Goal: Task Accomplishment & Management: Manage account settings

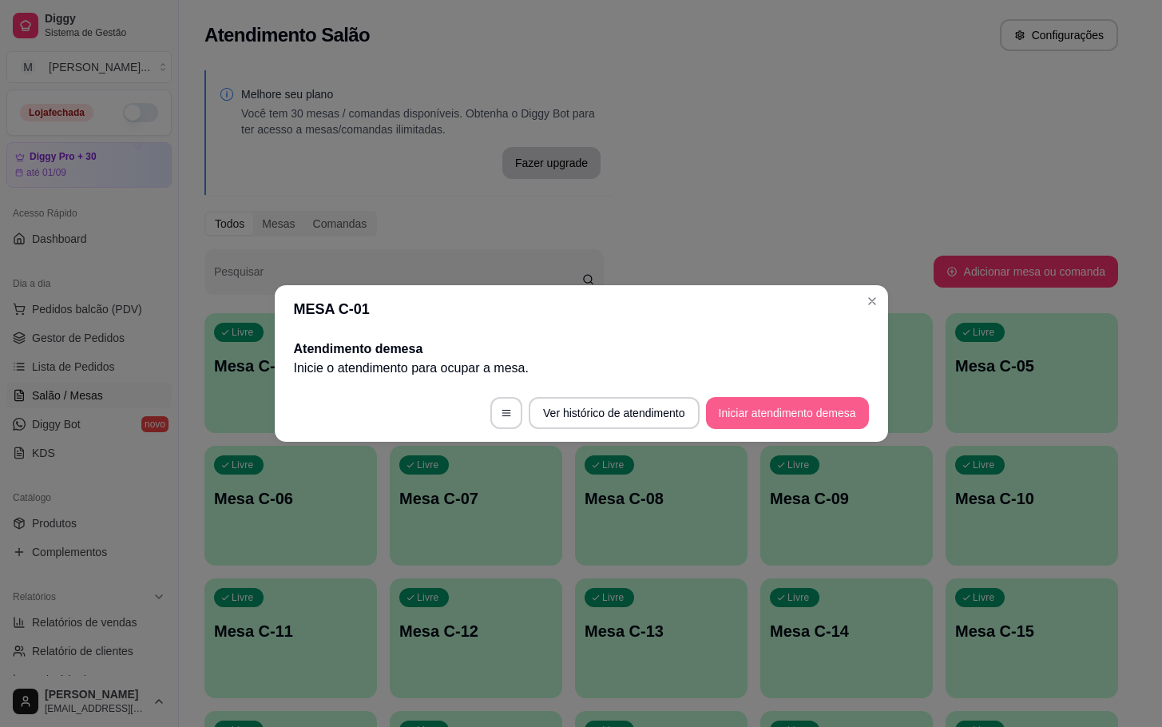
click at [788, 412] on button "Iniciar atendimento de mesa" at bounding box center [787, 413] width 163 height 32
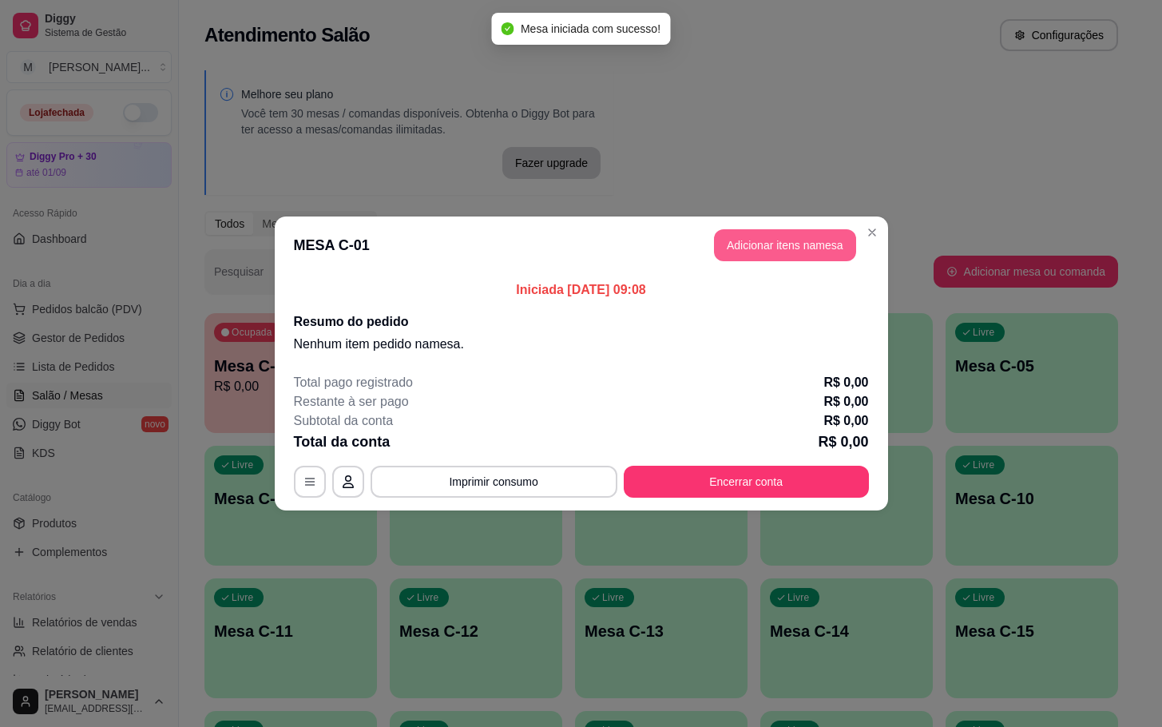
click at [793, 240] on button "Adicionar itens na mesa" at bounding box center [785, 245] width 142 height 32
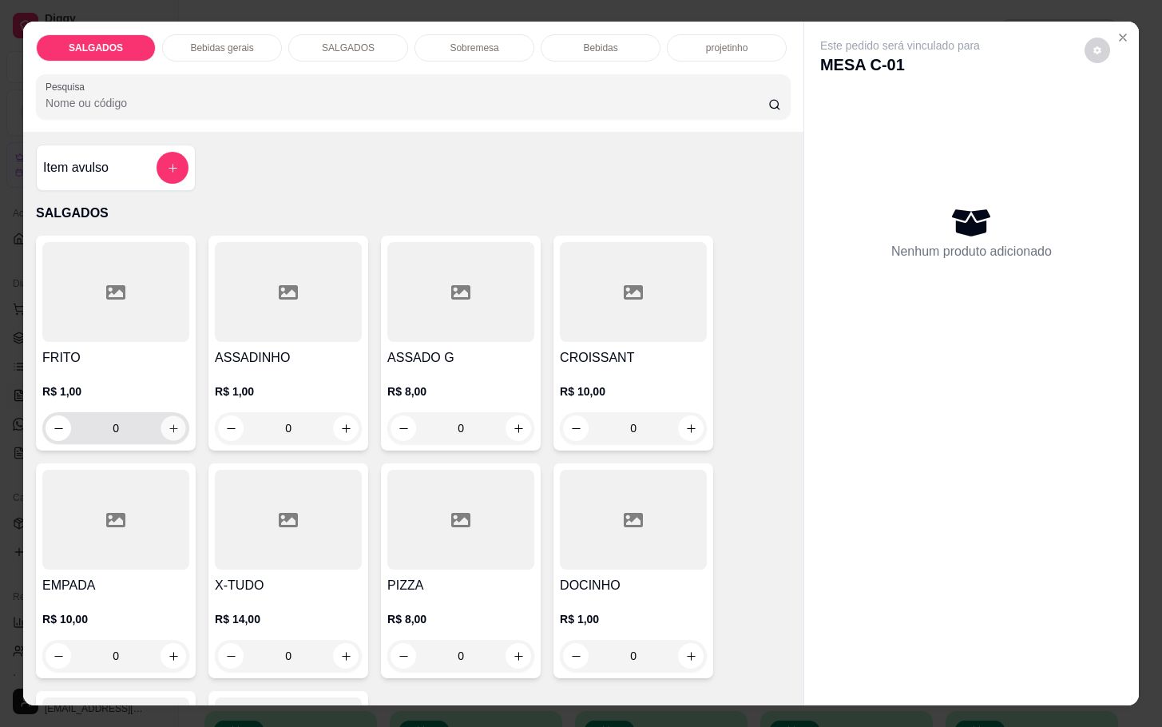
click at [168, 422] on icon "increase-product-quantity" at bounding box center [174, 428] width 12 height 12
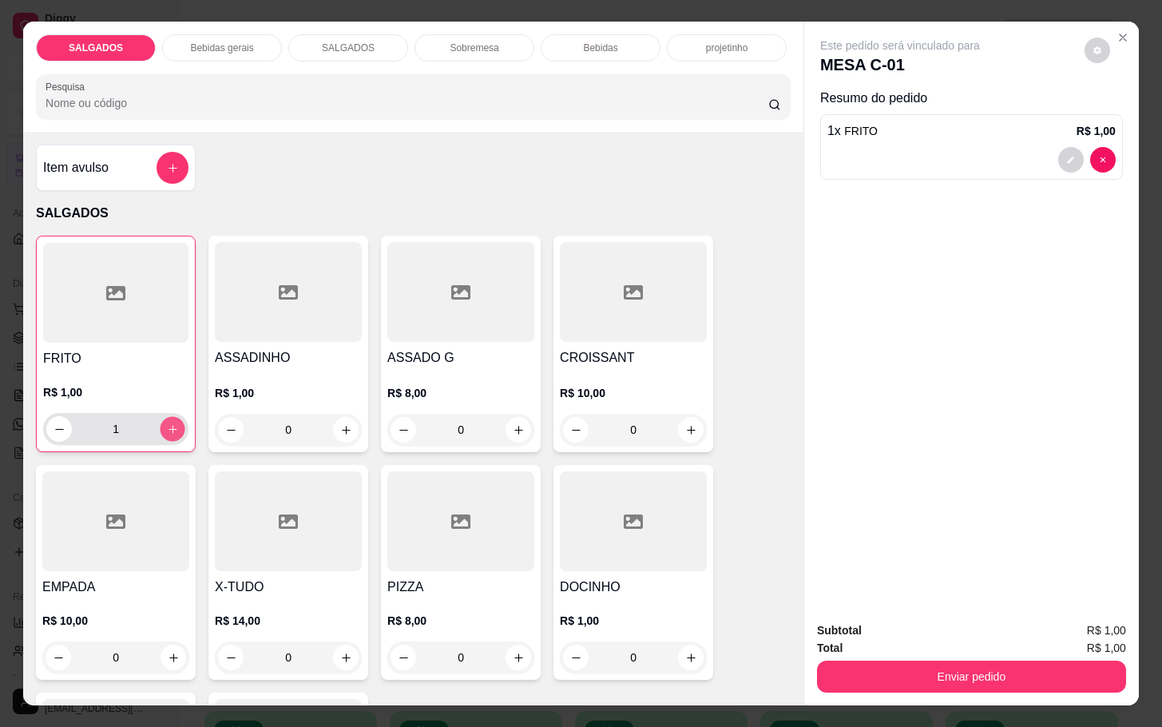
click at [167, 423] on icon "increase-product-quantity" at bounding box center [173, 429] width 12 height 12
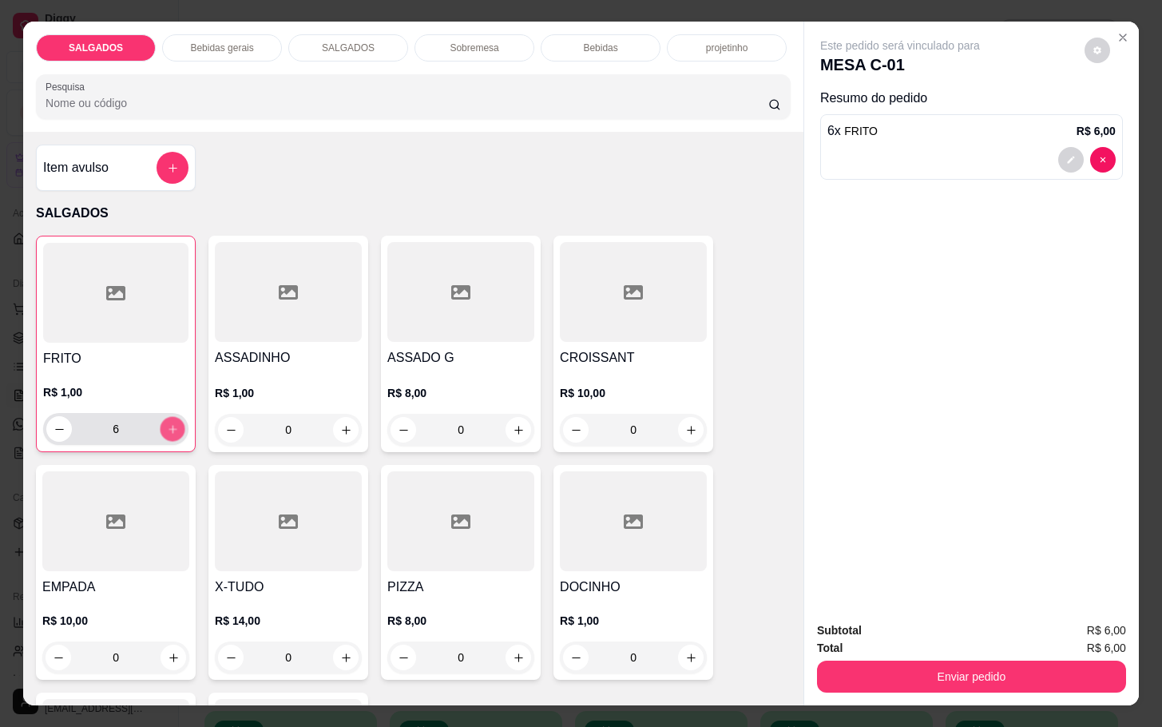
click at [167, 423] on icon "increase-product-quantity" at bounding box center [173, 429] width 12 height 12
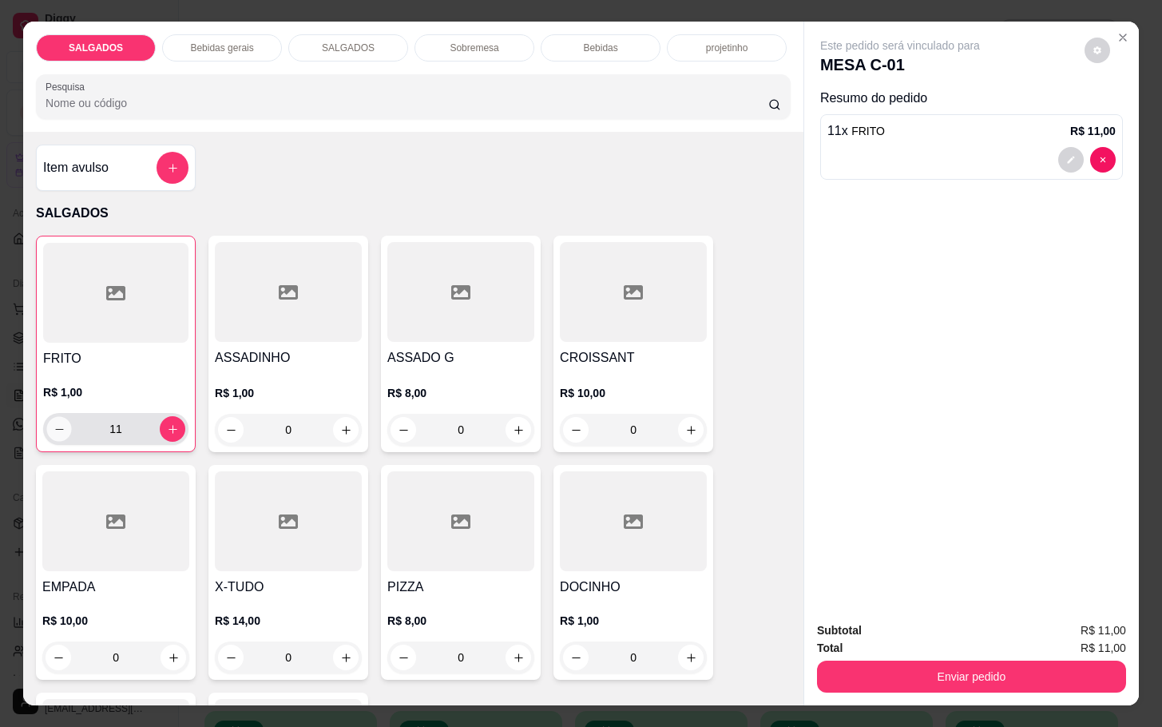
click at [48, 431] on button "decrease-product-quantity" at bounding box center [59, 429] width 25 height 25
type input "10"
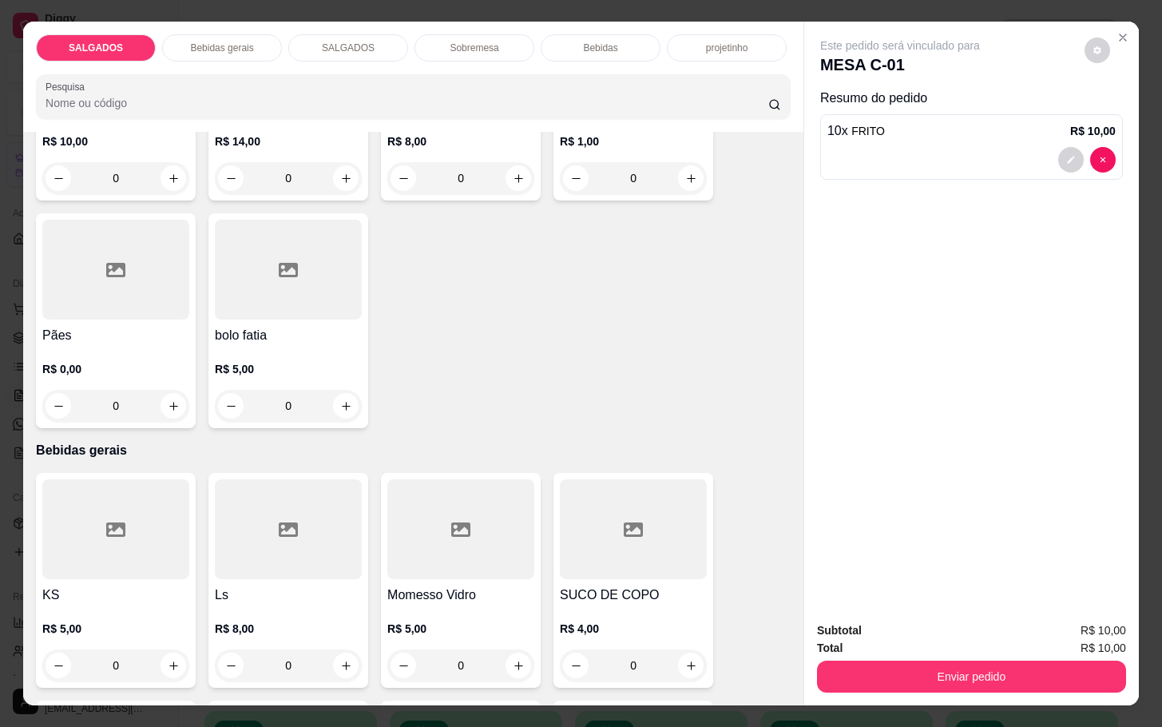
scroll to position [599, 0]
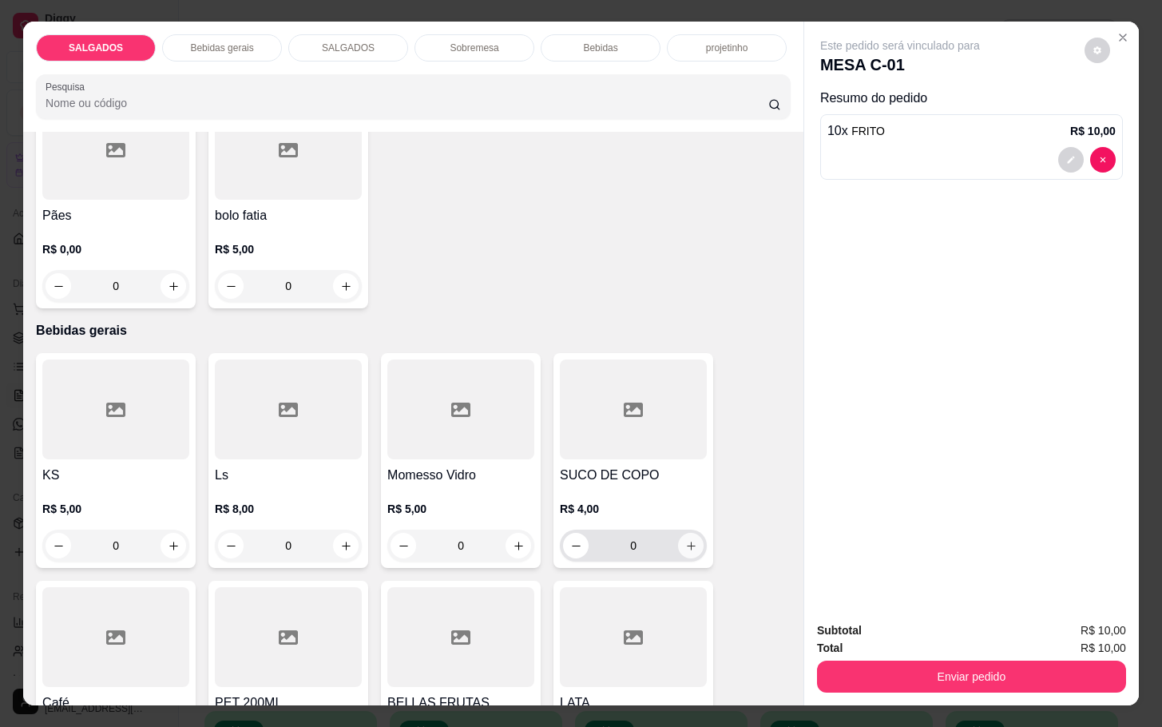
click at [685, 541] on icon "increase-product-quantity" at bounding box center [691, 546] width 12 height 12
type input "1"
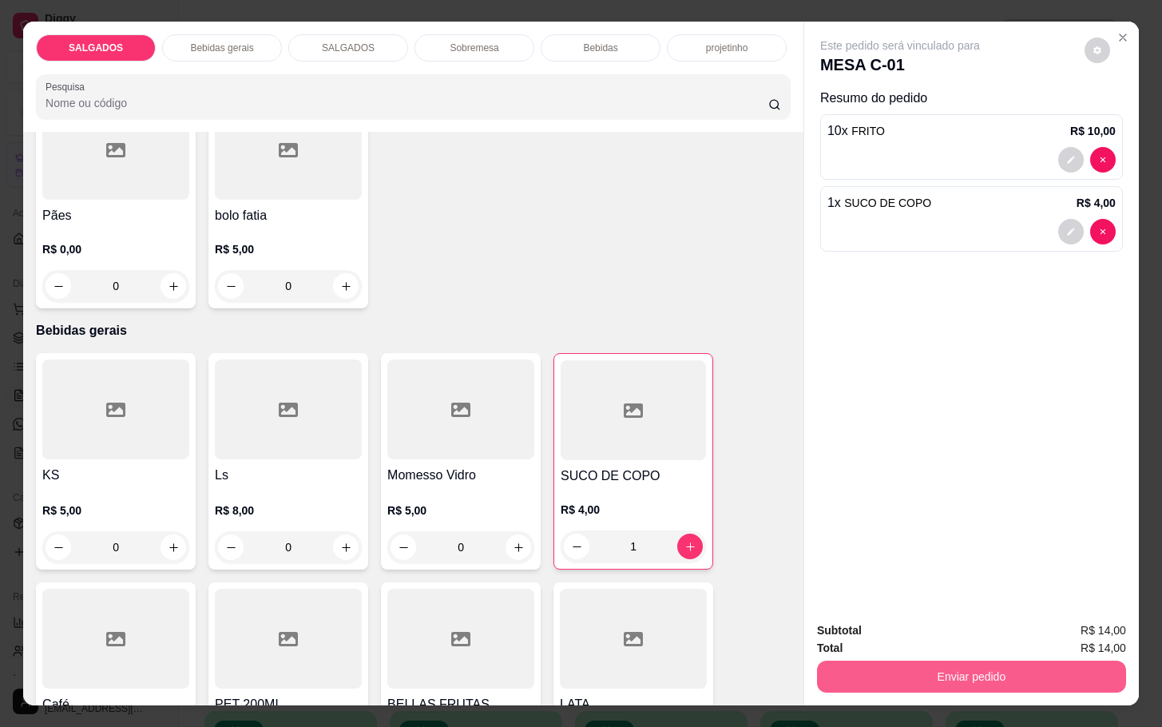
click at [959, 660] on button "Enviar pedido" at bounding box center [971, 676] width 309 height 32
click at [926, 629] on button "Não registrar e enviar pedido" at bounding box center [915, 628] width 161 height 30
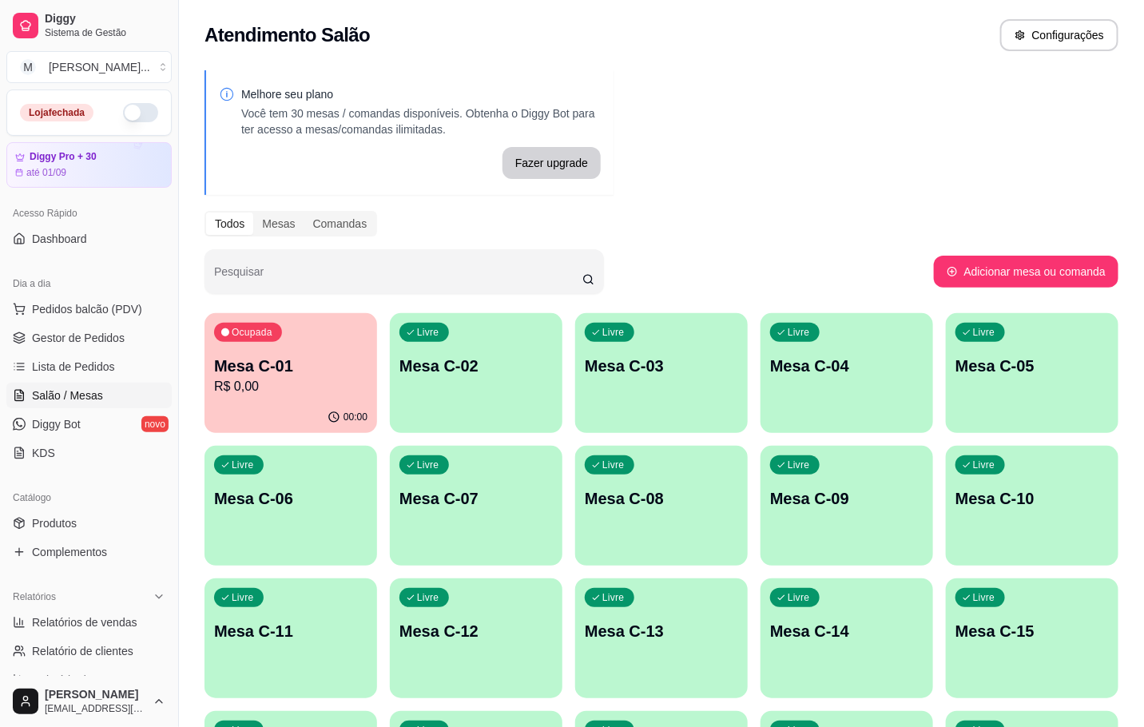
click at [482, 367] on p "Mesa C-02" at bounding box center [475, 366] width 153 height 22
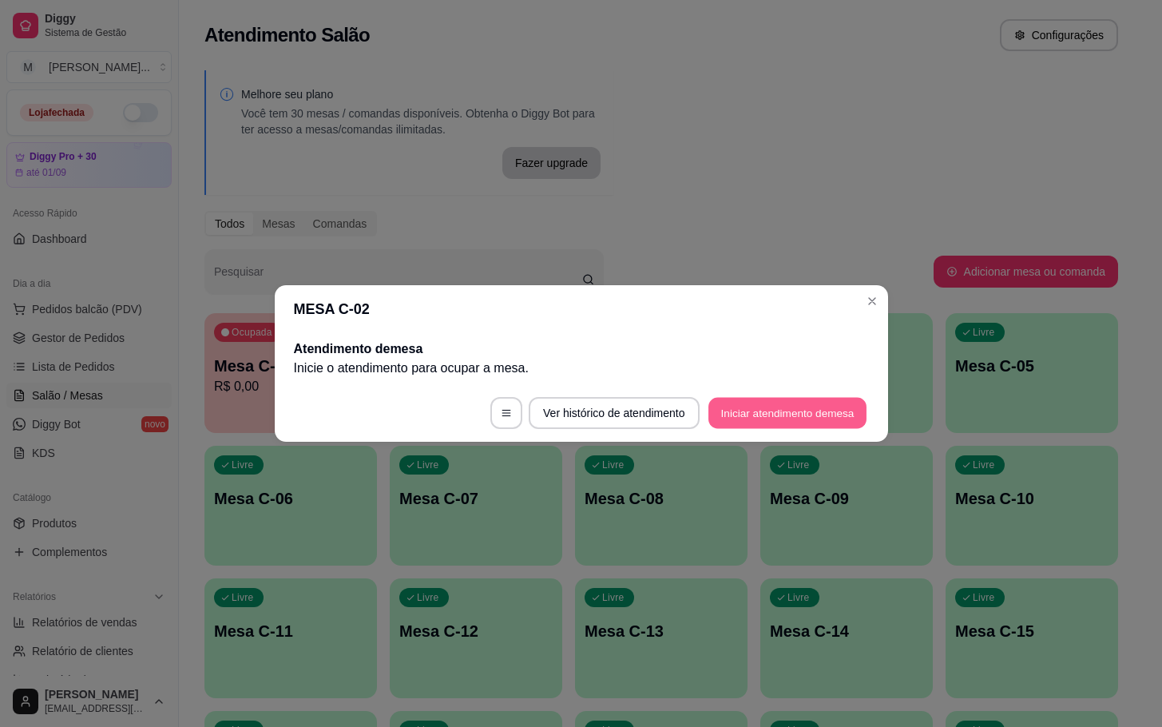
click at [760, 420] on button "Iniciar atendimento de mesa" at bounding box center [787, 413] width 158 height 31
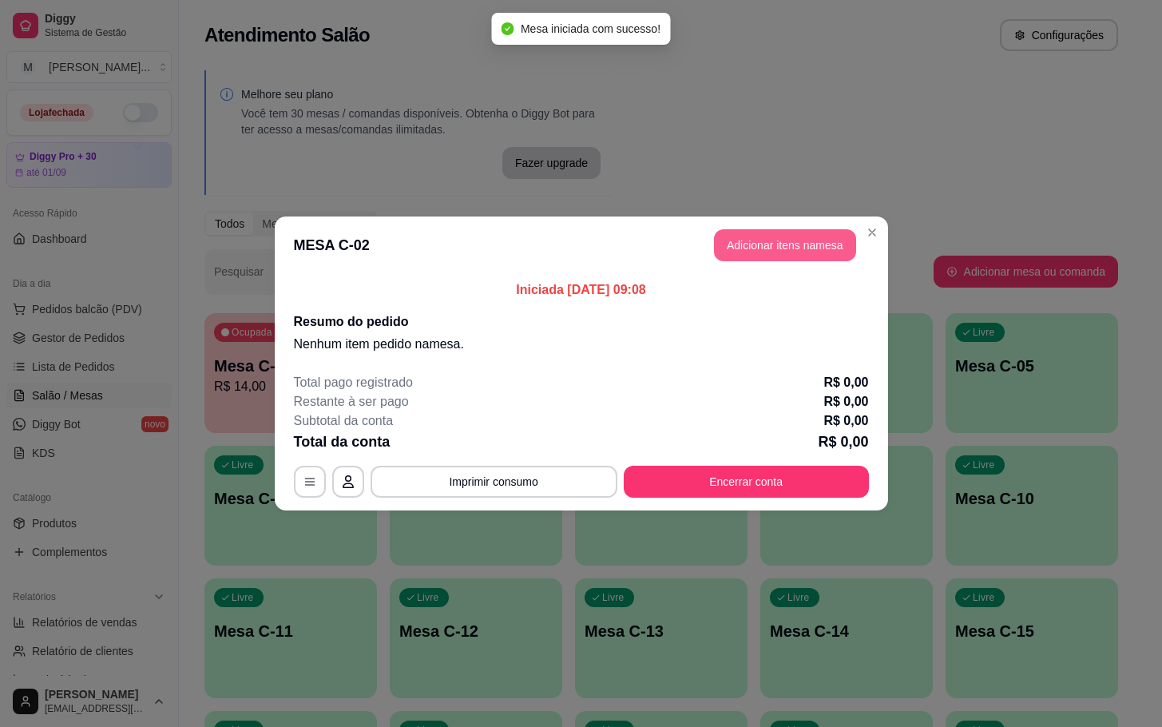
click at [733, 252] on button "Adicionar itens na mesa" at bounding box center [785, 245] width 142 height 32
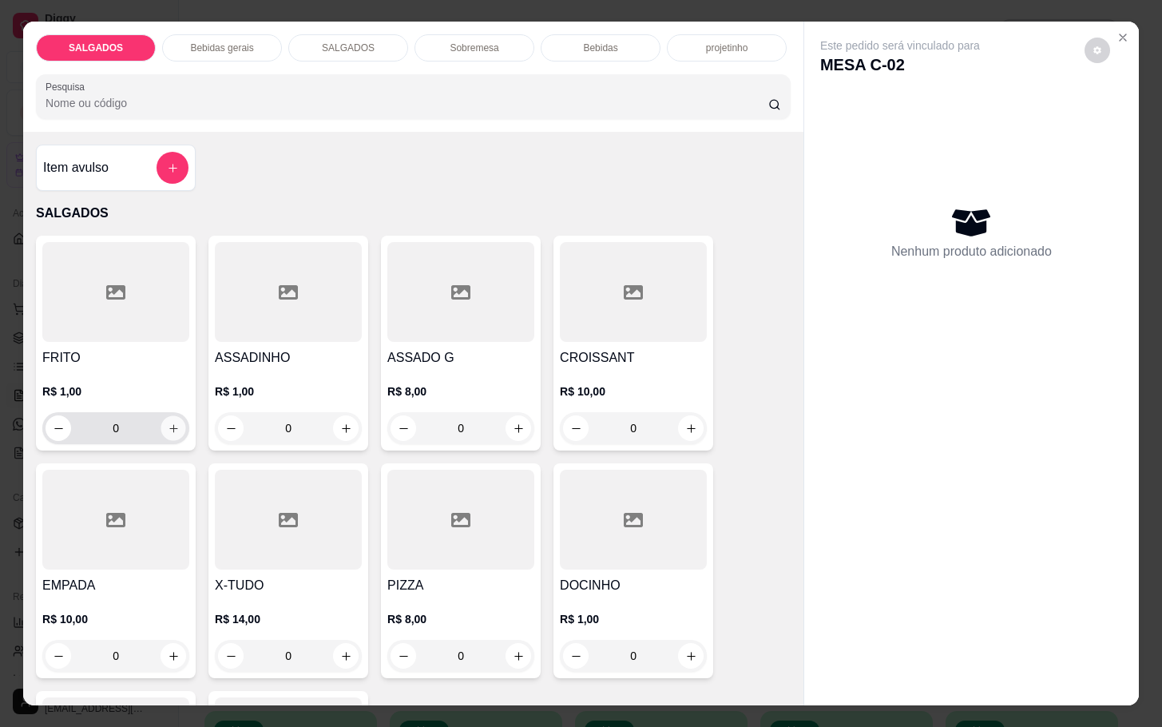
click at [169, 416] on button "increase-product-quantity" at bounding box center [173, 428] width 25 height 25
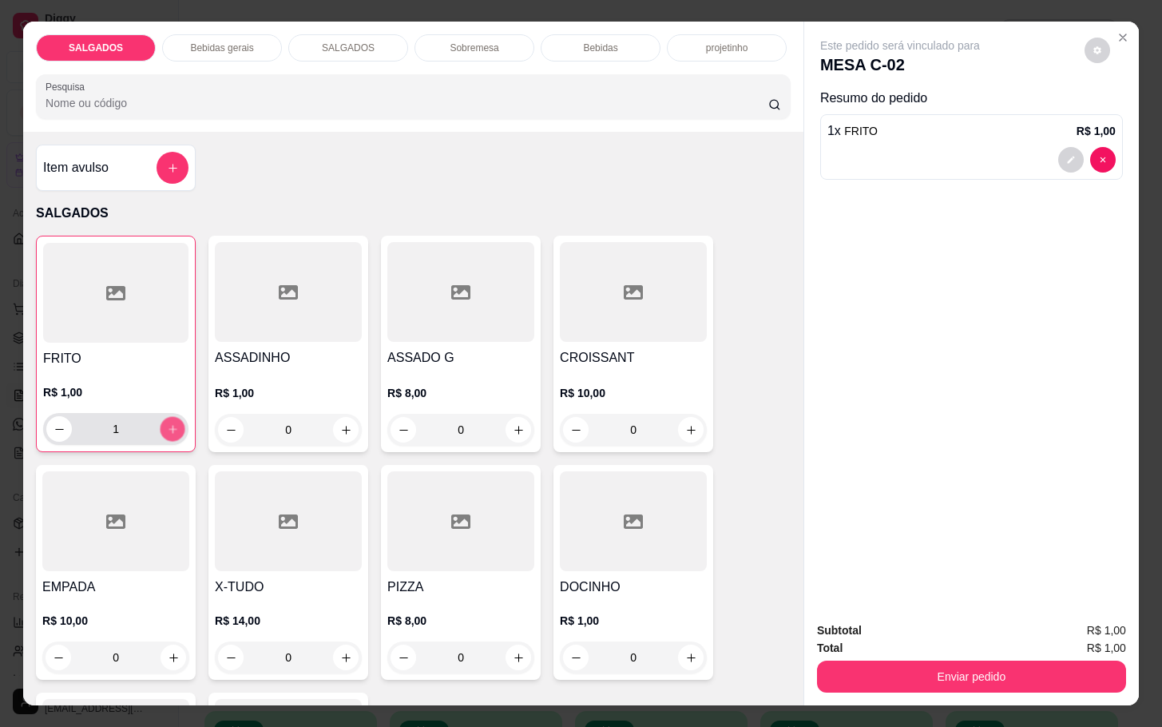
click at [169, 417] on button "increase-product-quantity" at bounding box center [173, 429] width 25 height 25
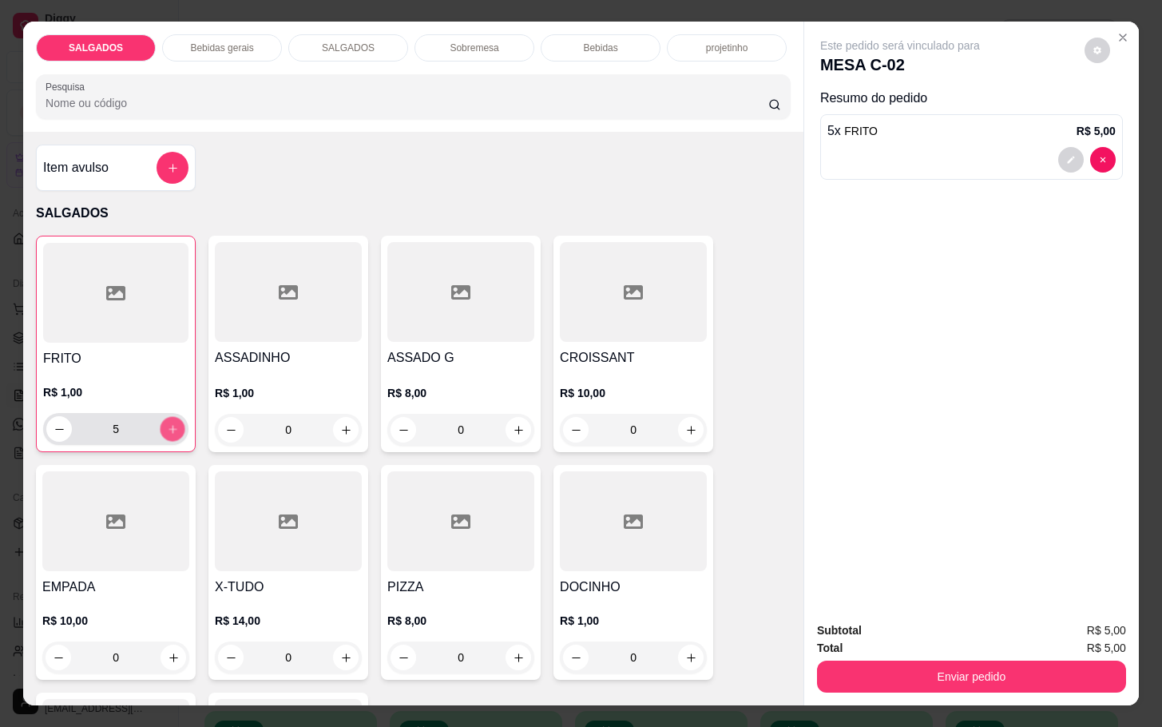
type input "6"
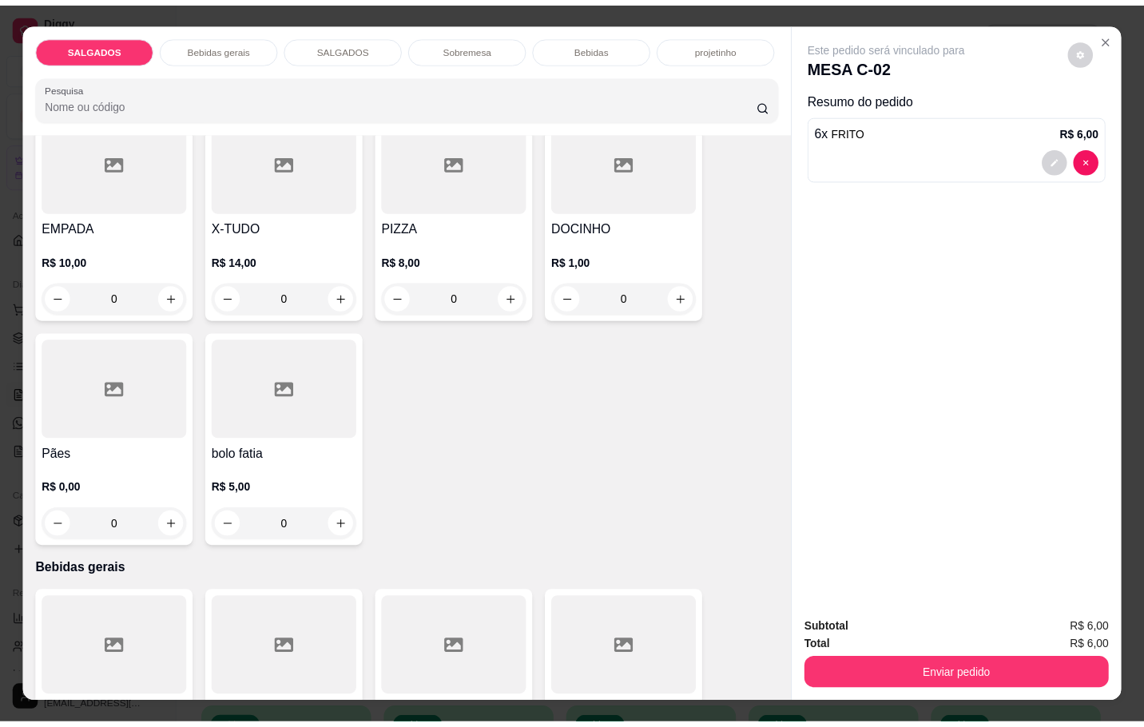
scroll to position [719, 0]
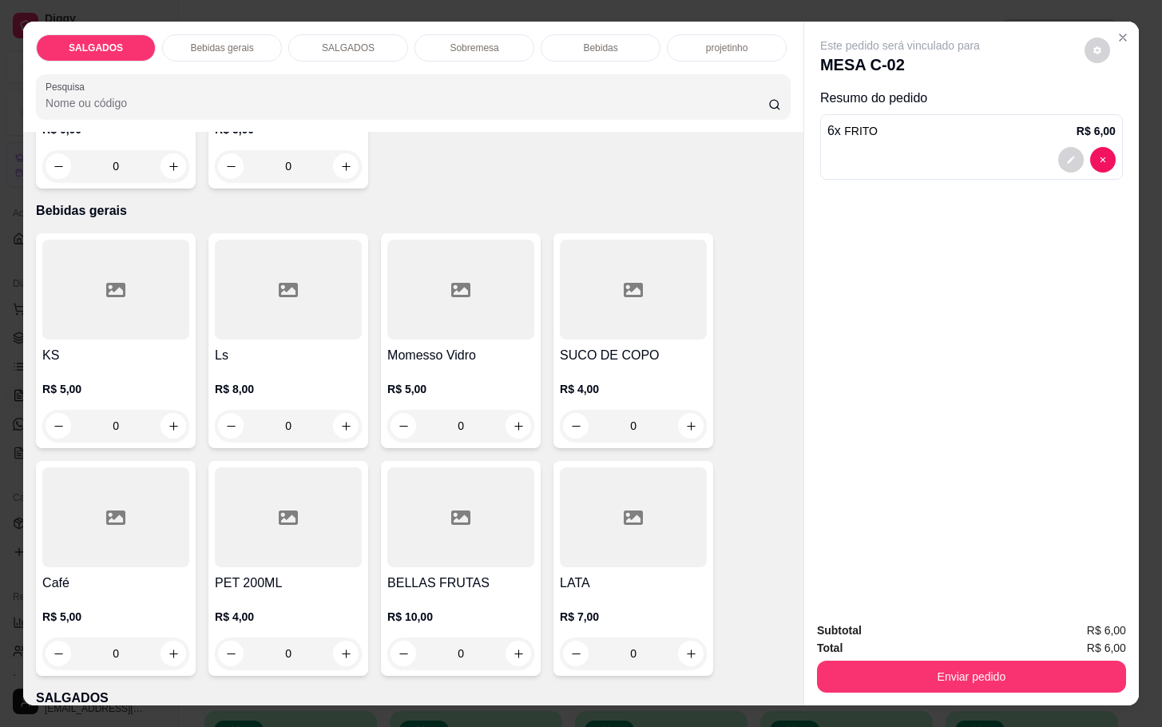
click at [122, 558] on div at bounding box center [115, 517] width 147 height 100
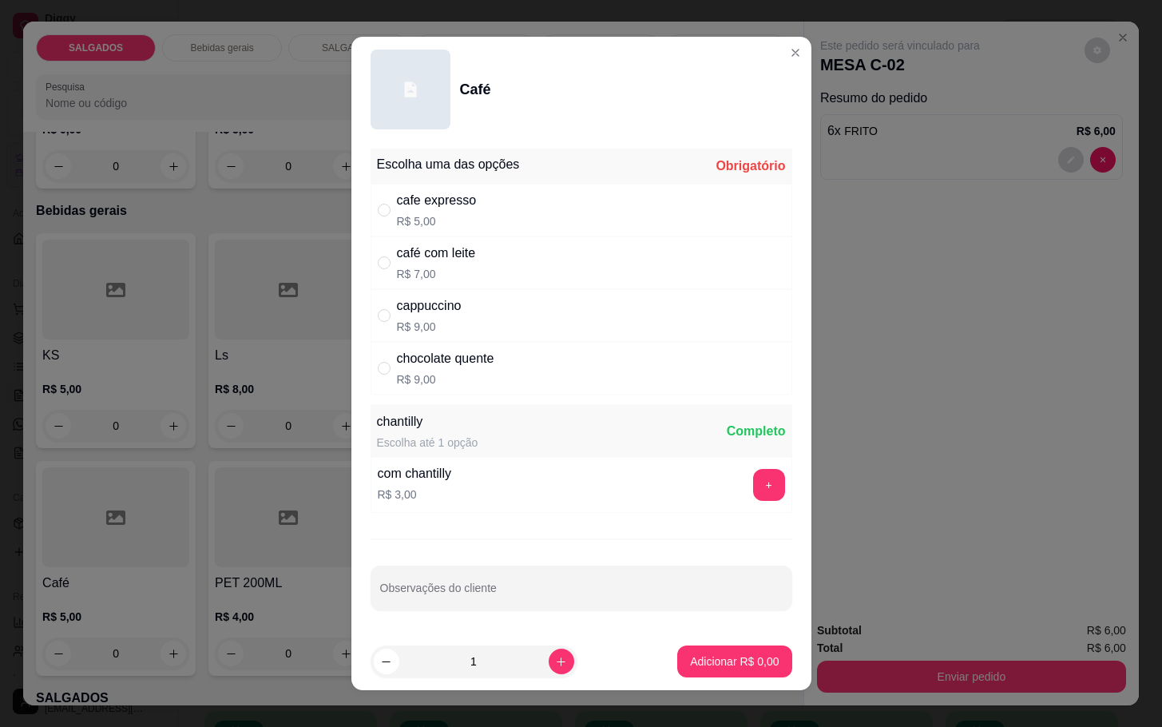
click at [458, 255] on div "café com leite" at bounding box center [436, 253] width 79 height 19
radio input "true"
click at [744, 652] on button "Adicionar R$ 7,00" at bounding box center [734, 661] width 114 height 32
type input "1"
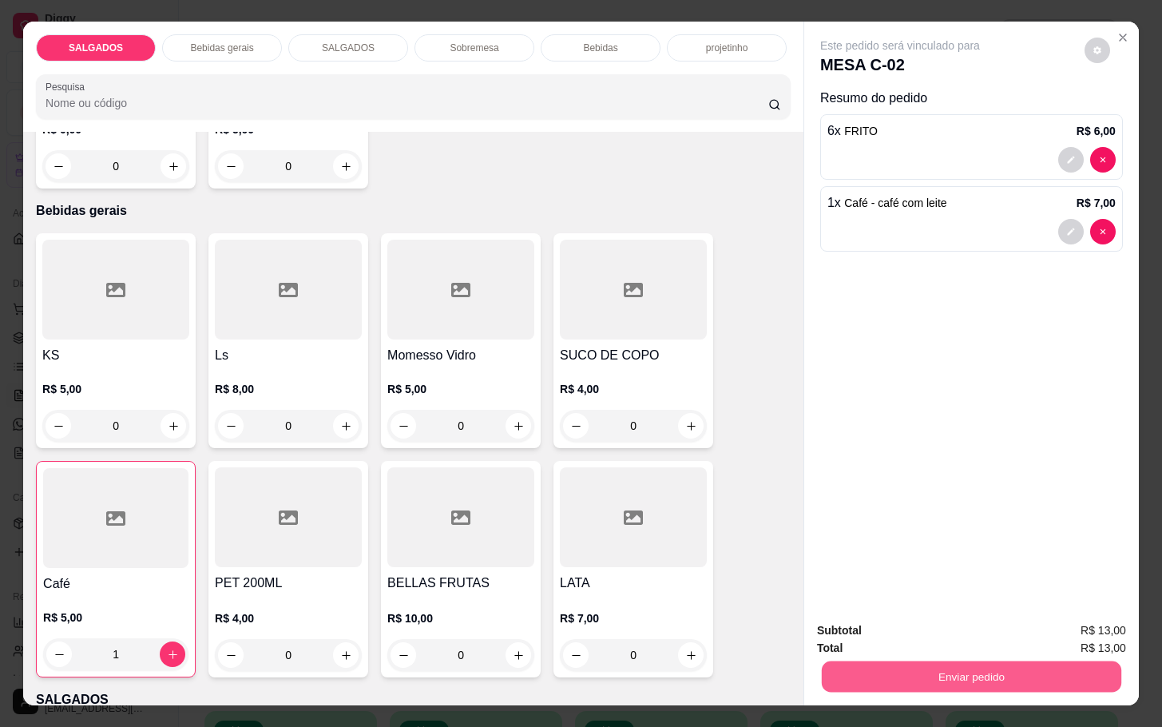
click at [877, 664] on button "Enviar pedido" at bounding box center [971, 675] width 299 height 31
click at [846, 619] on button "Não registrar e enviar pedido" at bounding box center [916, 628] width 166 height 30
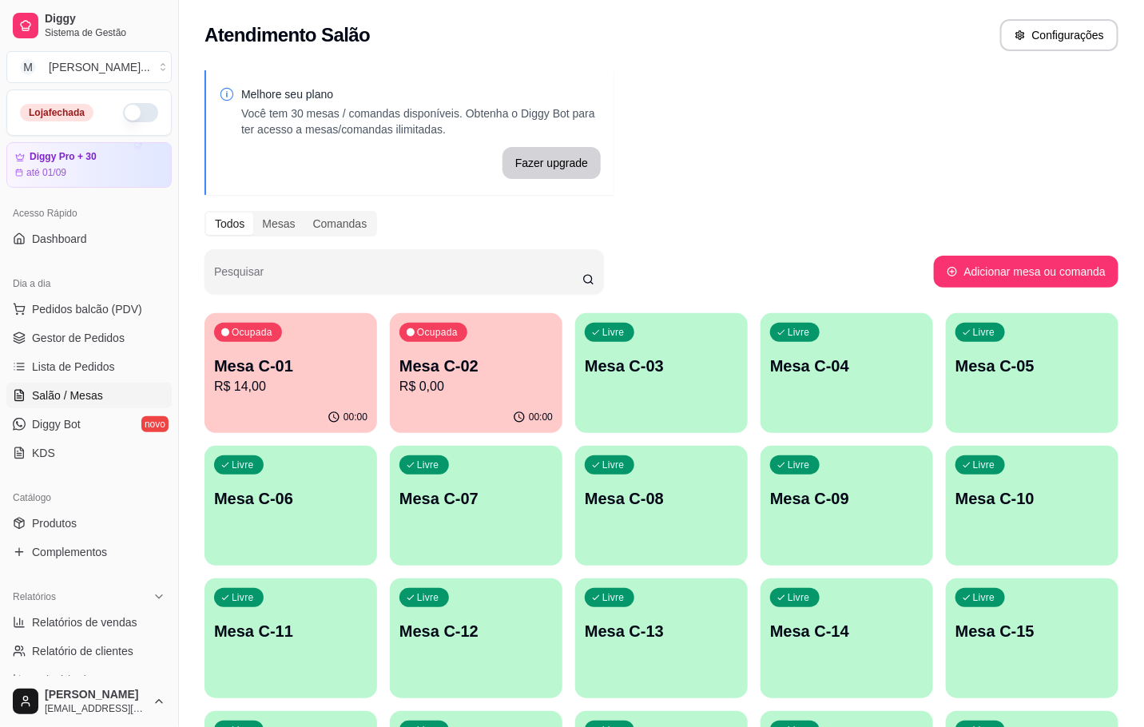
click at [245, 367] on p "Mesa C-01" at bounding box center [290, 366] width 153 height 22
click at [454, 365] on p "Mesa C-02" at bounding box center [475, 366] width 153 height 22
click at [272, 348] on div "Ocupada Mesa C-01 R$ 14,00" at bounding box center [290, 357] width 173 height 89
click at [123, 111] on button "button" at bounding box center [140, 112] width 35 height 19
click at [225, 367] on p "Mesa C-01" at bounding box center [290, 366] width 153 height 22
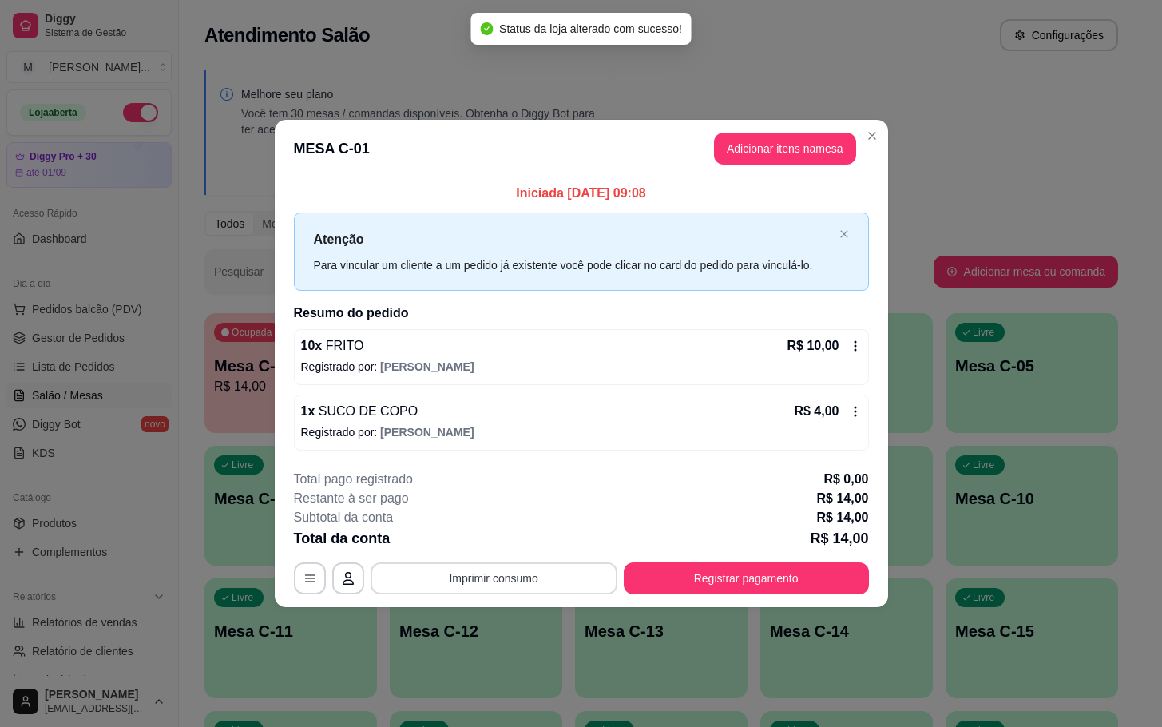
click at [454, 590] on button "Imprimir consumo" at bounding box center [494, 578] width 247 height 32
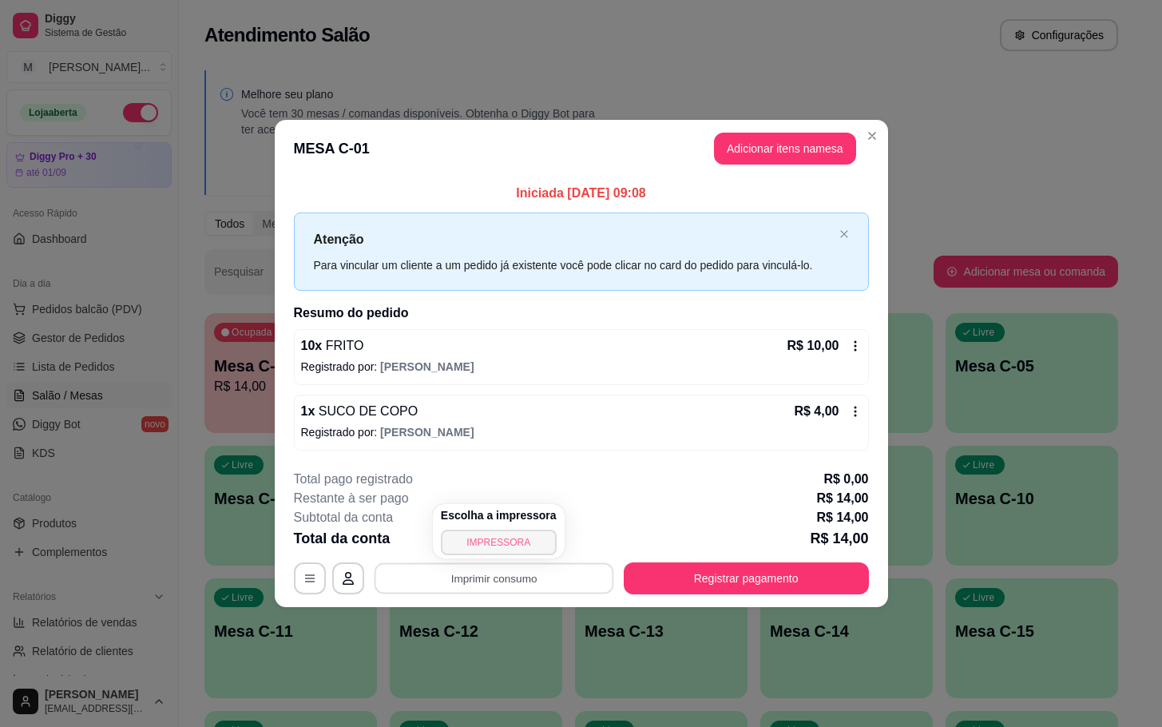
click at [490, 544] on button "IMPRESSORA" at bounding box center [499, 543] width 116 height 26
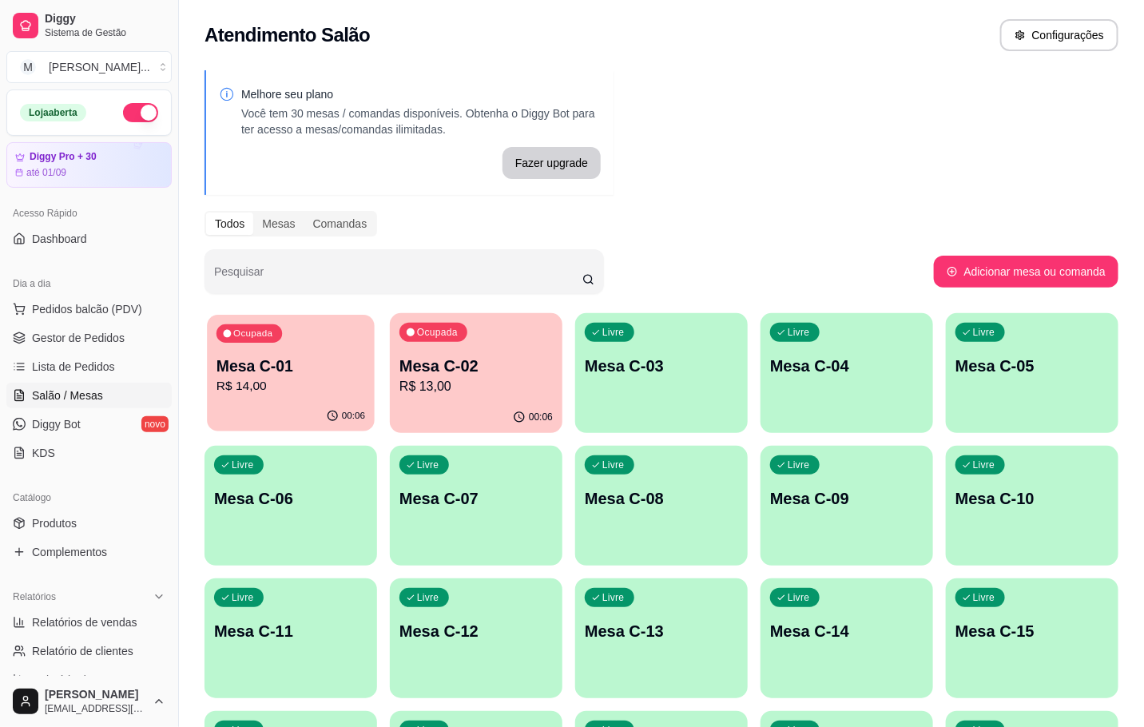
click at [279, 341] on div "Ocupada Mesa C-01 R$ 14,00" at bounding box center [291, 358] width 168 height 86
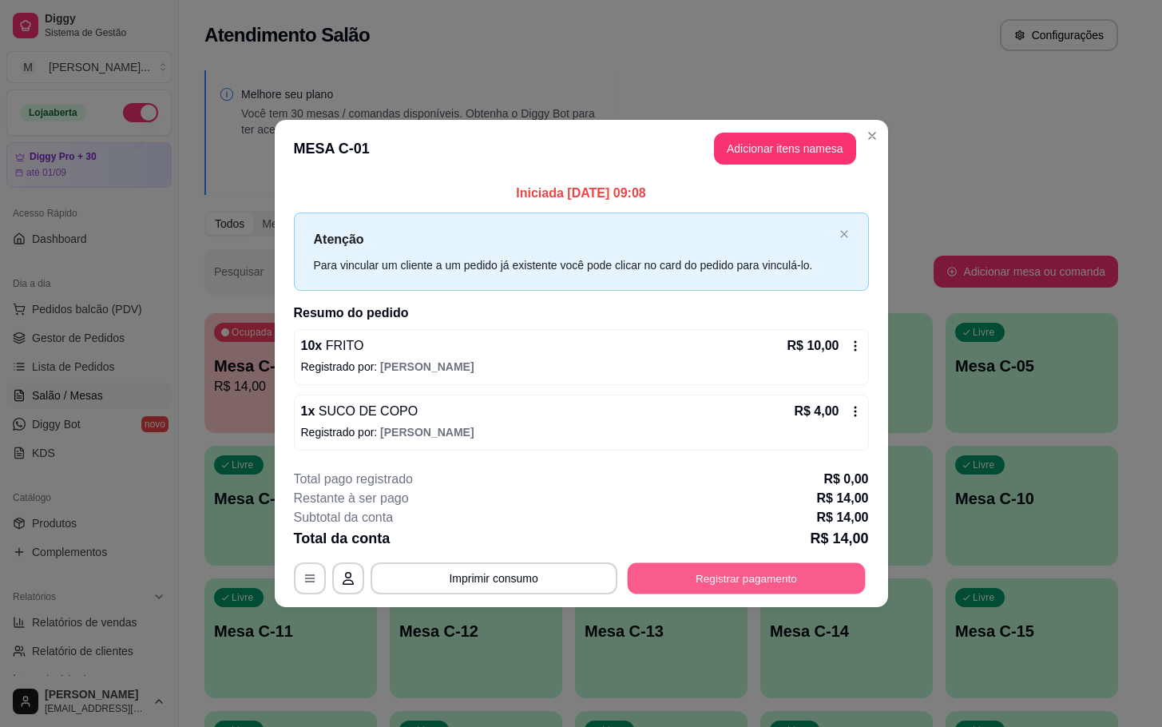
click at [748, 582] on button "Registrar pagamento" at bounding box center [746, 577] width 238 height 31
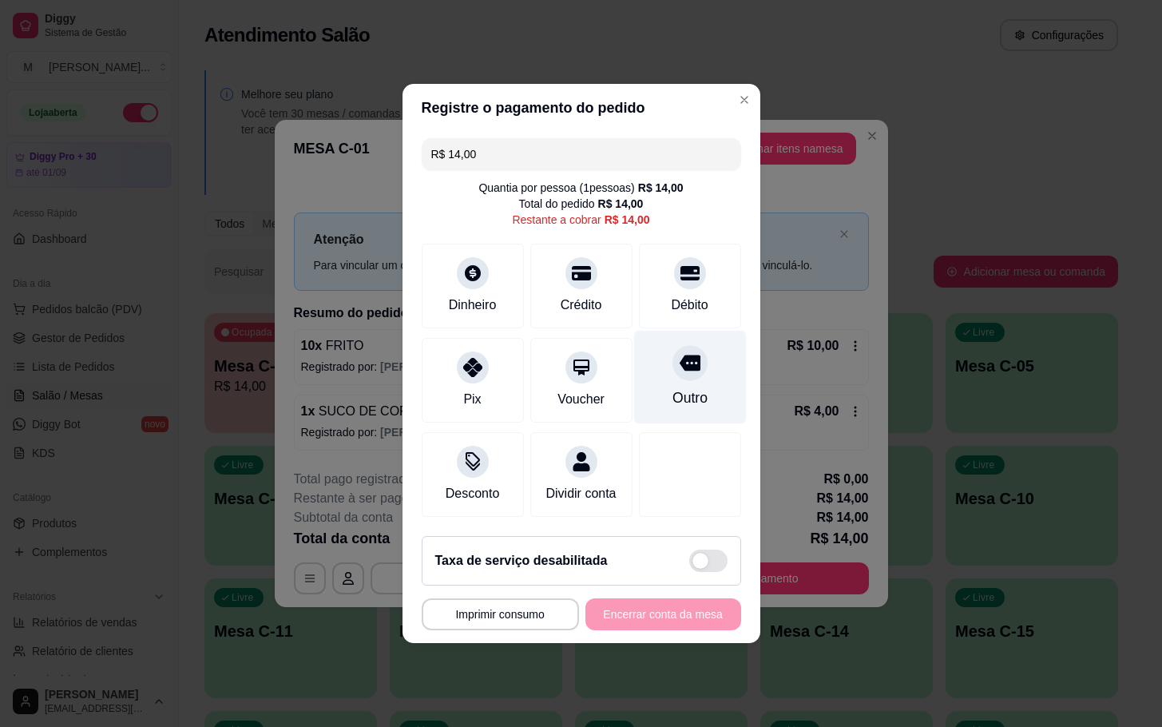
click at [645, 367] on div "Outro" at bounding box center [689, 377] width 113 height 93
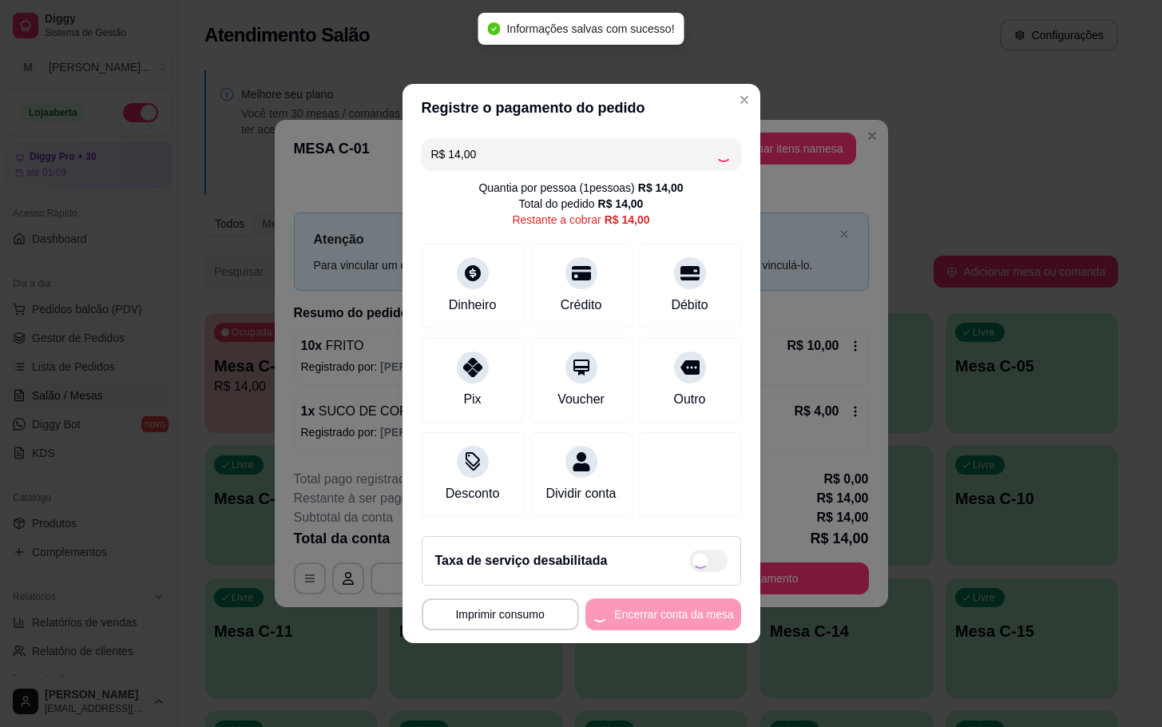
type input "R$ 0,00"
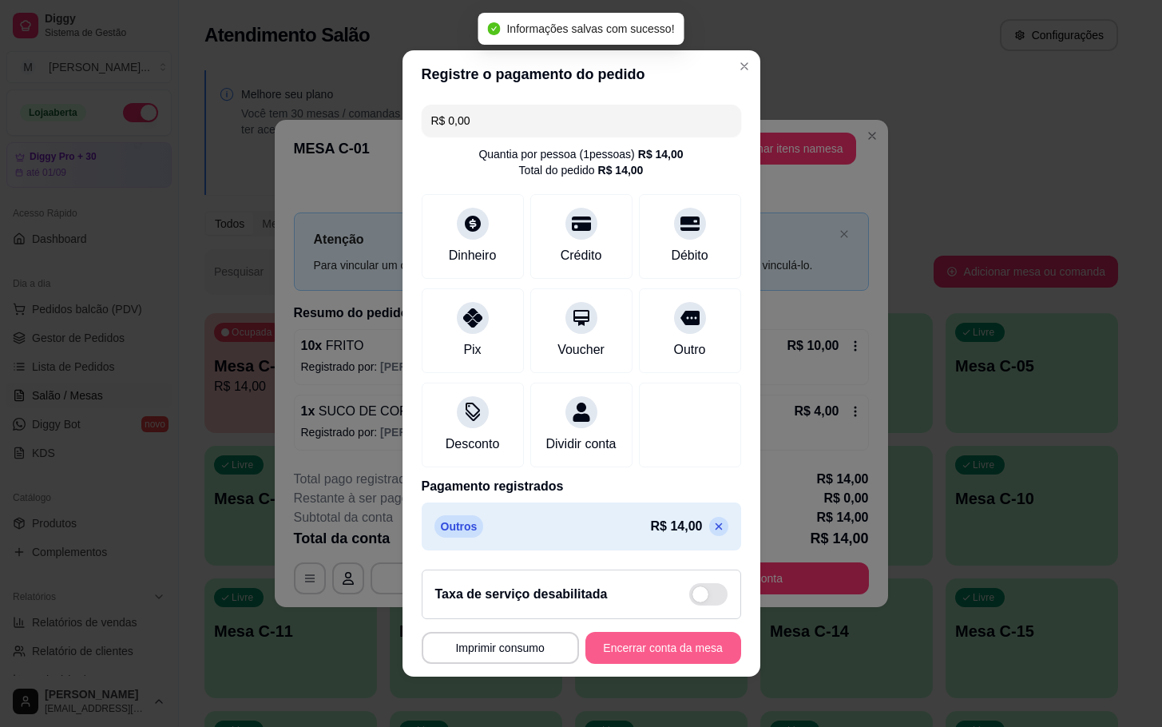
click at [630, 664] on button "Encerrar conta da mesa" at bounding box center [663, 648] width 156 height 32
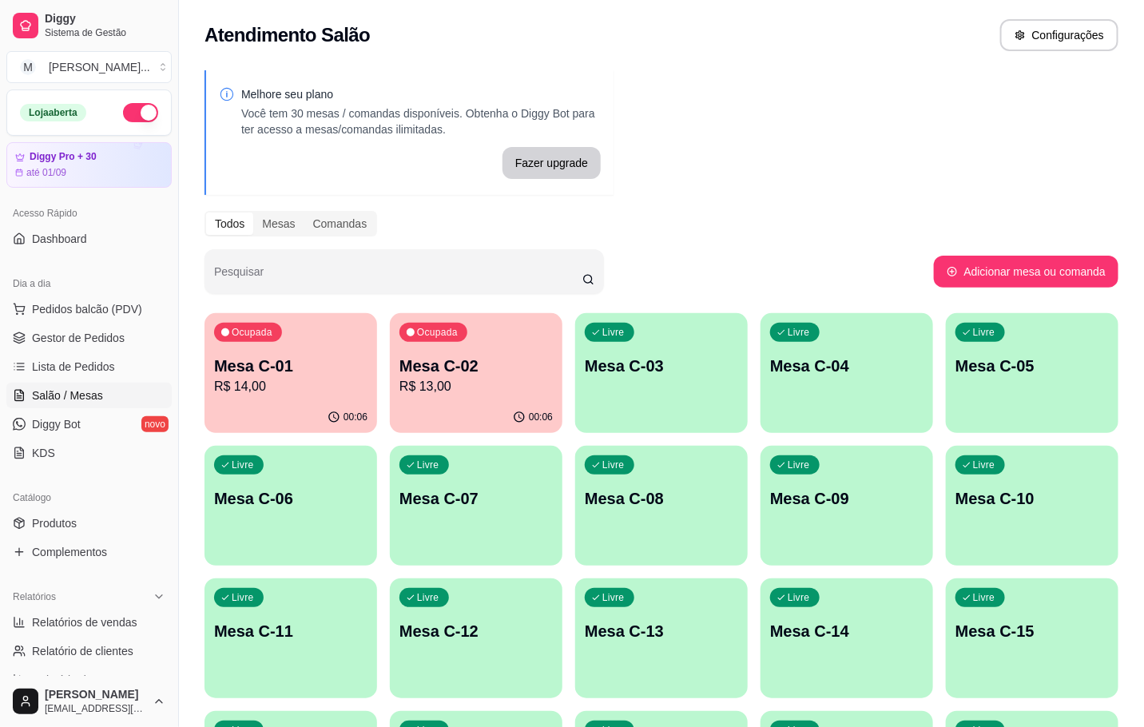
click at [468, 393] on p "R$ 13,00" at bounding box center [475, 386] width 153 height 19
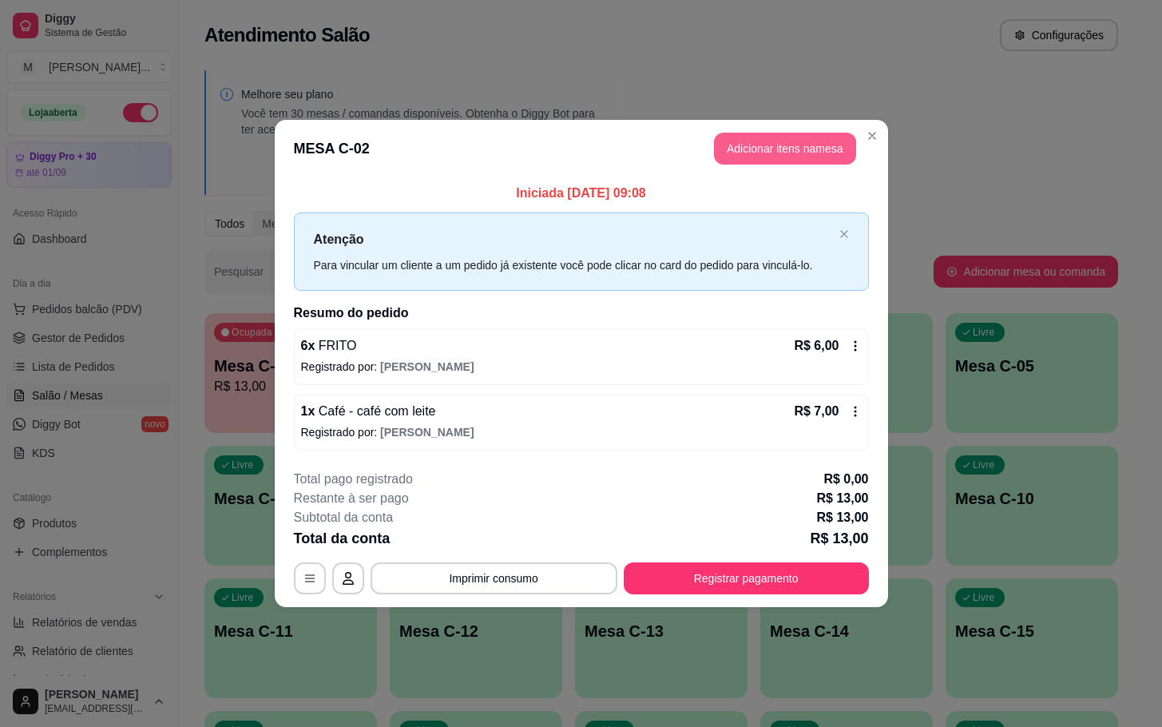
click at [746, 158] on button "Adicionar itens na mesa" at bounding box center [785, 149] width 142 height 32
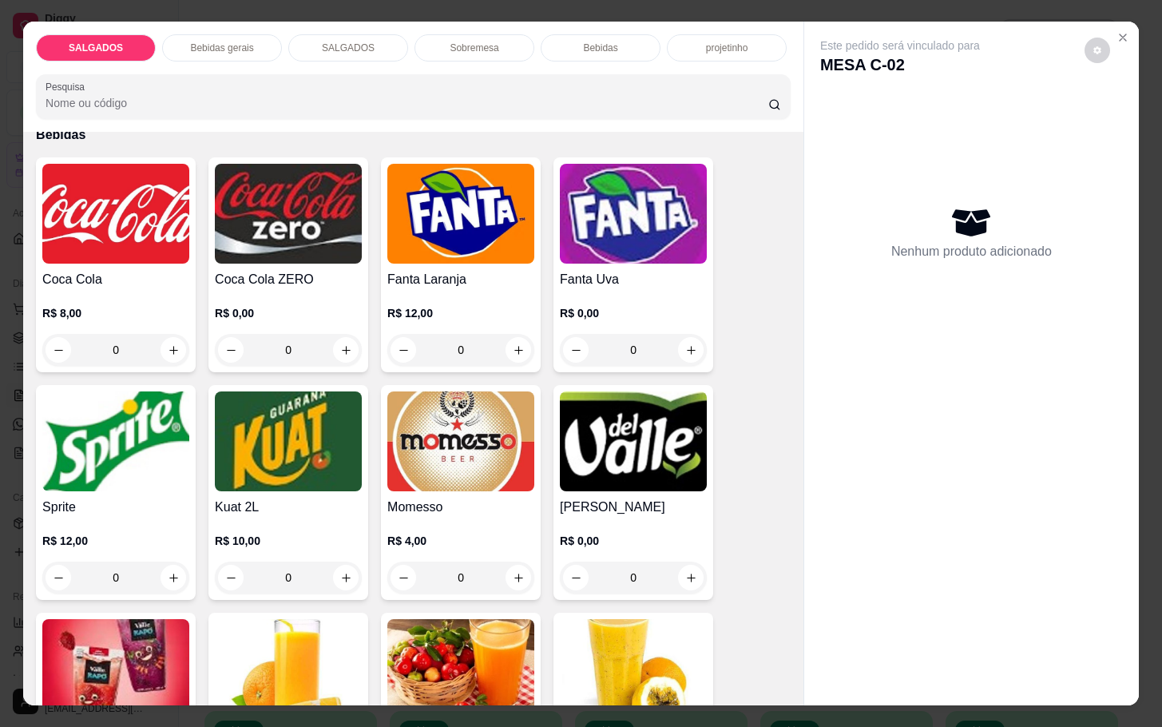
scroll to position [3594, 0]
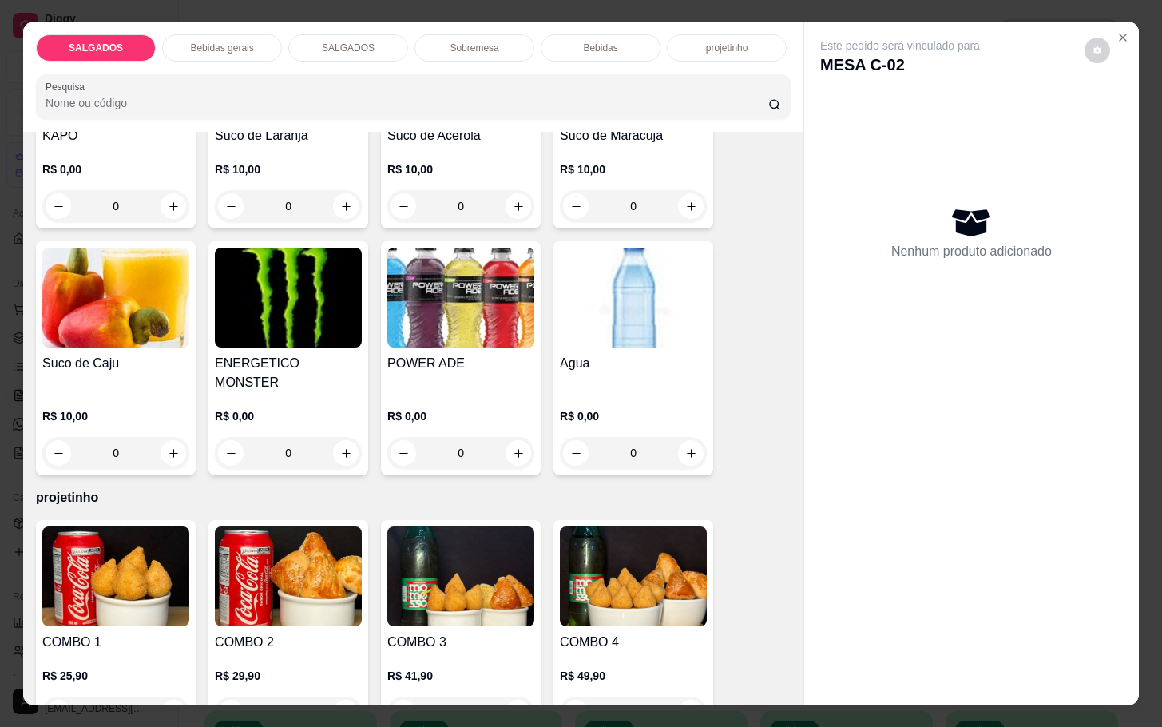
click at [614, 392] on div "R$ 0,00 0" at bounding box center [633, 430] width 147 height 77
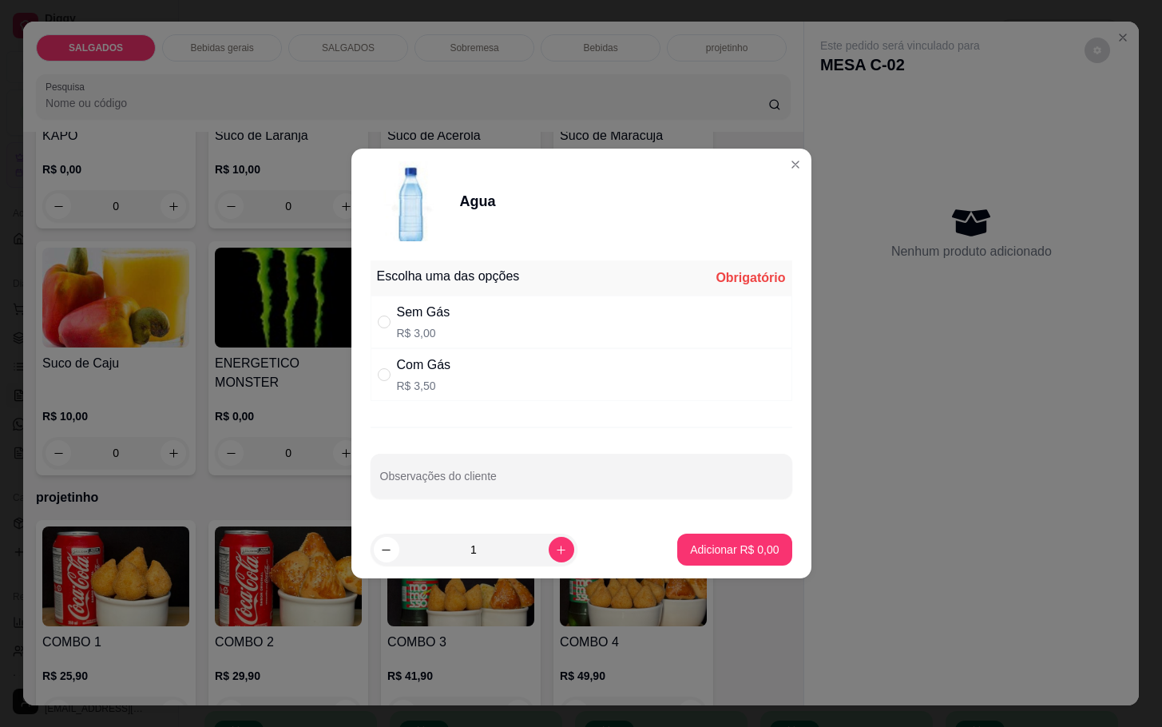
click at [458, 319] on div "Sem Gás R$ 3,00" at bounding box center [582, 322] width 422 height 53
radio input "true"
click at [741, 544] on p "Adicionar R$ 3,00" at bounding box center [734, 549] width 89 height 16
type input "1"
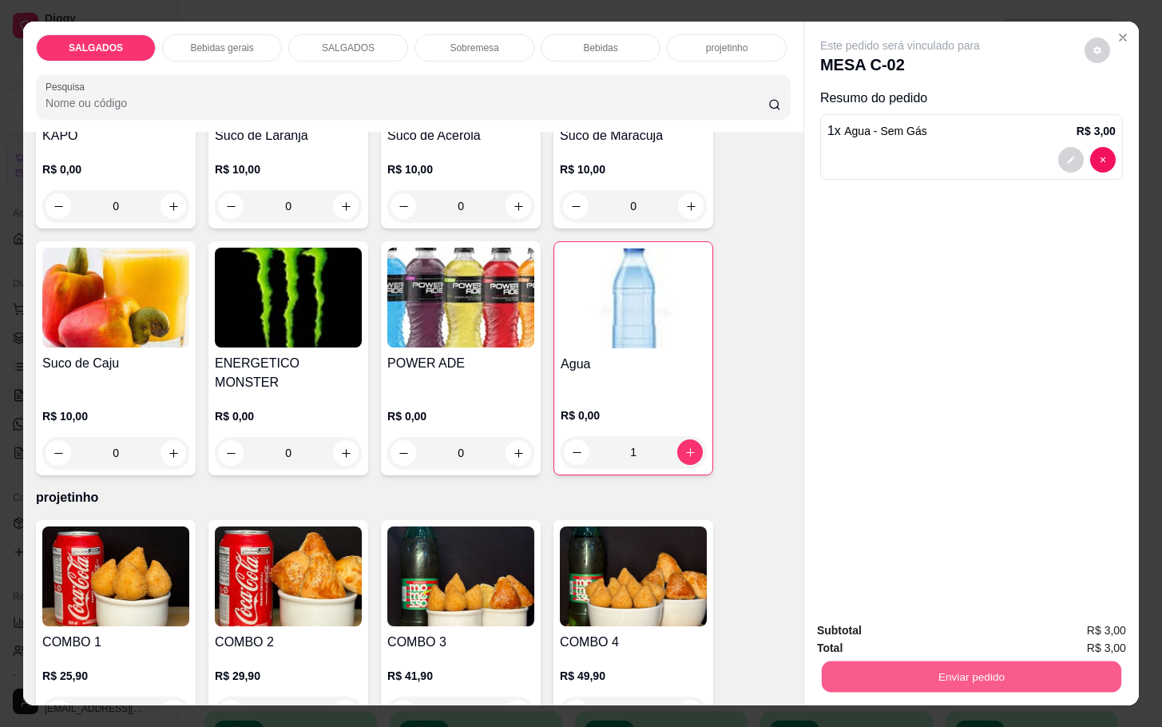
click at [901, 667] on button "Enviar pedido" at bounding box center [971, 675] width 299 height 31
click at [877, 624] on button "Não registrar e enviar pedido" at bounding box center [916, 628] width 166 height 30
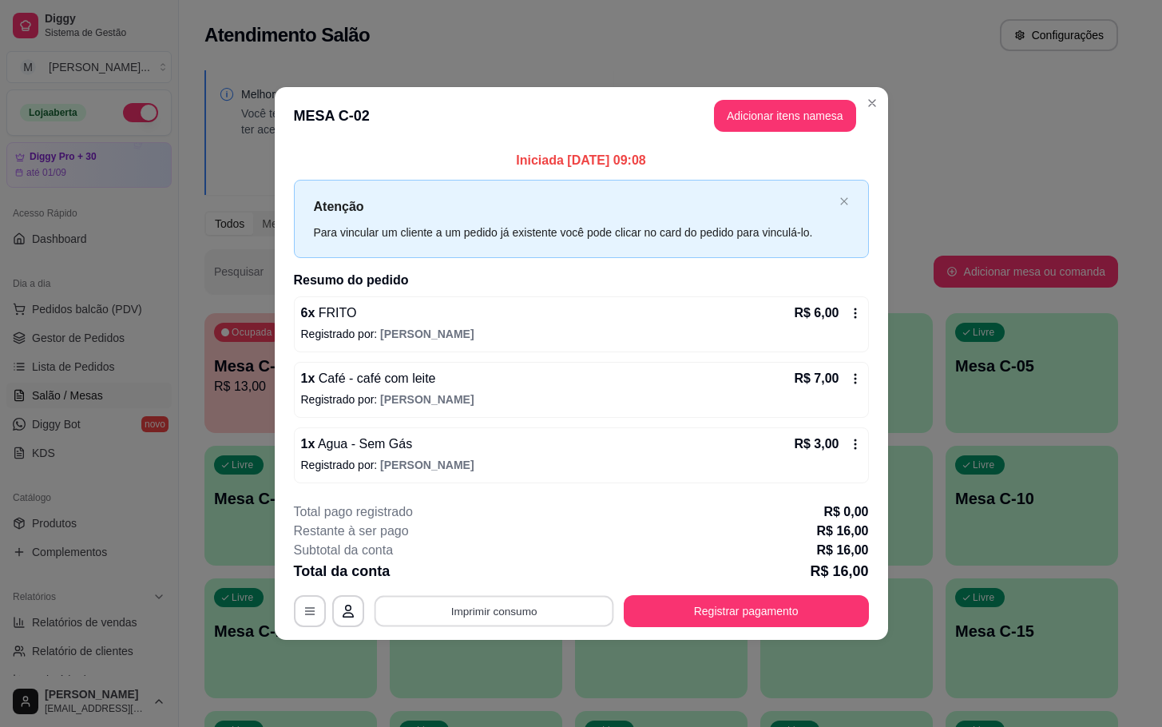
click at [434, 602] on button "Imprimir consumo" at bounding box center [494, 610] width 240 height 31
click at [518, 576] on button "IMPRESSORA" at bounding box center [498, 575] width 112 height 25
click at [655, 625] on button "Registrar pagamento" at bounding box center [746, 611] width 245 height 32
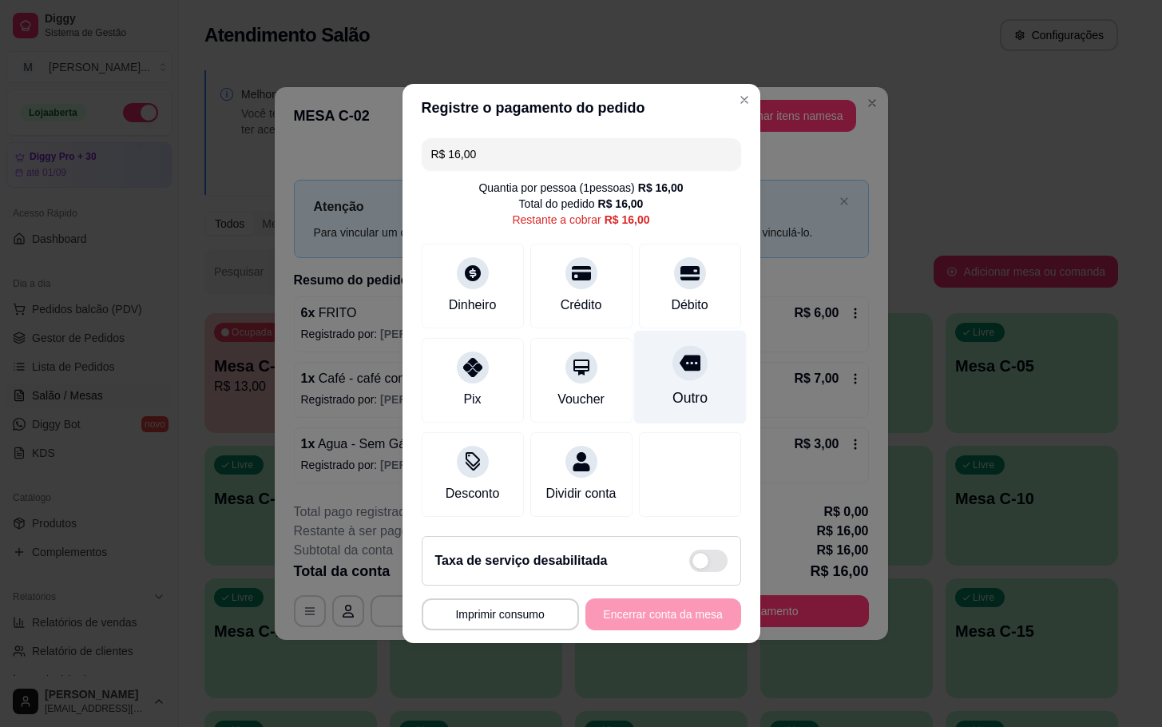
click at [672, 387] on div "Outro" at bounding box center [689, 397] width 35 height 21
type input "R$ 0,00"
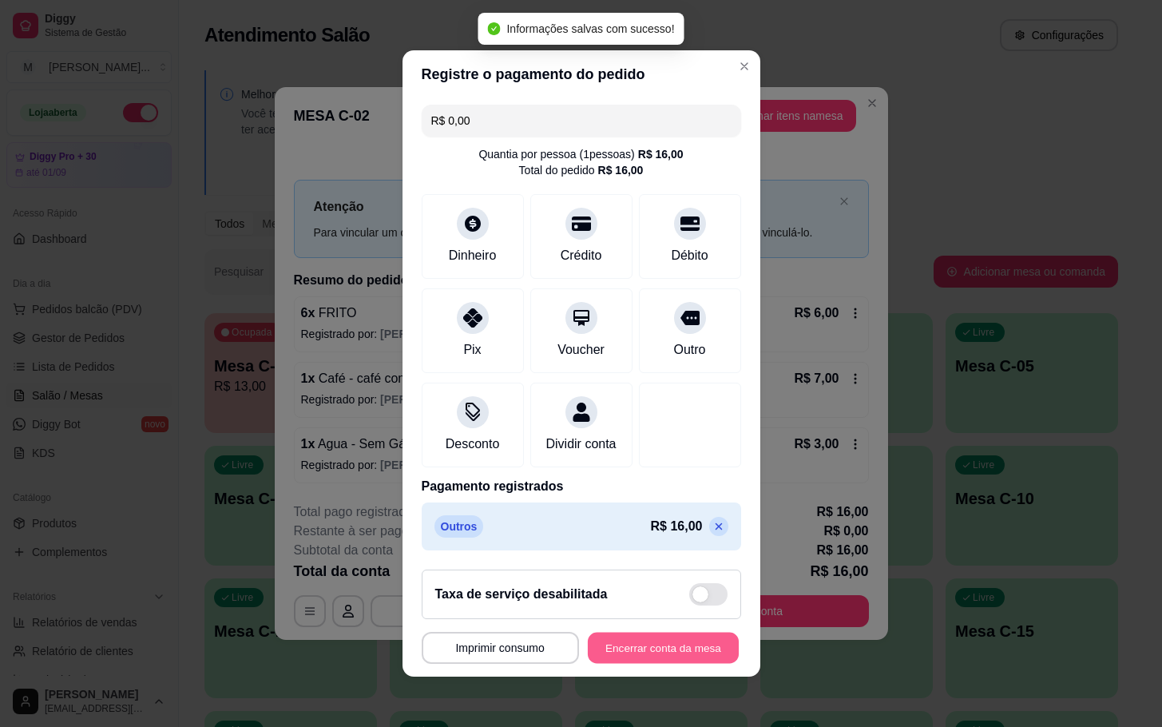
click at [633, 661] on button "Encerrar conta da mesa" at bounding box center [663, 648] width 151 height 31
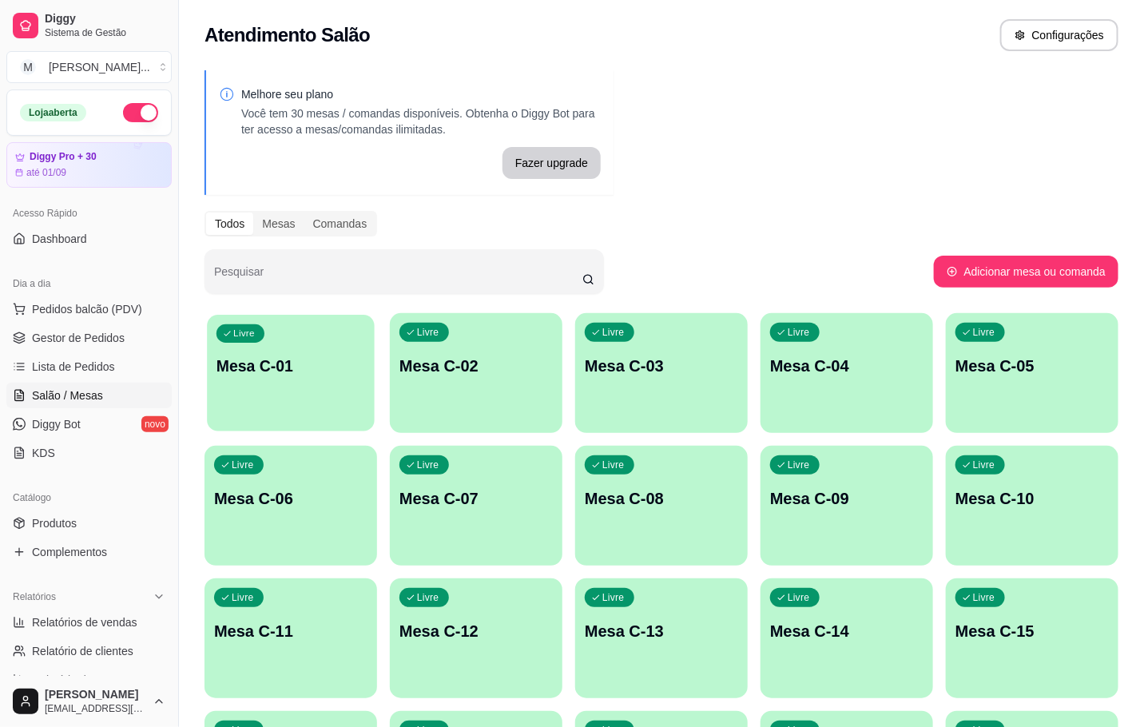
click at [331, 365] on p "Mesa C-01" at bounding box center [290, 366] width 149 height 22
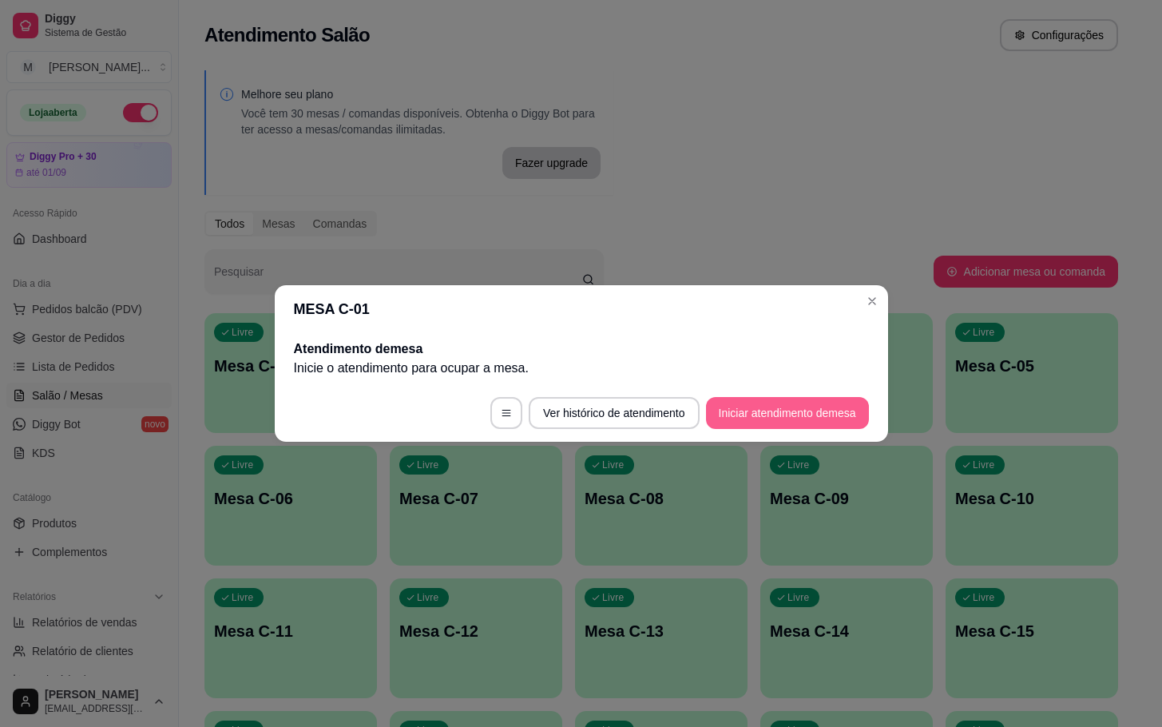
click at [782, 413] on button "Iniciar atendimento de mesa" at bounding box center [787, 413] width 163 height 32
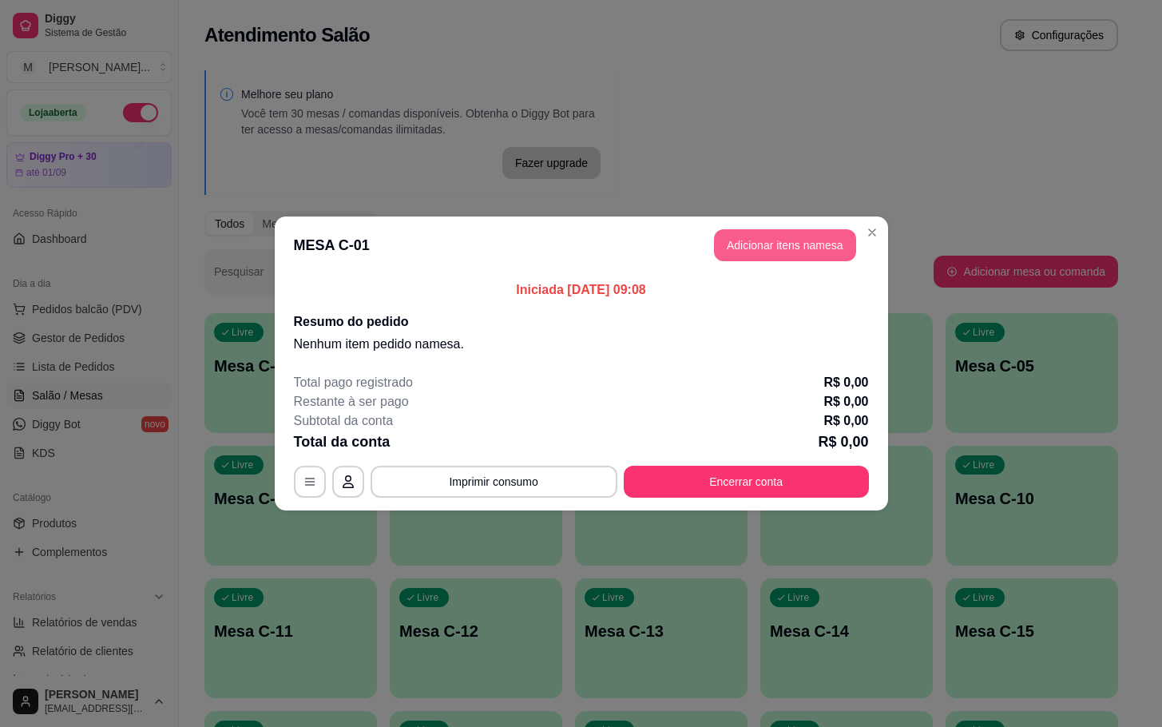
click at [776, 259] on button "Adicionar itens na mesa" at bounding box center [785, 245] width 142 height 32
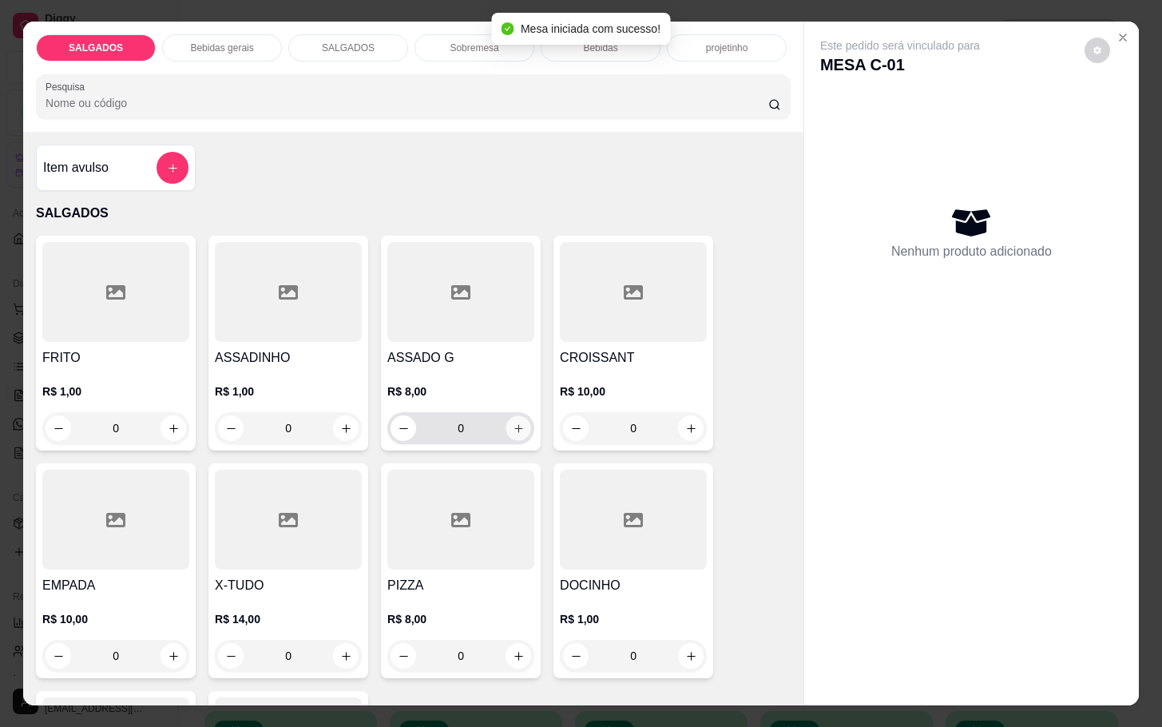
click at [513, 426] on icon "increase-product-quantity" at bounding box center [519, 428] width 12 height 12
type input "1"
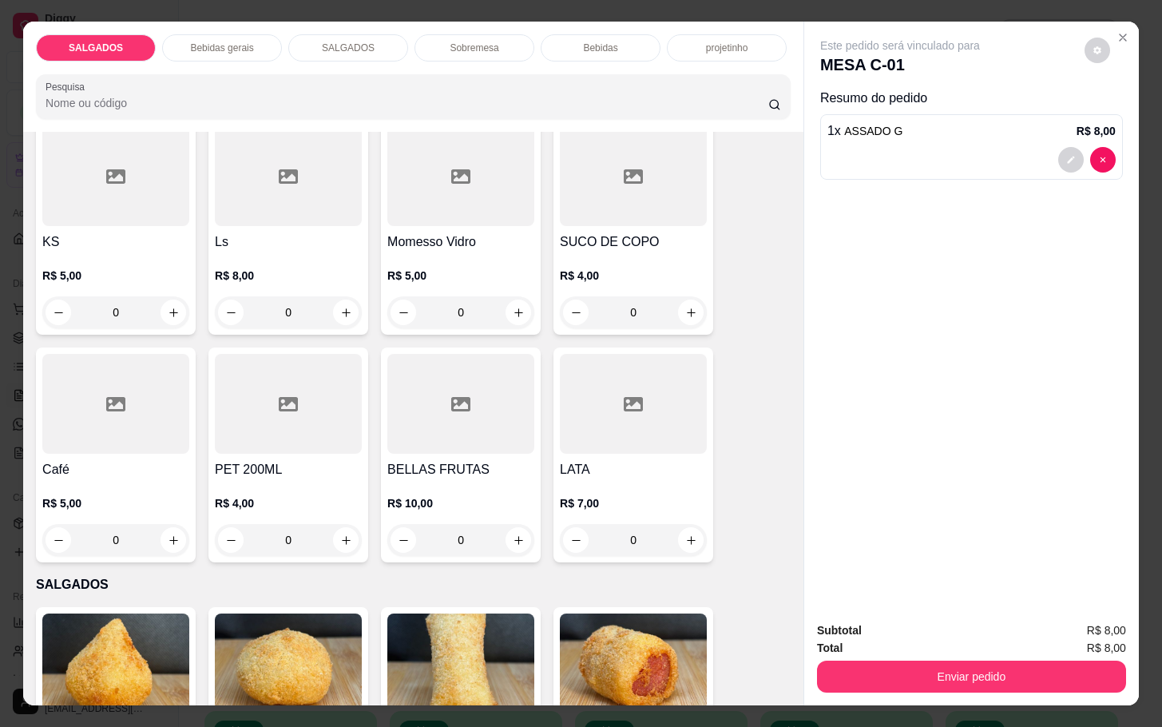
scroll to position [593, 0]
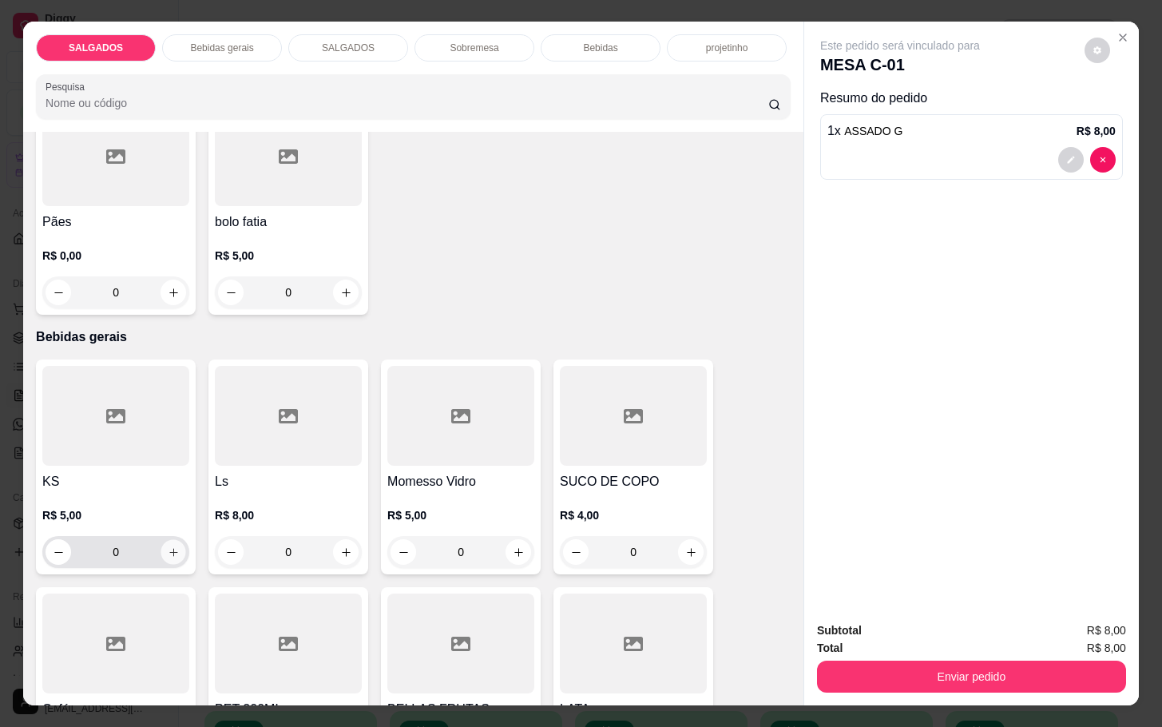
click at [168, 546] on icon "increase-product-quantity" at bounding box center [174, 552] width 12 height 12
type input "1"
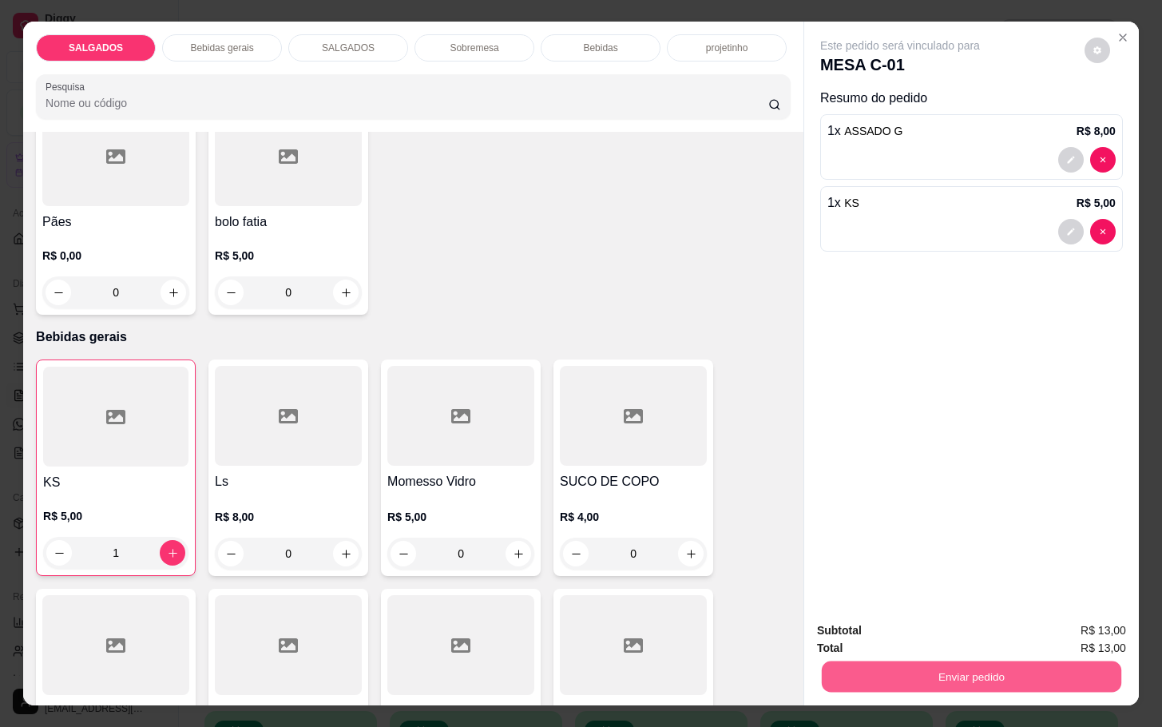
click at [915, 681] on button "Enviar pedido" at bounding box center [971, 675] width 299 height 31
click at [903, 624] on button "Não registrar e enviar pedido" at bounding box center [916, 628] width 166 height 30
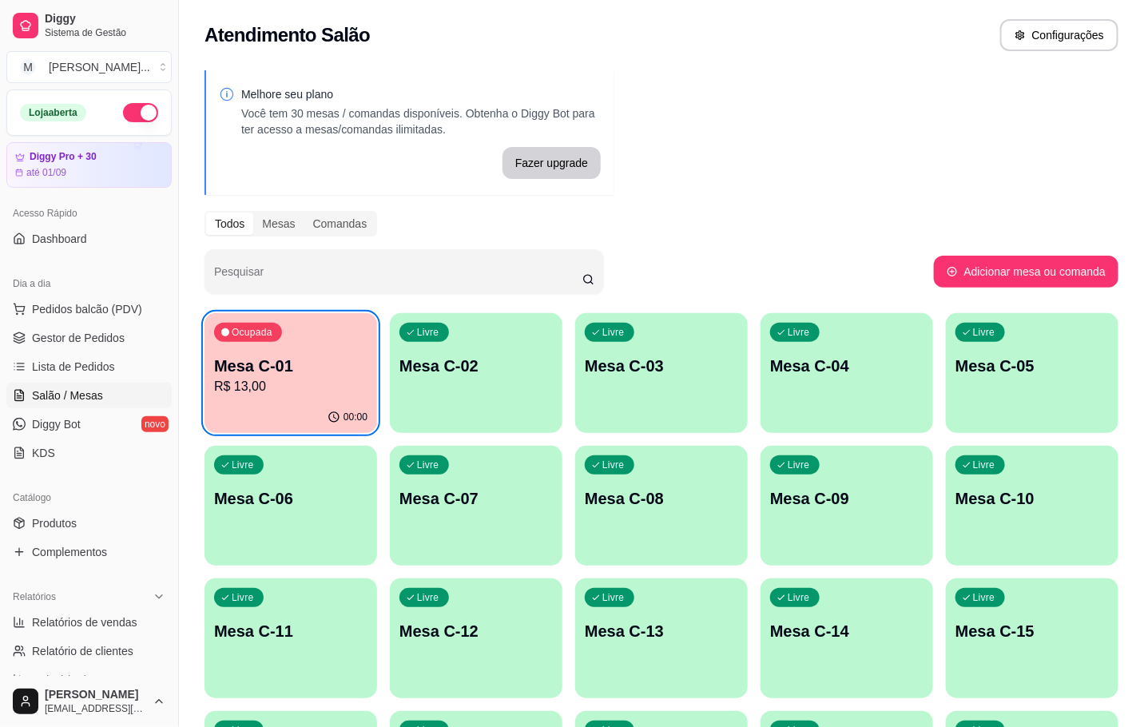
click at [1144, 726] on html "Diggy Sistema de Gestão M Mila Salgados ... Loja aberta Diggy Pro + 30 até 01/0…" at bounding box center [572, 363] width 1144 height 727
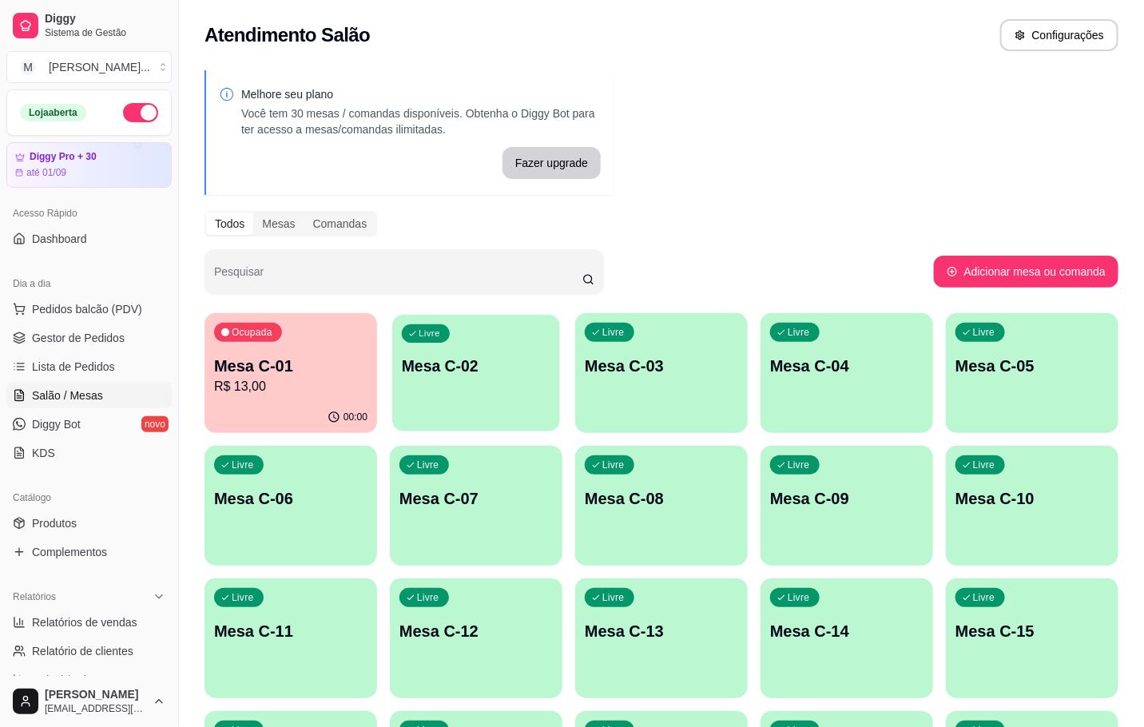
click at [501, 340] on div "Livre Mesa C-02" at bounding box center [476, 363] width 168 height 97
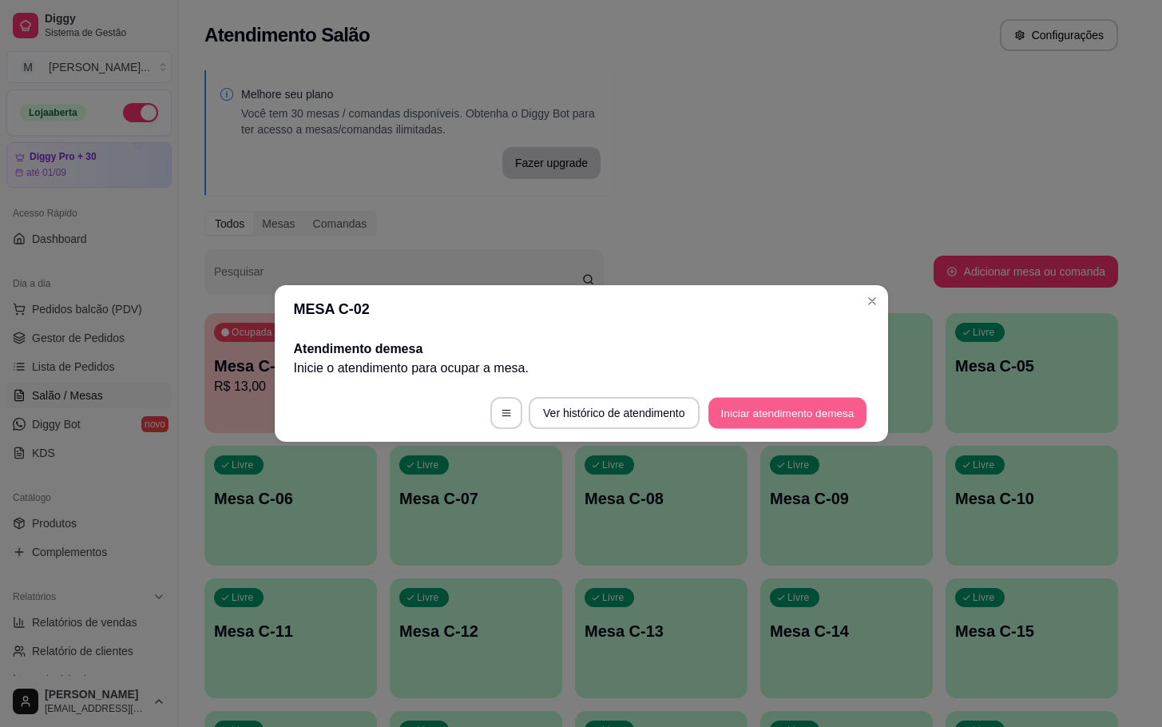
click at [824, 401] on button "Iniciar atendimento de mesa" at bounding box center [787, 413] width 158 height 31
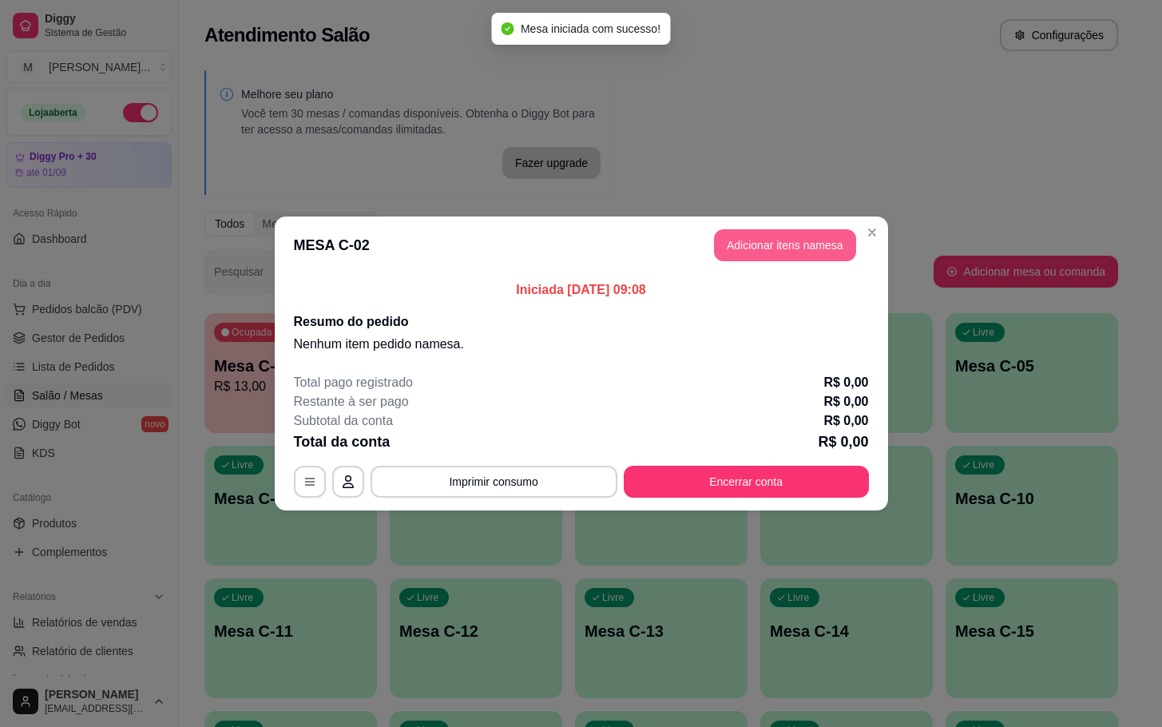
click at [805, 236] on button "Adicionar itens na mesa" at bounding box center [785, 245] width 142 height 32
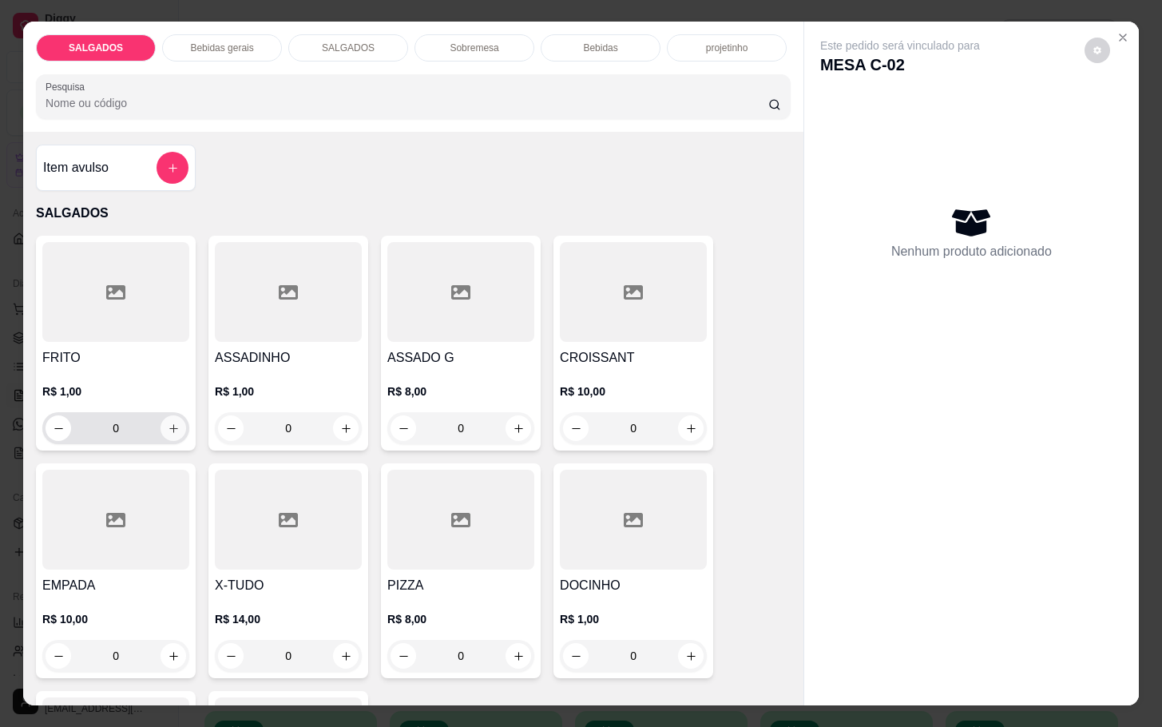
click at [169, 431] on button "increase-product-quantity" at bounding box center [174, 428] width 26 height 26
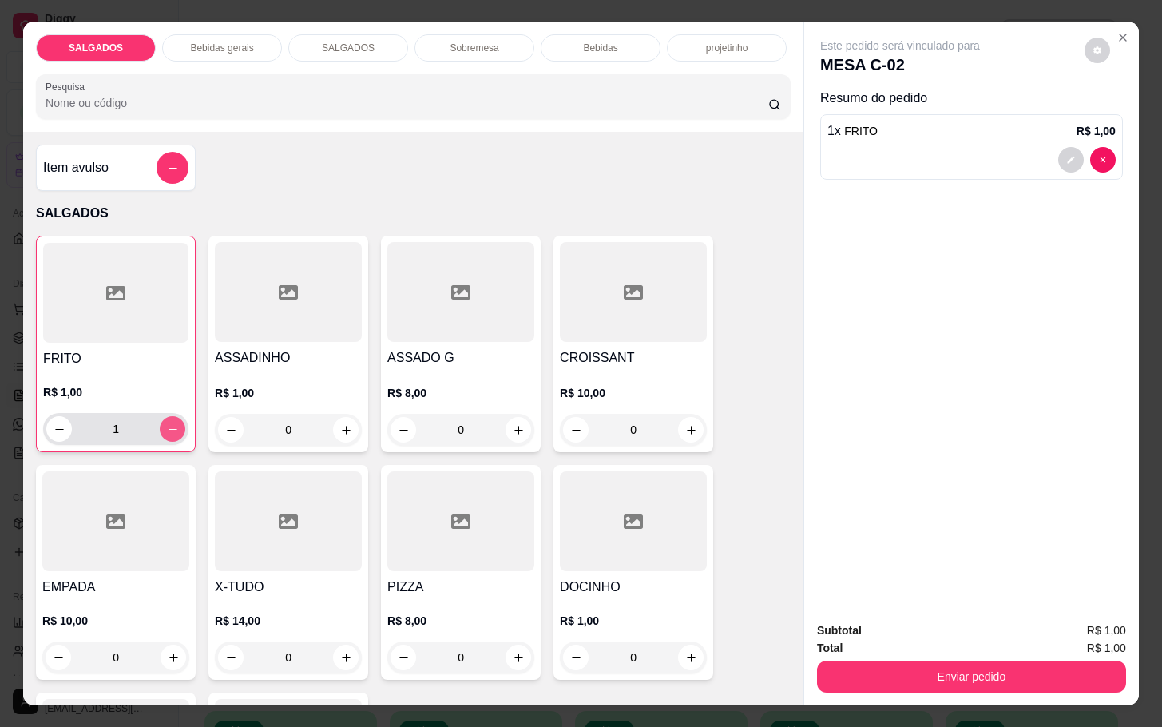
click at [169, 431] on button "increase-product-quantity" at bounding box center [173, 429] width 26 height 26
click at [170, 431] on button "increase-product-quantity" at bounding box center [173, 429] width 25 height 25
click at [171, 431] on button "increase-product-quantity" at bounding box center [173, 429] width 25 height 25
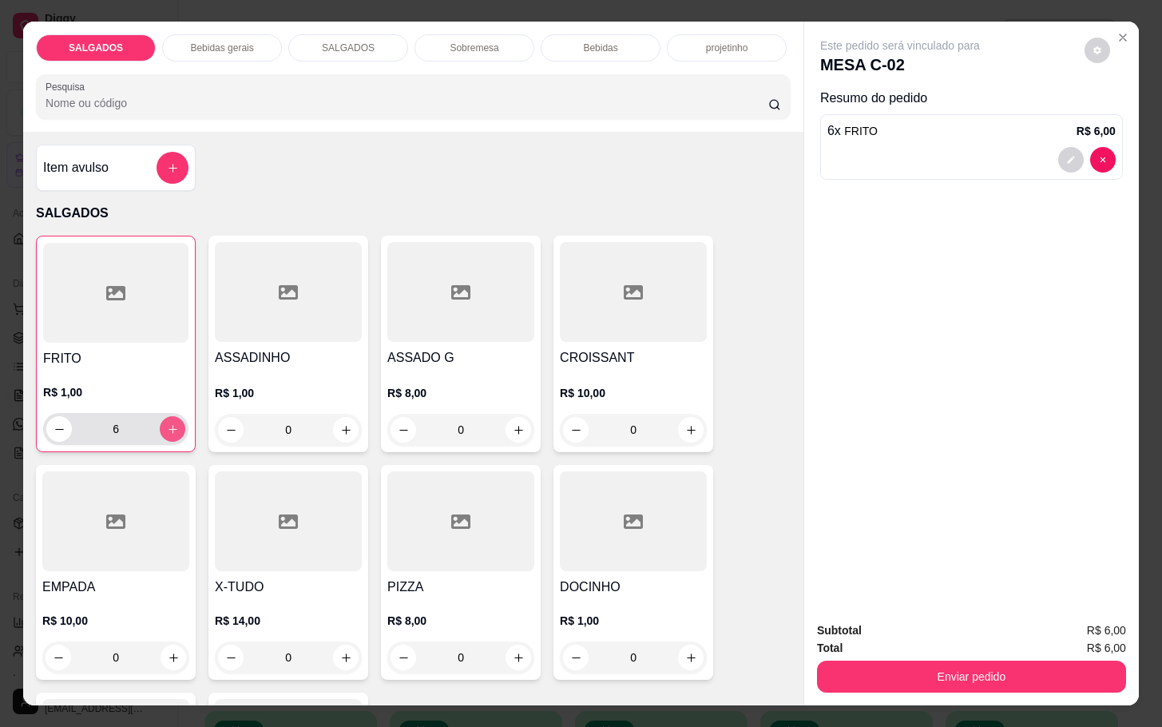
click at [171, 431] on button "increase-product-quantity" at bounding box center [173, 429] width 26 height 26
type input "8"
click at [192, 53] on div "Bebidas gerais" at bounding box center [222, 47] width 120 height 27
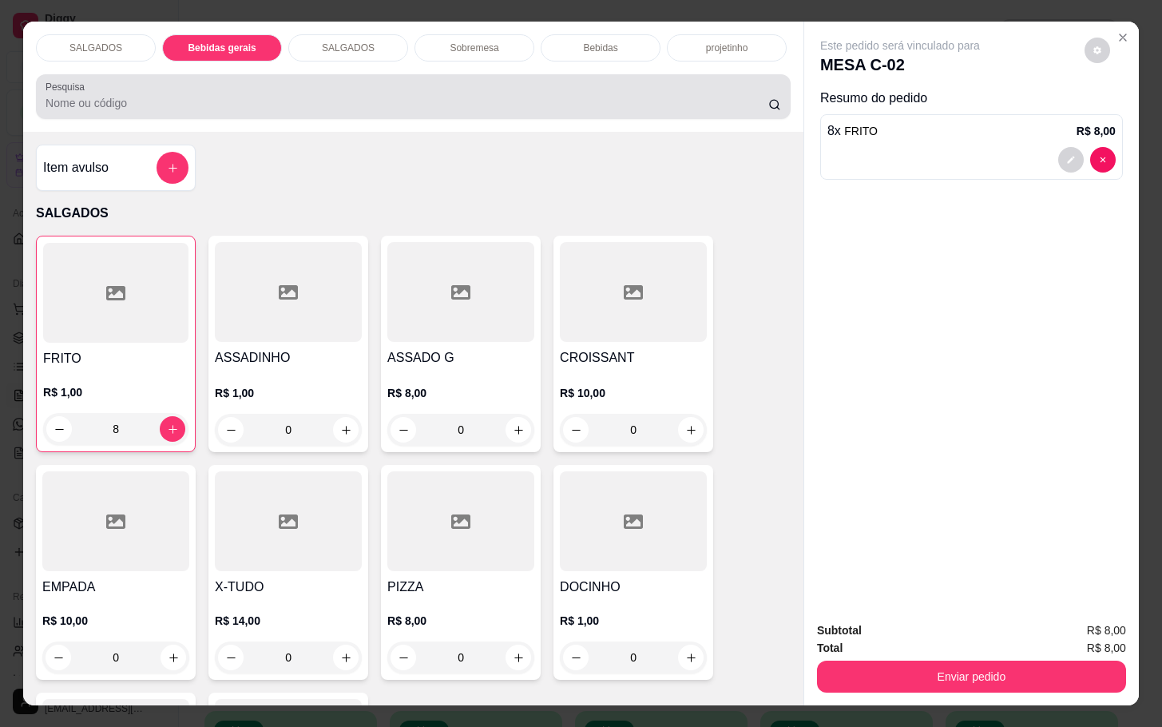
scroll to position [38, 0]
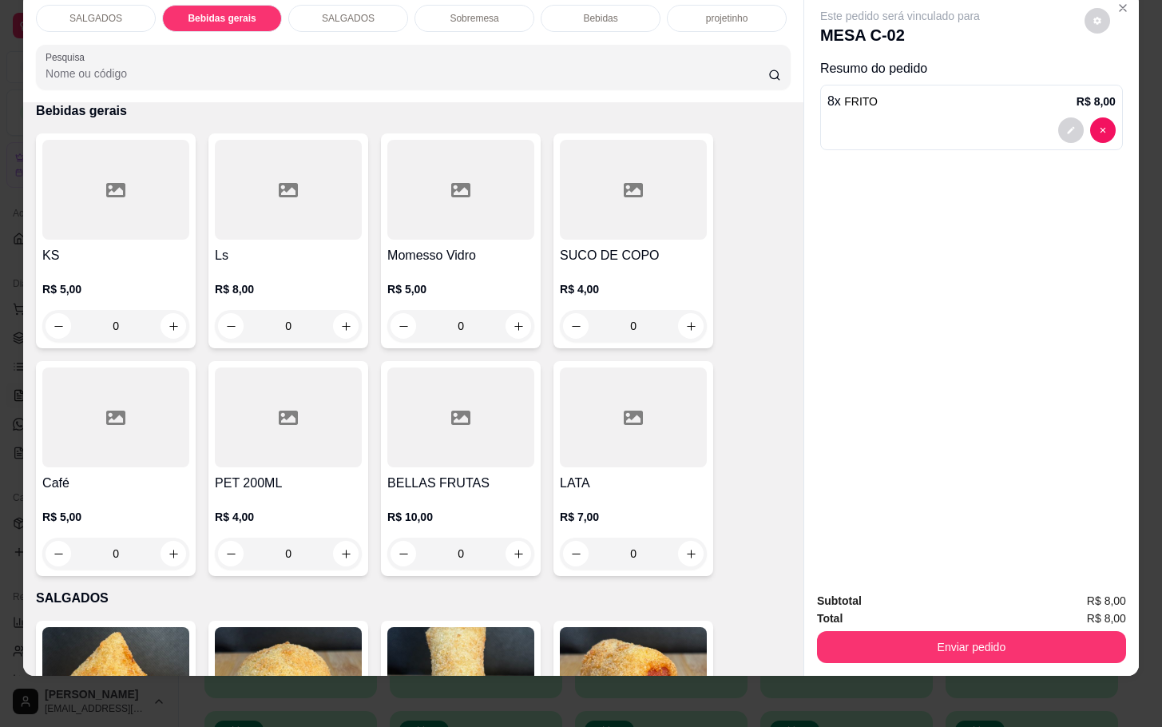
click at [624, 223] on div at bounding box center [633, 190] width 147 height 100
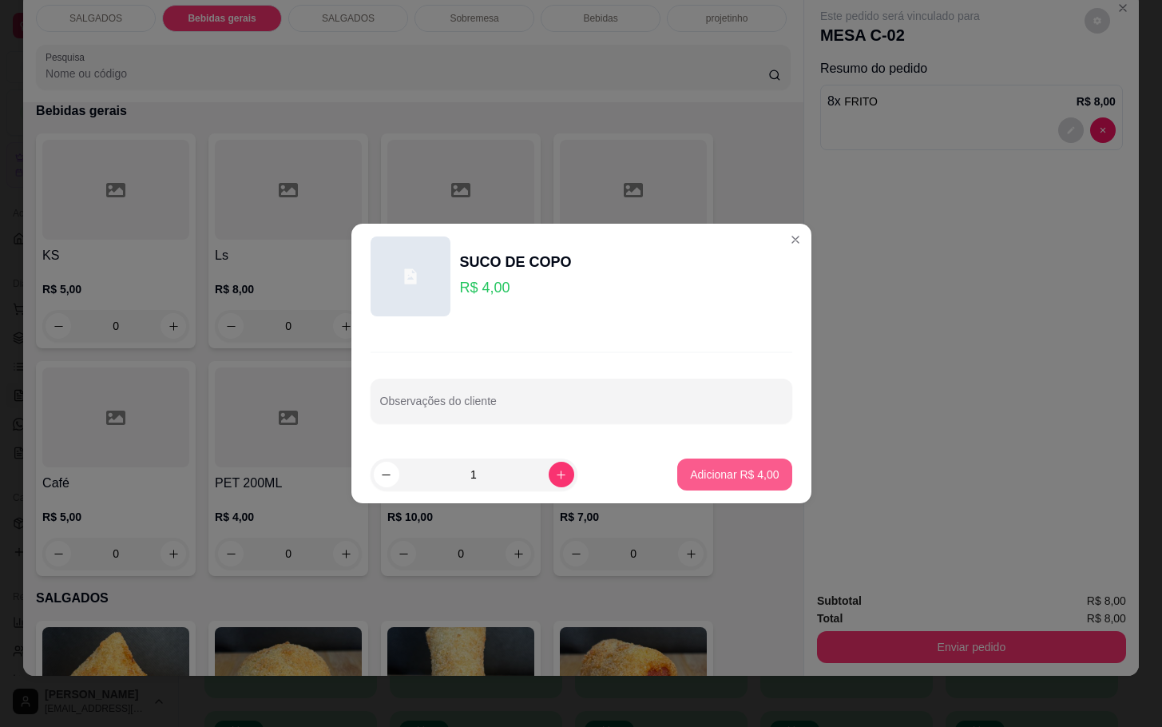
click at [695, 458] on button "Adicionar R$ 4,00" at bounding box center [734, 474] width 114 height 32
type input "1"
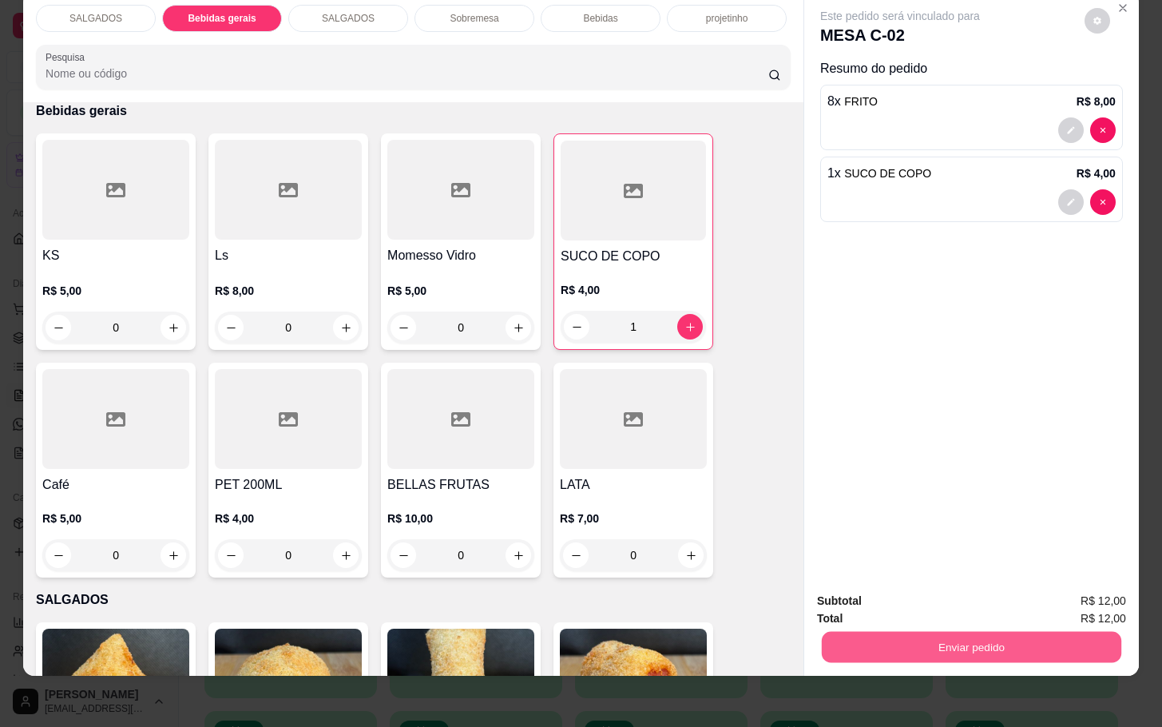
click at [934, 640] on button "Enviar pedido" at bounding box center [971, 646] width 299 height 31
click at [926, 582] on button "Não registrar e enviar pedido" at bounding box center [915, 590] width 161 height 30
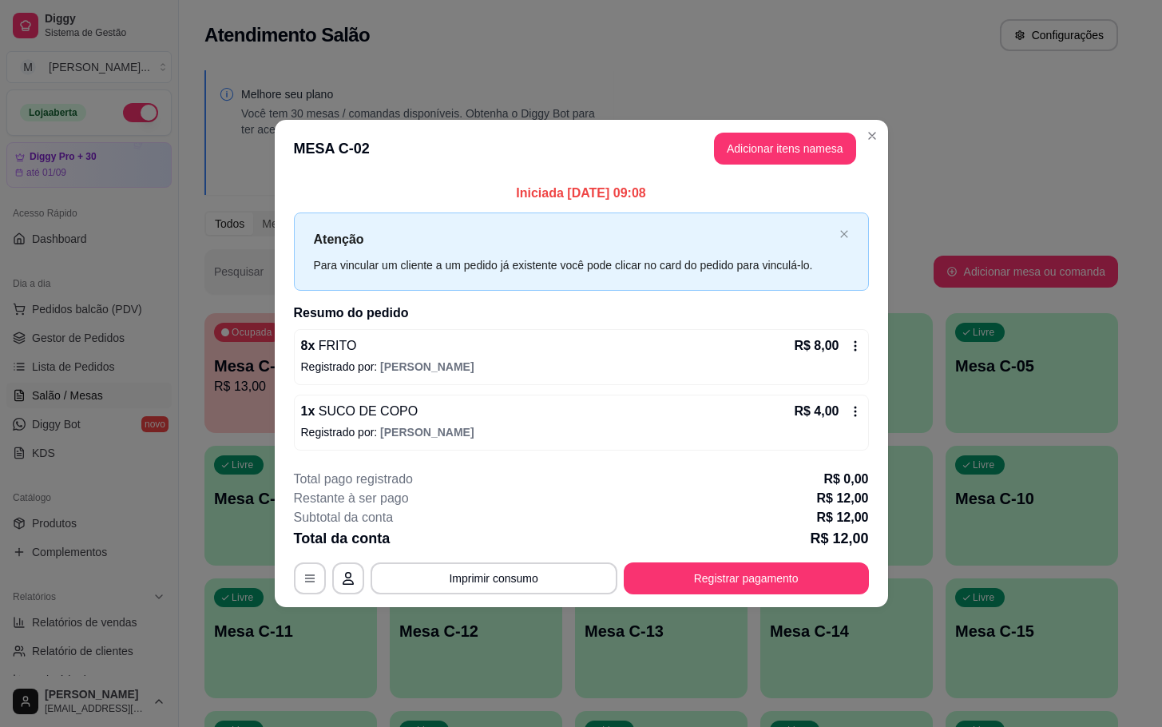
click at [724, 142] on button "Adicionar itens na mesa" at bounding box center [785, 149] width 142 height 32
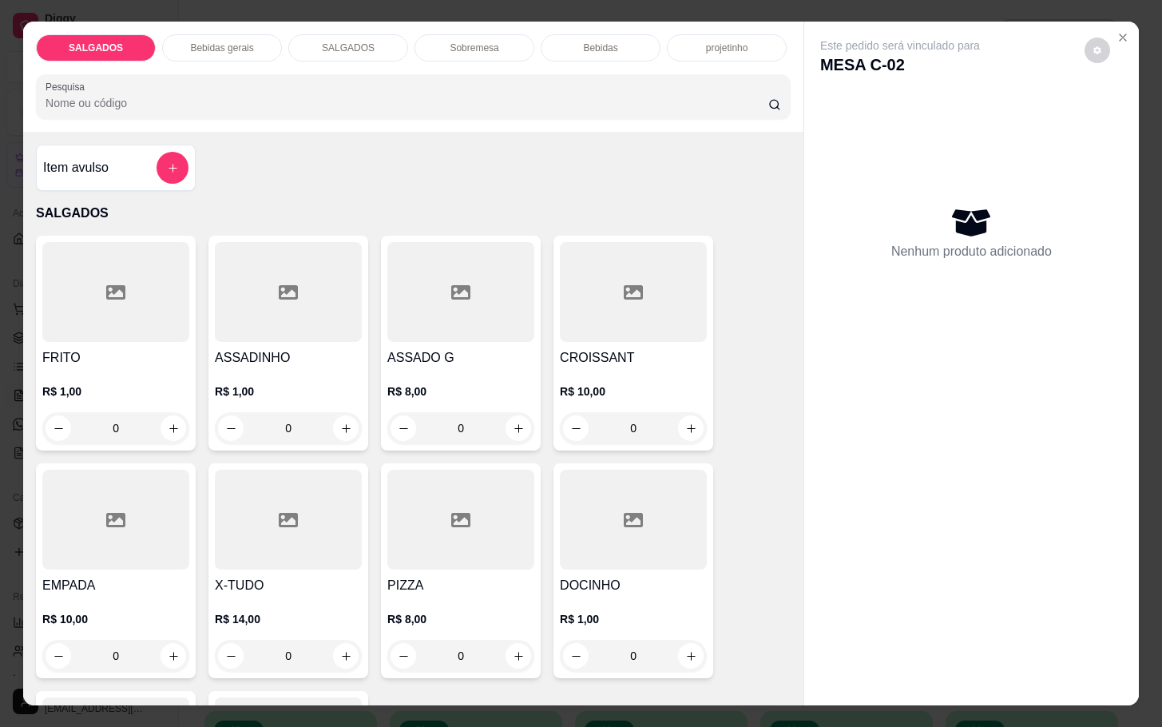
click at [588, 42] on p "Bebidas" at bounding box center [600, 48] width 34 height 13
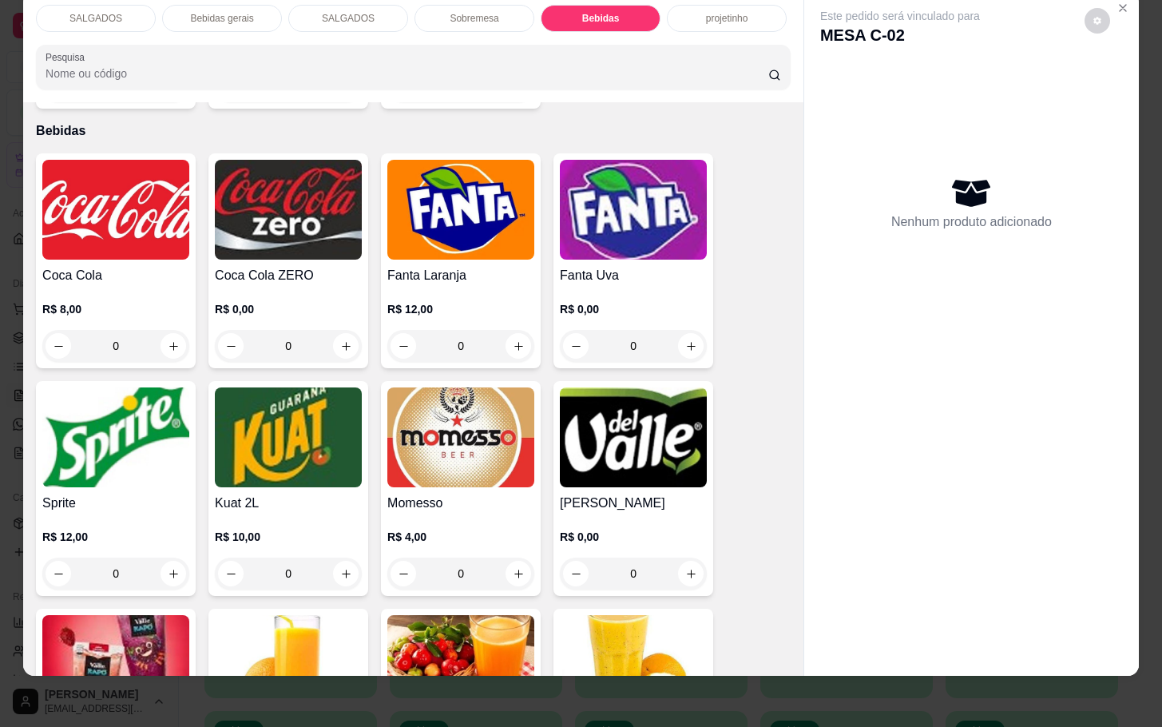
click at [157, 160] on img at bounding box center [115, 210] width 147 height 100
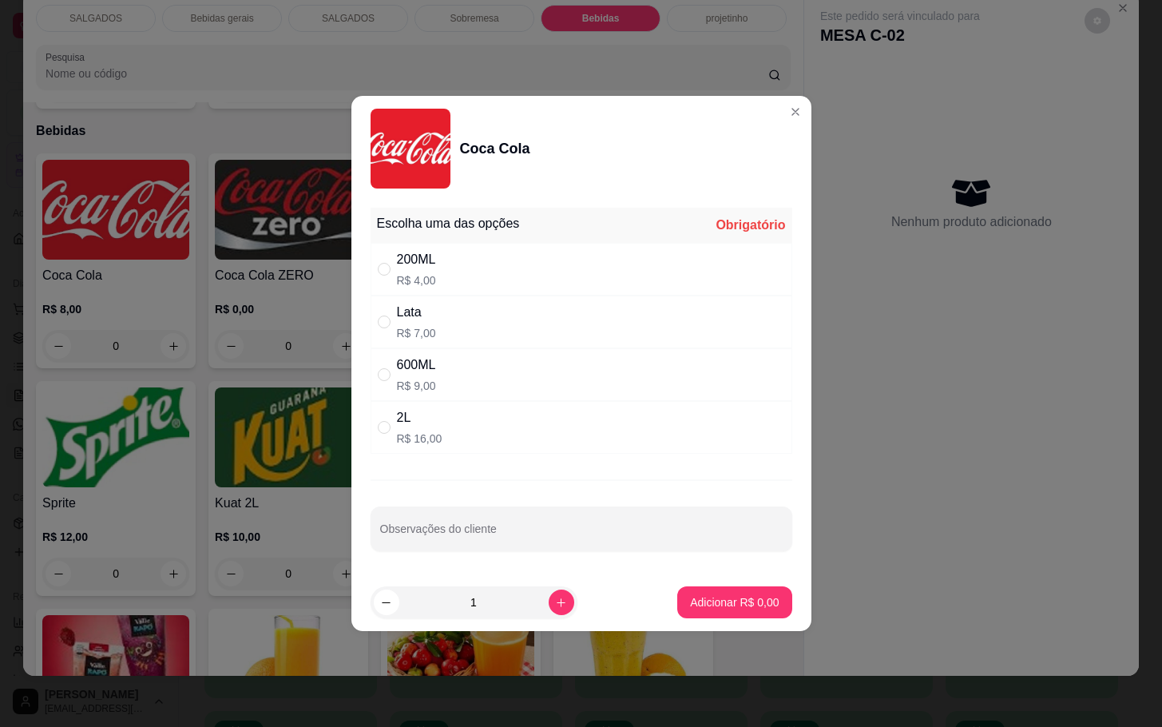
drag, startPoint x: 533, startPoint y: 367, endPoint x: 581, endPoint y: 417, distance: 68.9
click at [537, 367] on div "600ML R$ 9,00" at bounding box center [582, 374] width 422 height 53
radio input "true"
click at [685, 589] on button "Adicionar R$ 9,00" at bounding box center [734, 602] width 114 height 32
type input "1"
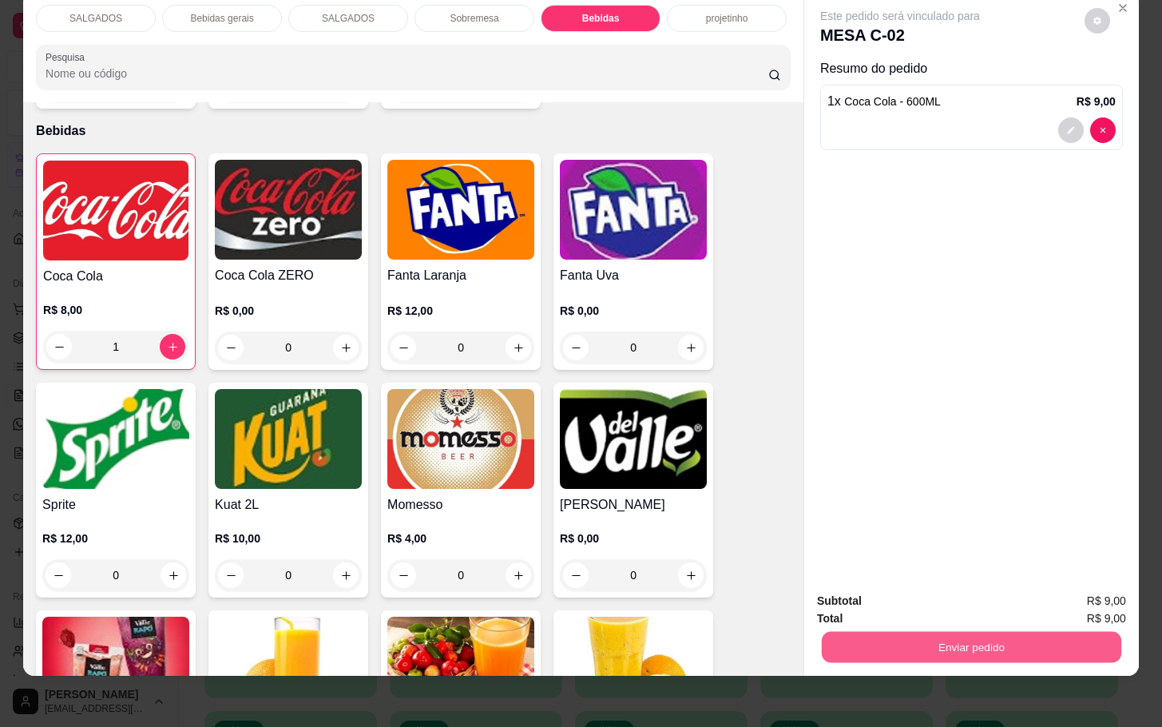
click at [894, 631] on button "Enviar pedido" at bounding box center [971, 646] width 299 height 31
click at [894, 585] on button "Não registrar e enviar pedido" at bounding box center [916, 590] width 166 height 30
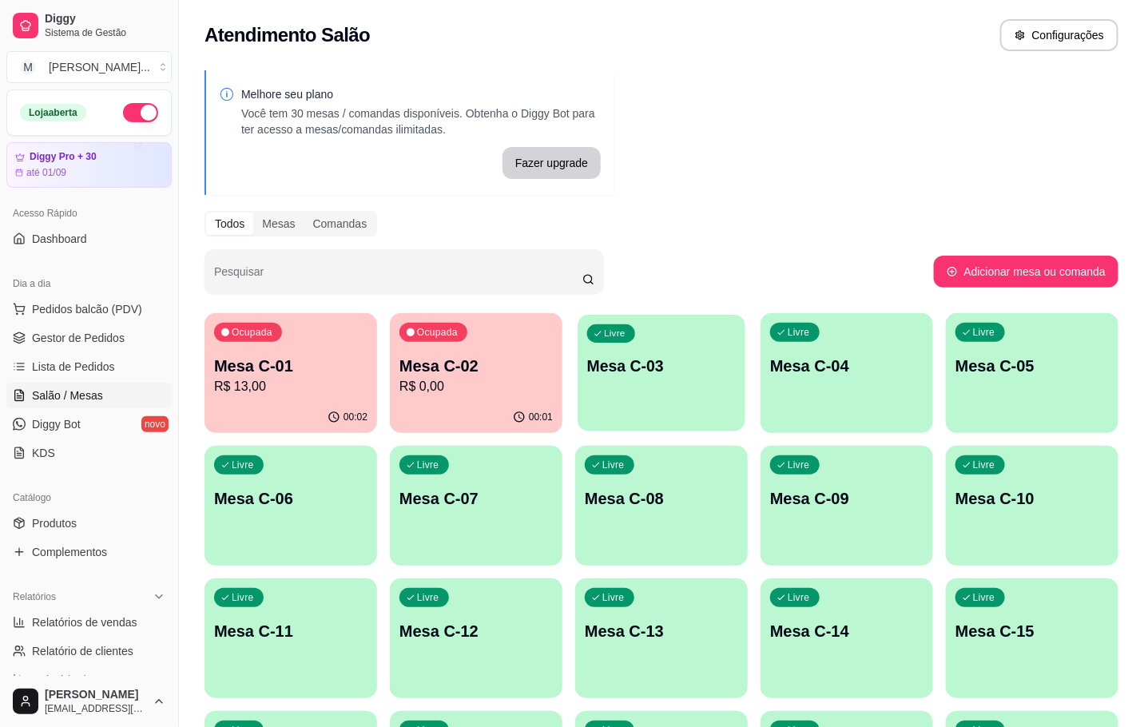
click at [641, 341] on div "Livre Mesa C-03" at bounding box center [661, 363] width 168 height 97
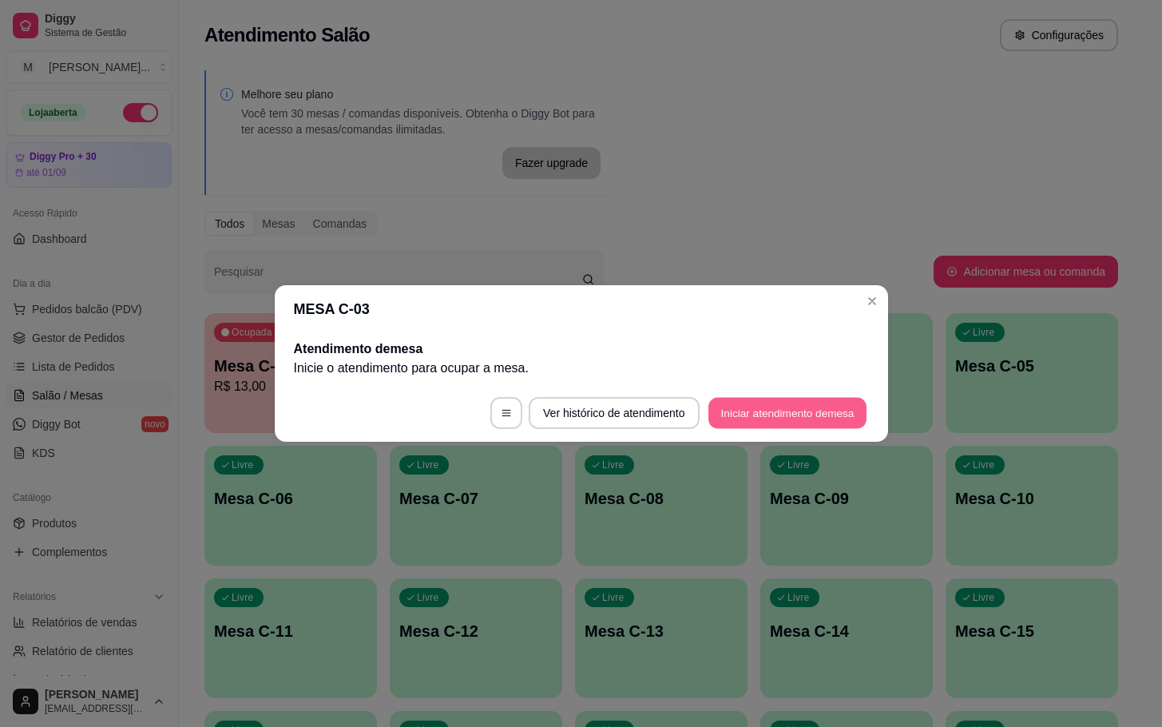
click at [741, 424] on button "Iniciar atendimento de mesa" at bounding box center [787, 413] width 158 height 31
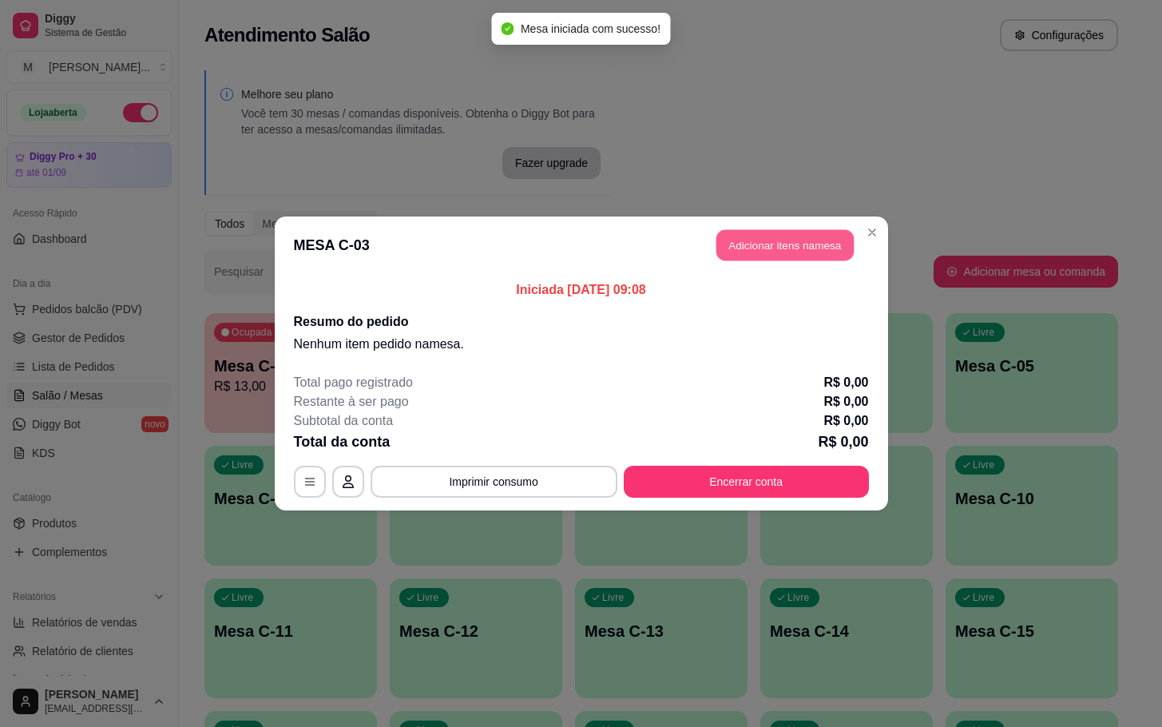
click at [758, 247] on button "Adicionar itens na mesa" at bounding box center [784, 245] width 137 height 31
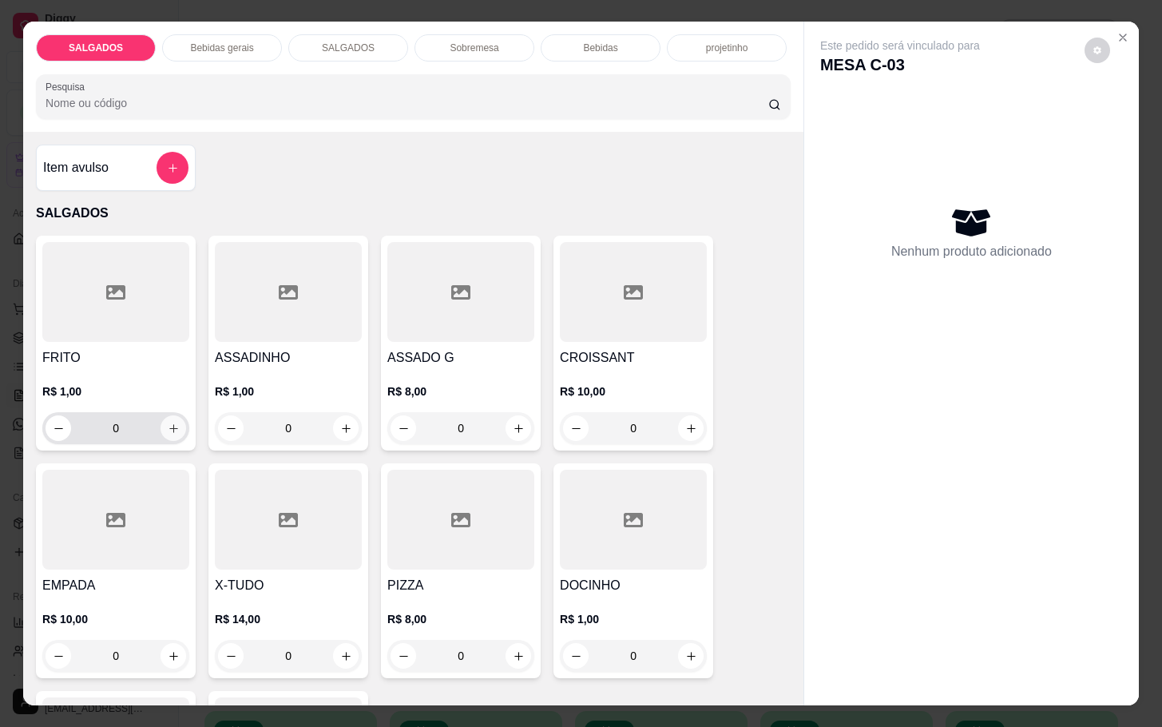
click at [168, 427] on button "increase-product-quantity" at bounding box center [174, 428] width 26 height 26
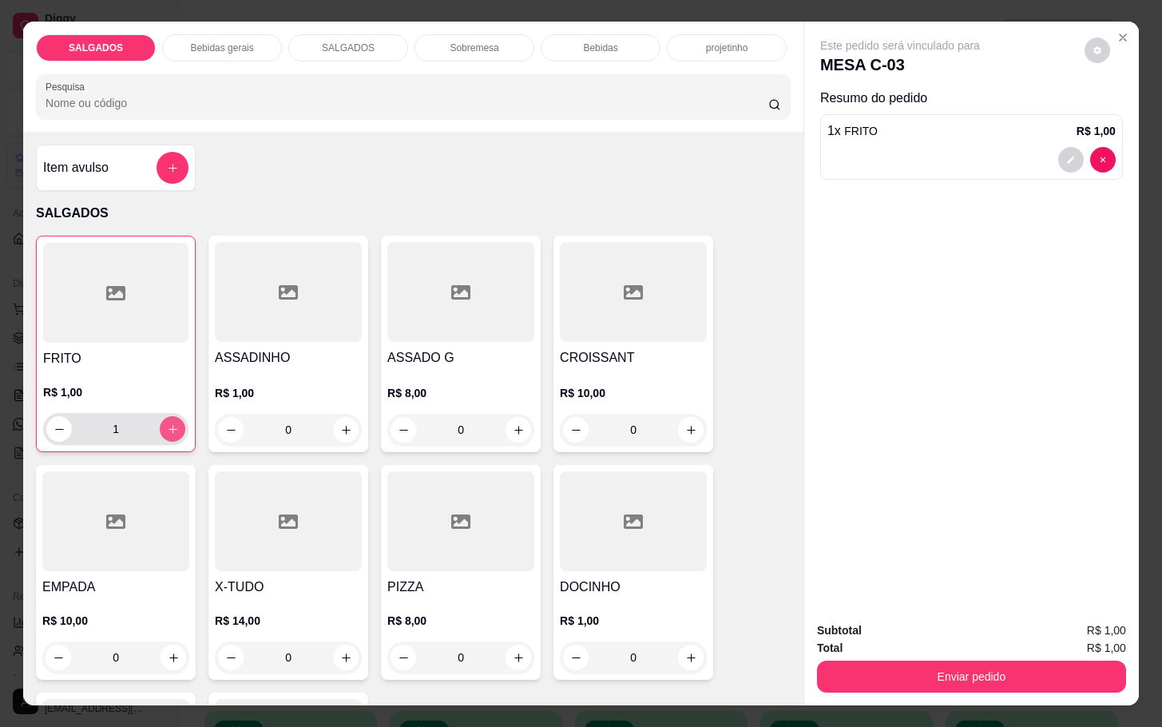
click at [168, 427] on icon "increase-product-quantity" at bounding box center [173, 429] width 12 height 12
click at [160, 430] on button "increase-product-quantity" at bounding box center [173, 429] width 26 height 26
type input "5"
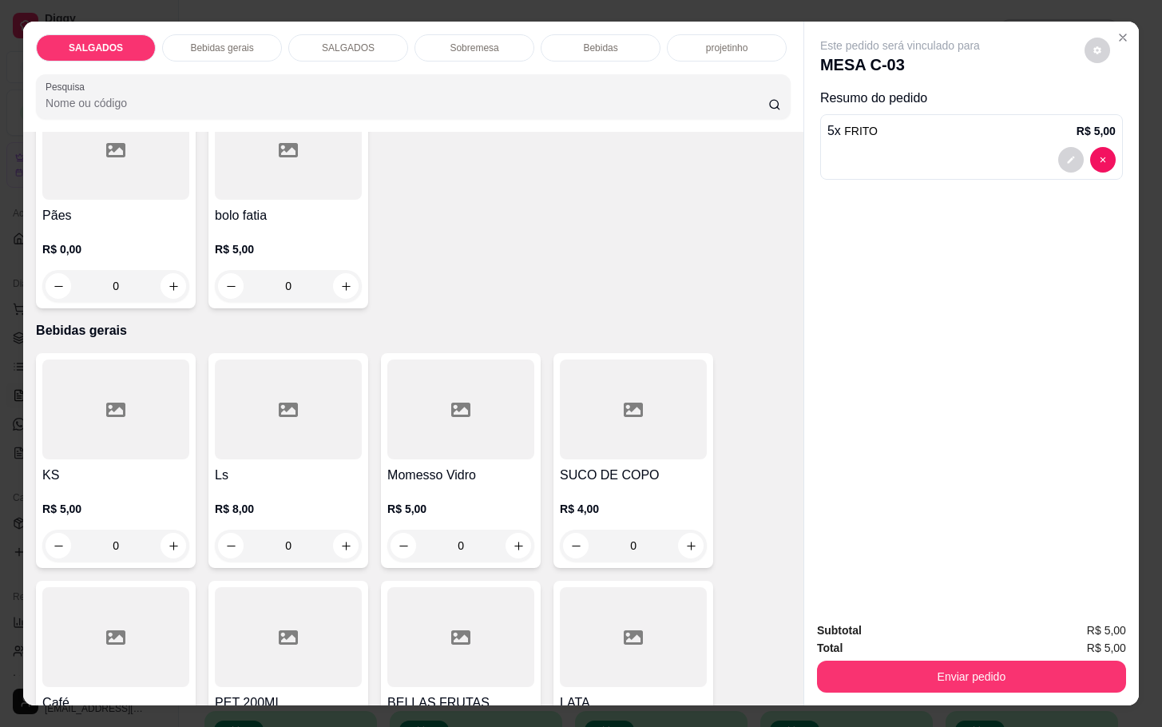
scroll to position [719, 0]
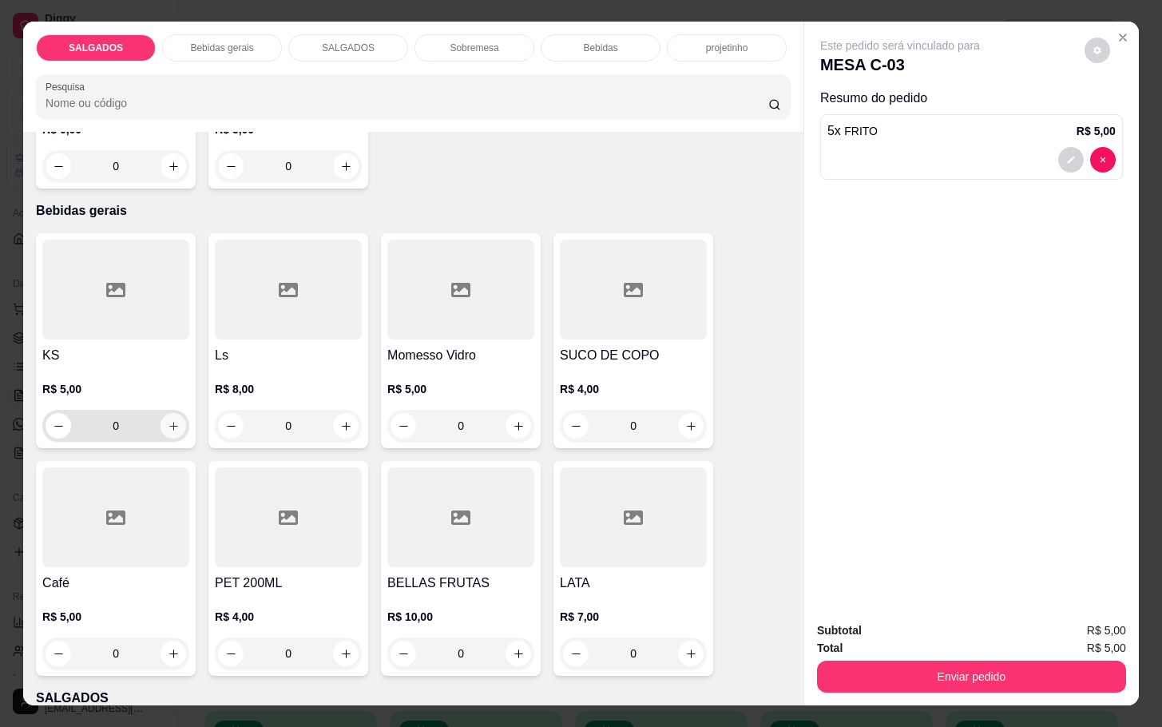
click at [168, 420] on icon "increase-product-quantity" at bounding box center [174, 426] width 12 height 12
type input "1"
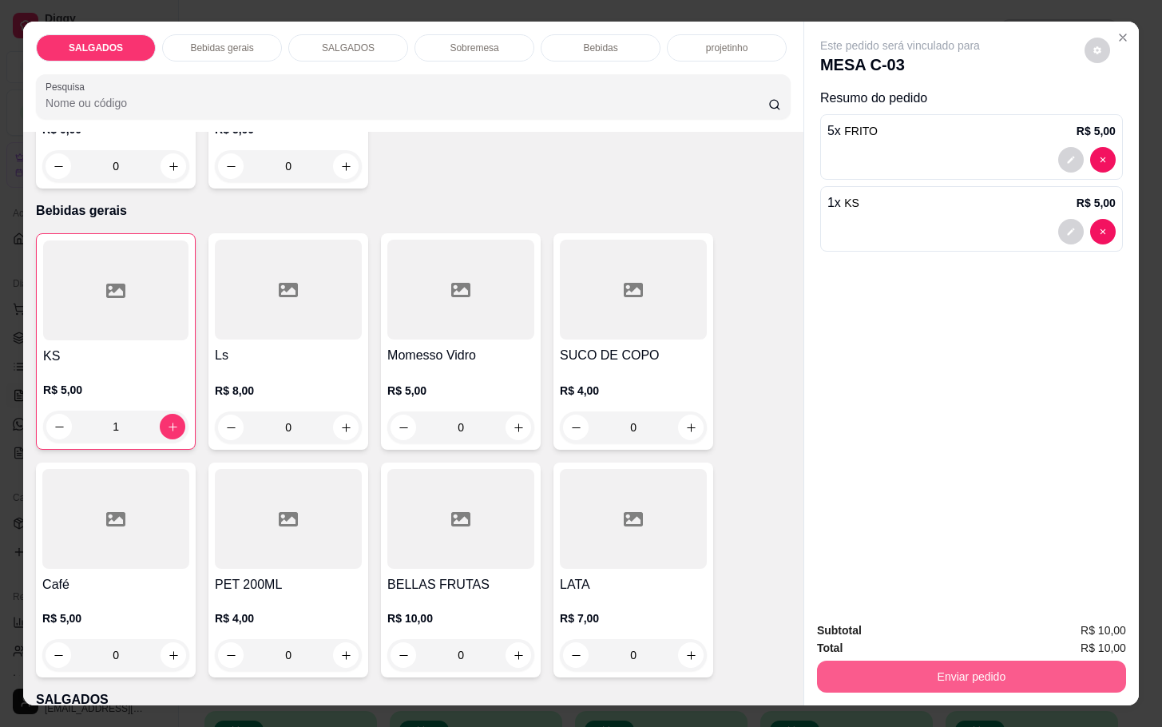
click at [892, 662] on button "Enviar pedido" at bounding box center [971, 676] width 309 height 32
click at [868, 616] on button "Não registrar e enviar pedido" at bounding box center [916, 628] width 166 height 30
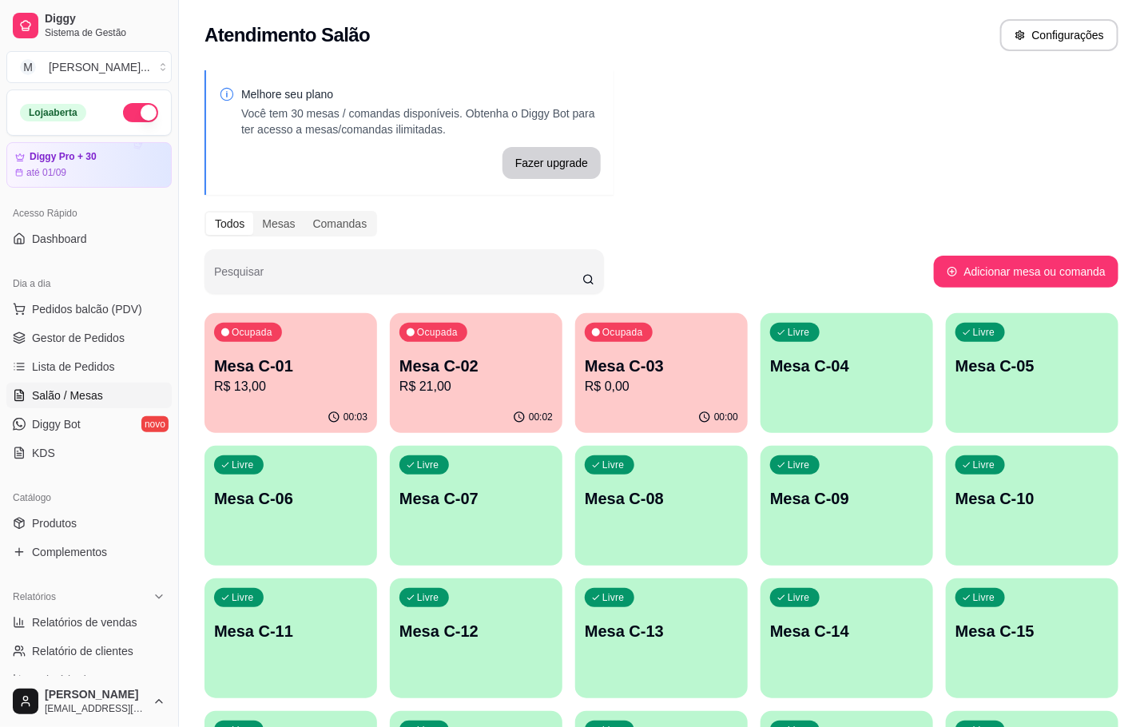
click at [504, 383] on p "R$ 21,00" at bounding box center [475, 386] width 153 height 19
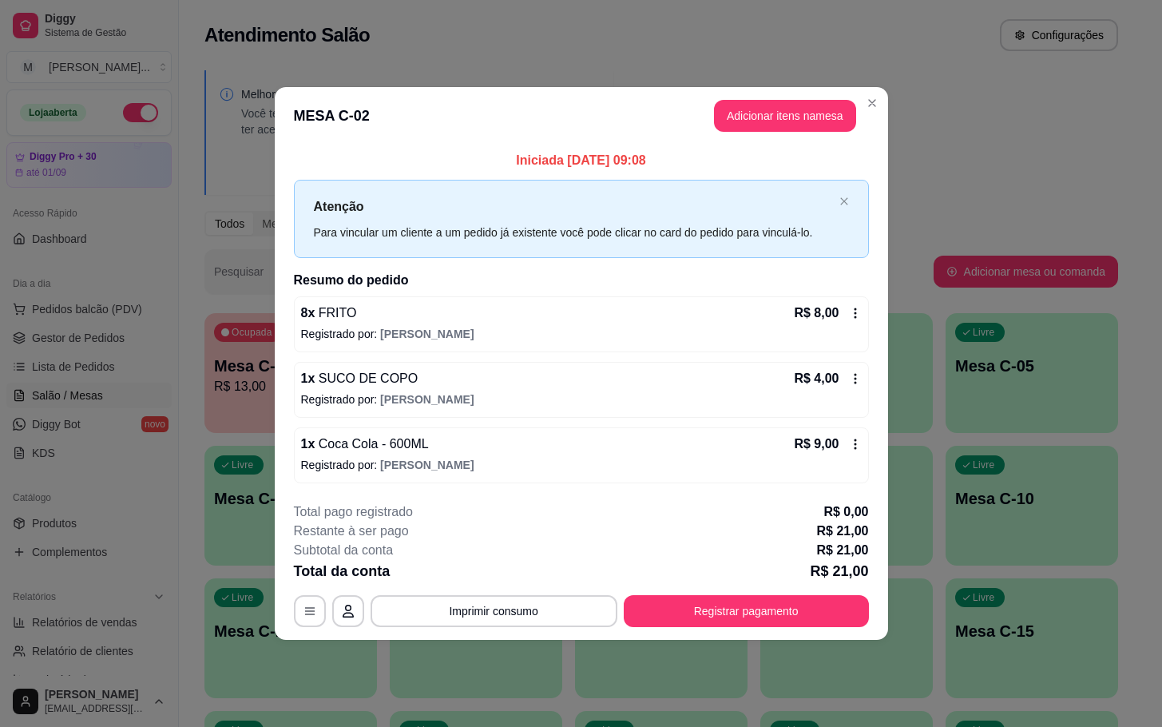
click at [788, 113] on button "Adicionar itens na mesa" at bounding box center [785, 116] width 142 height 32
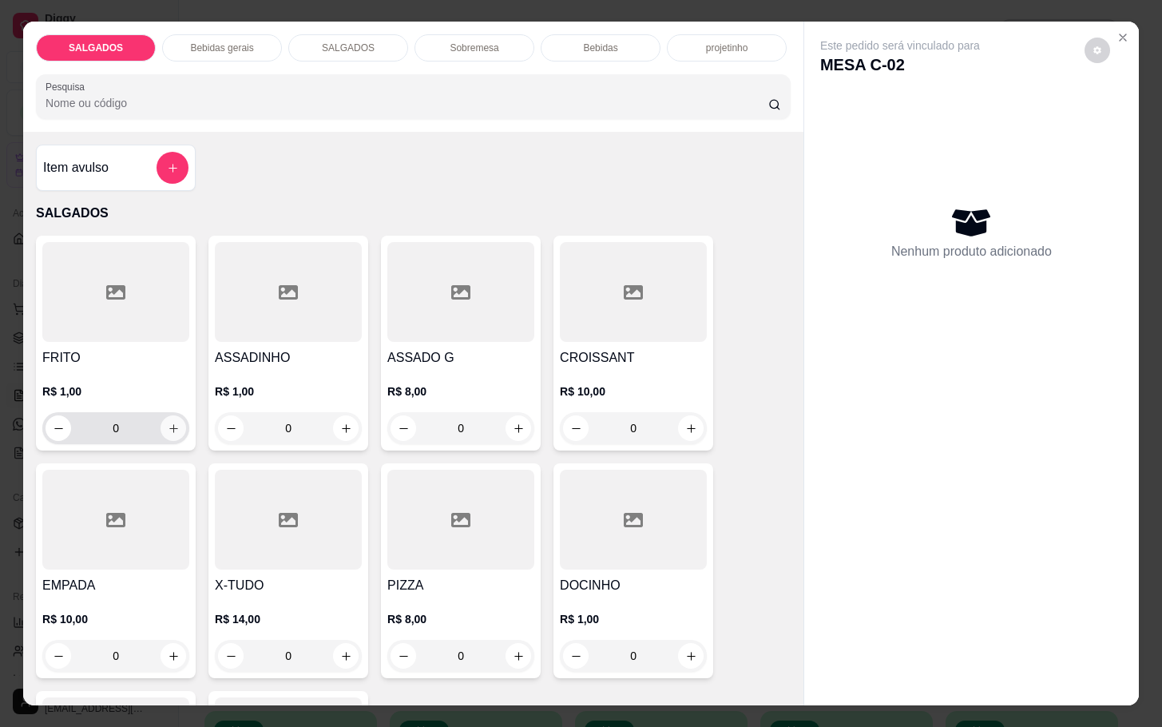
click at [156, 370] on div "R$ 1,00 0" at bounding box center [115, 405] width 147 height 77
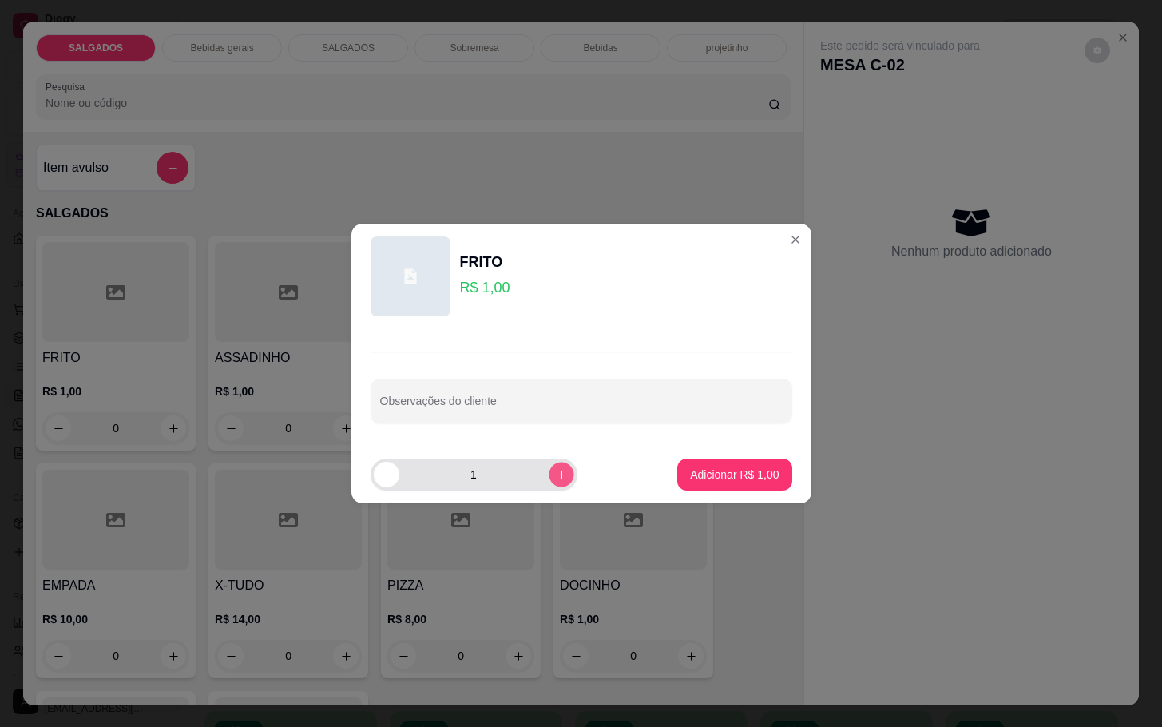
click at [549, 482] on button "increase-product-quantity" at bounding box center [561, 474] width 25 height 25
type input "4"
click at [704, 482] on p "Adicionar R$ 4,00" at bounding box center [734, 474] width 89 height 16
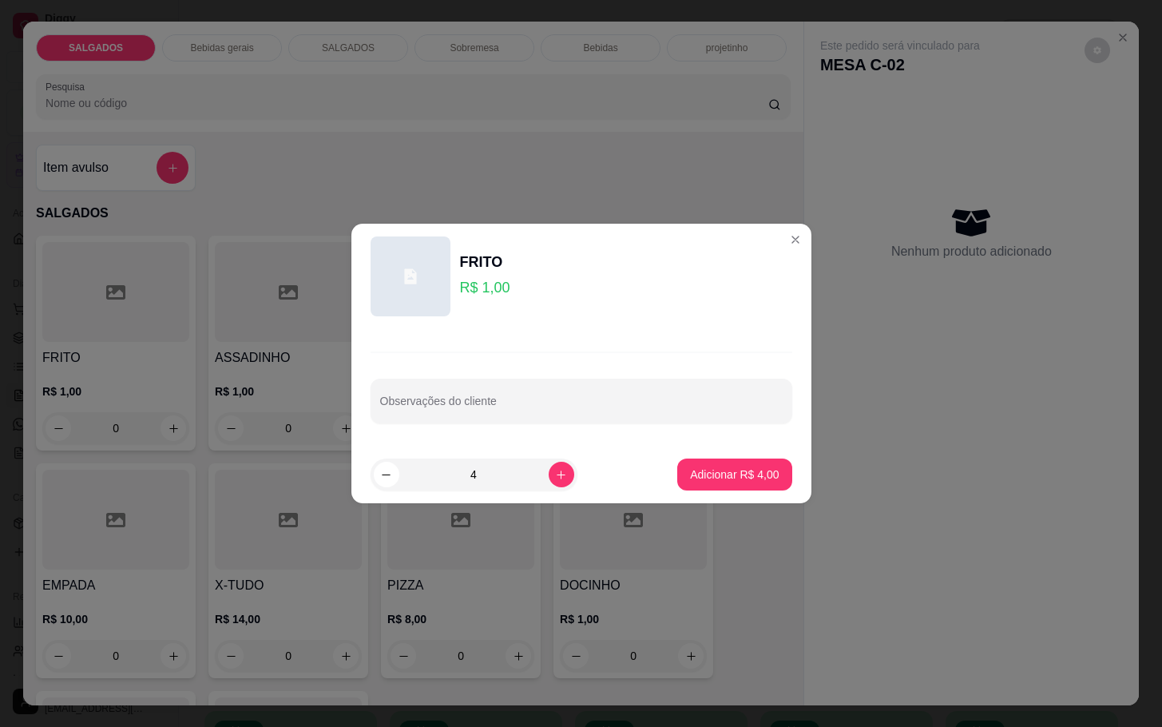
type input "4"
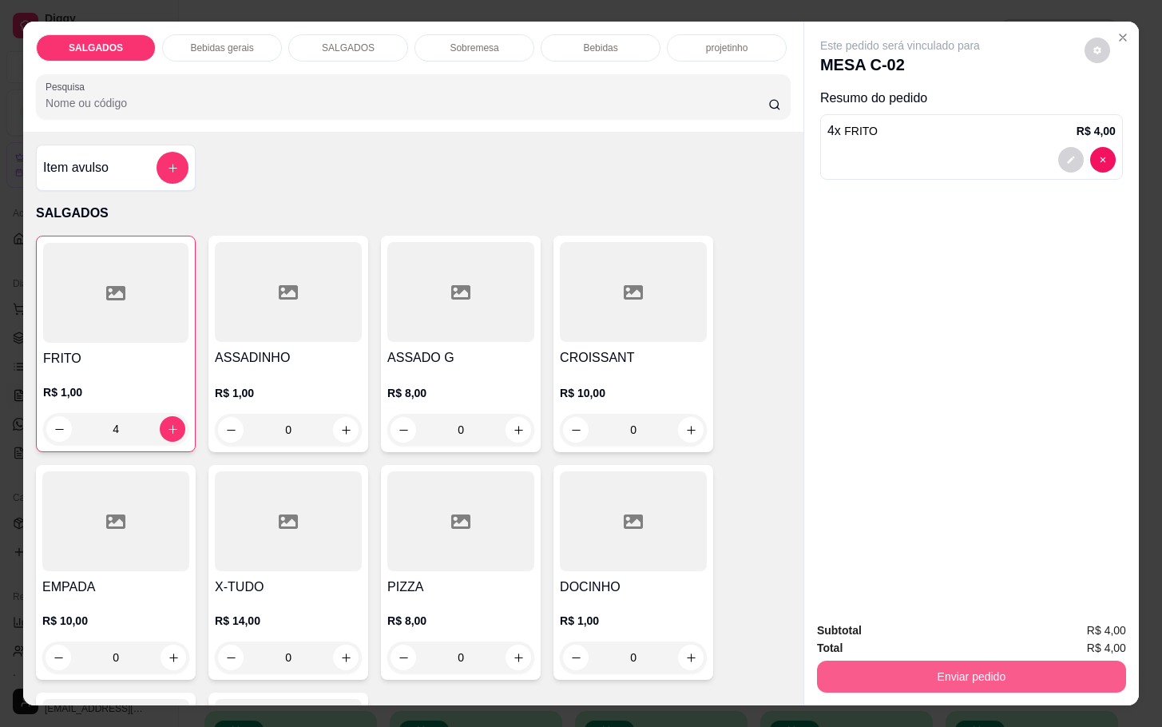
click at [863, 676] on button "Enviar pedido" at bounding box center [971, 676] width 309 height 32
click at [872, 625] on button "Não registrar e enviar pedido" at bounding box center [916, 628] width 166 height 30
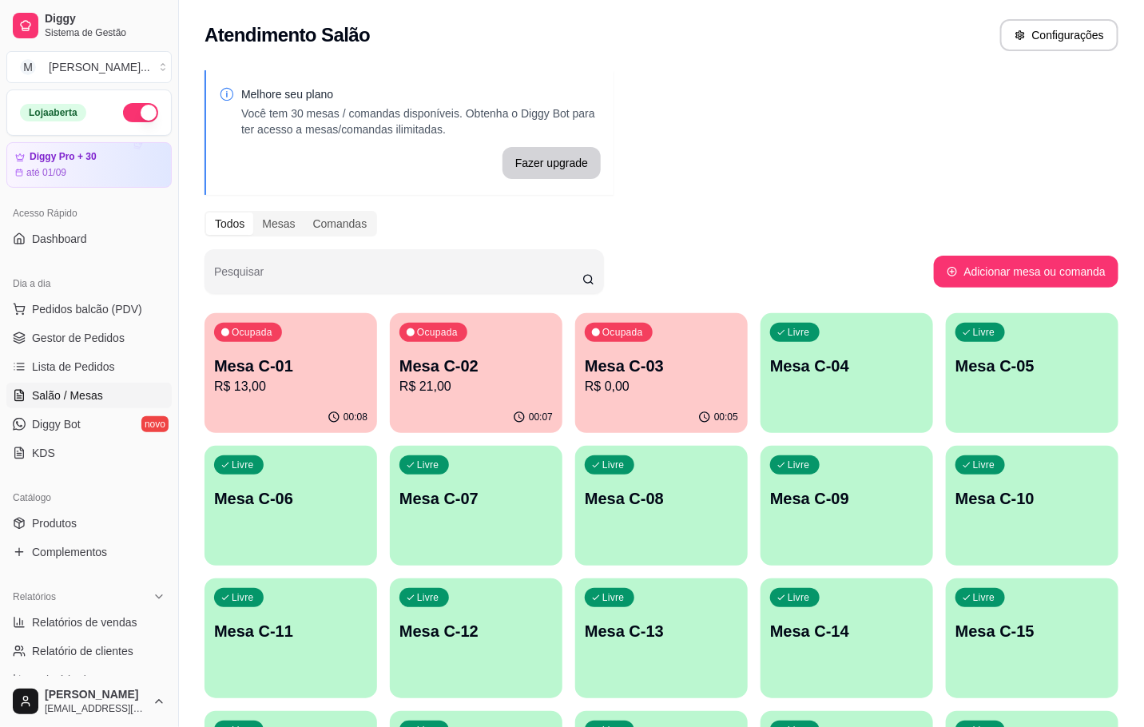
click at [704, 377] on p "R$ 0,00" at bounding box center [661, 386] width 153 height 19
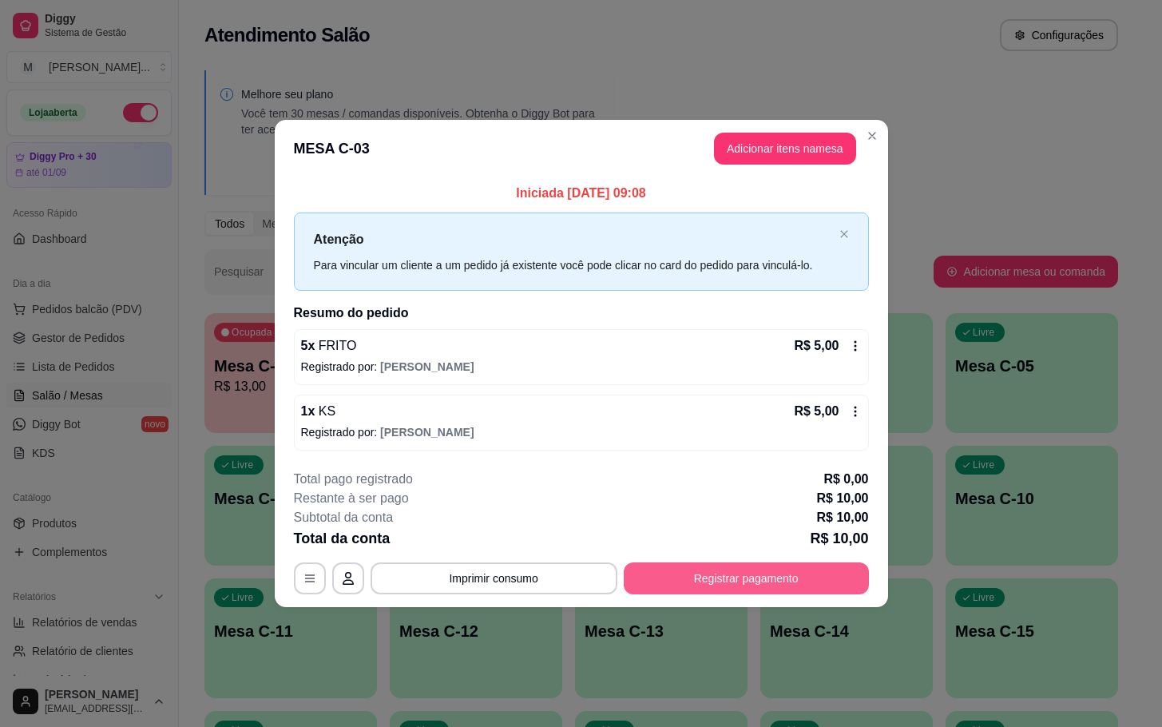
click at [781, 564] on button "Registrar pagamento" at bounding box center [746, 578] width 245 height 32
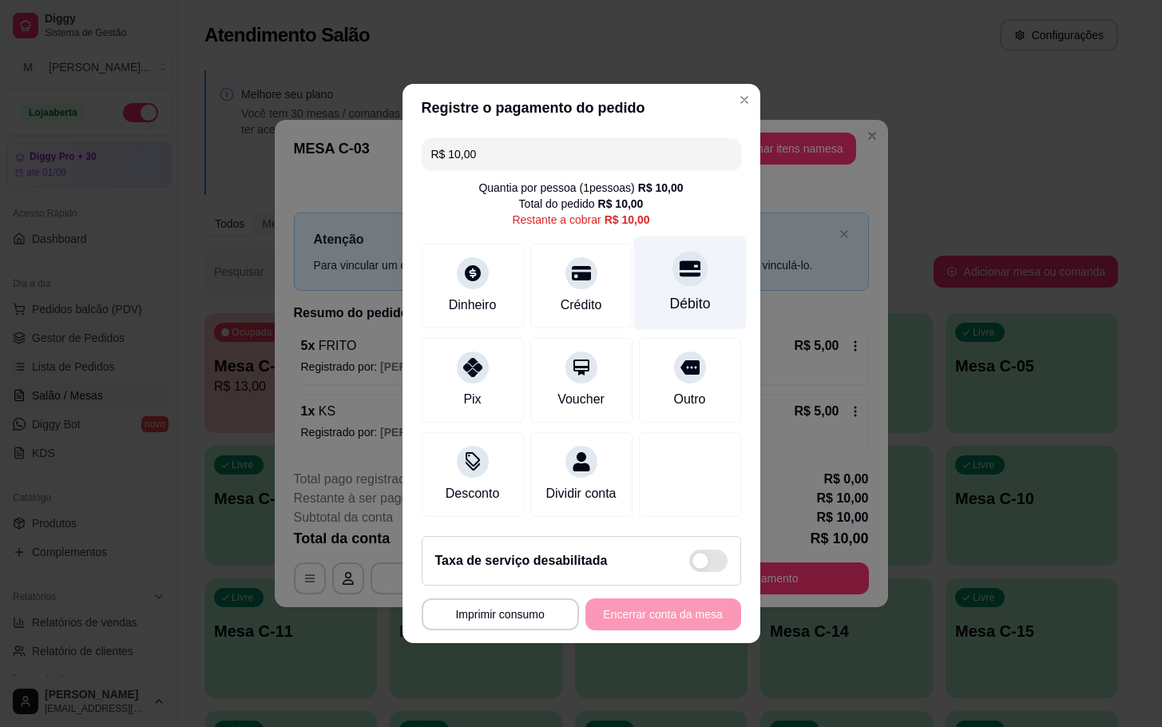
click at [657, 311] on div "Débito" at bounding box center [689, 282] width 113 height 93
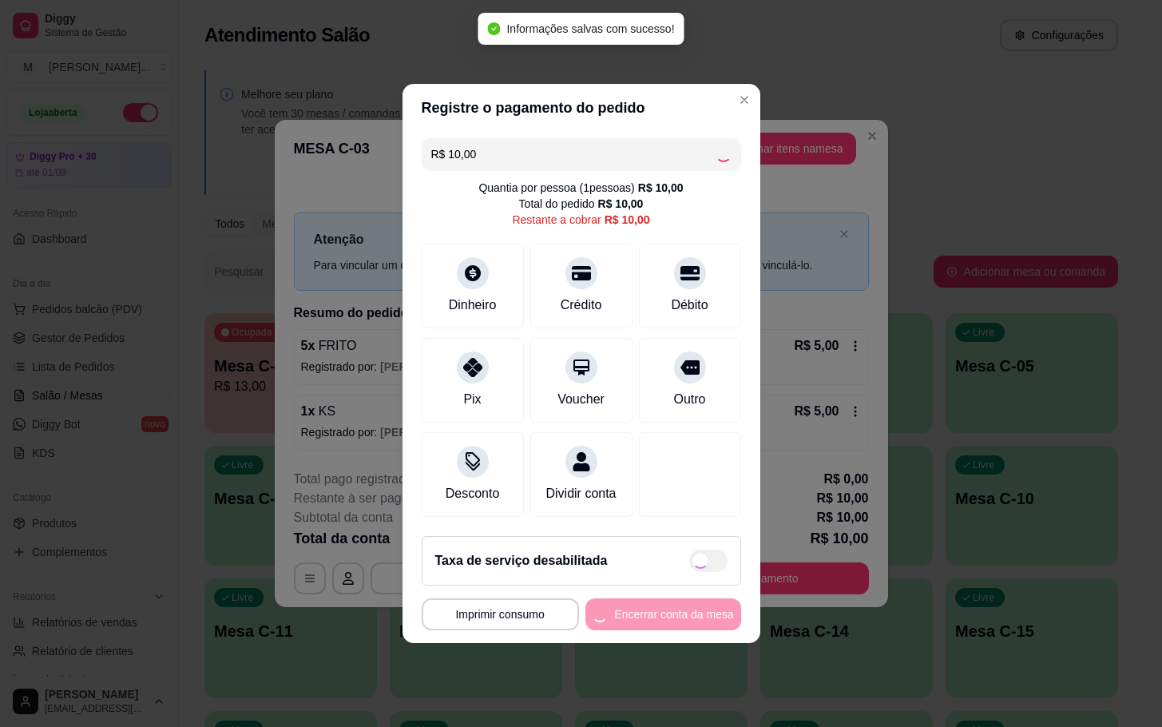
type input "R$ 0,00"
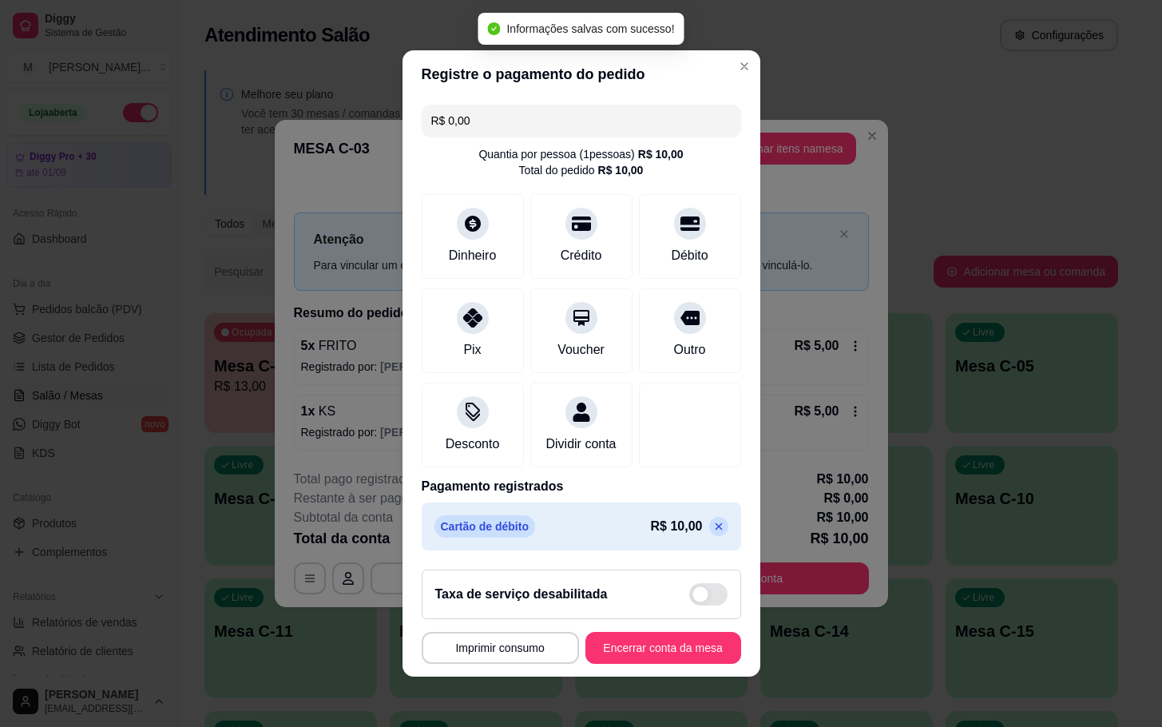
click at [660, 676] on footer "**********" at bounding box center [582, 617] width 358 height 120
click at [649, 664] on button "Encerrar conta da mesa" at bounding box center [663, 648] width 151 height 31
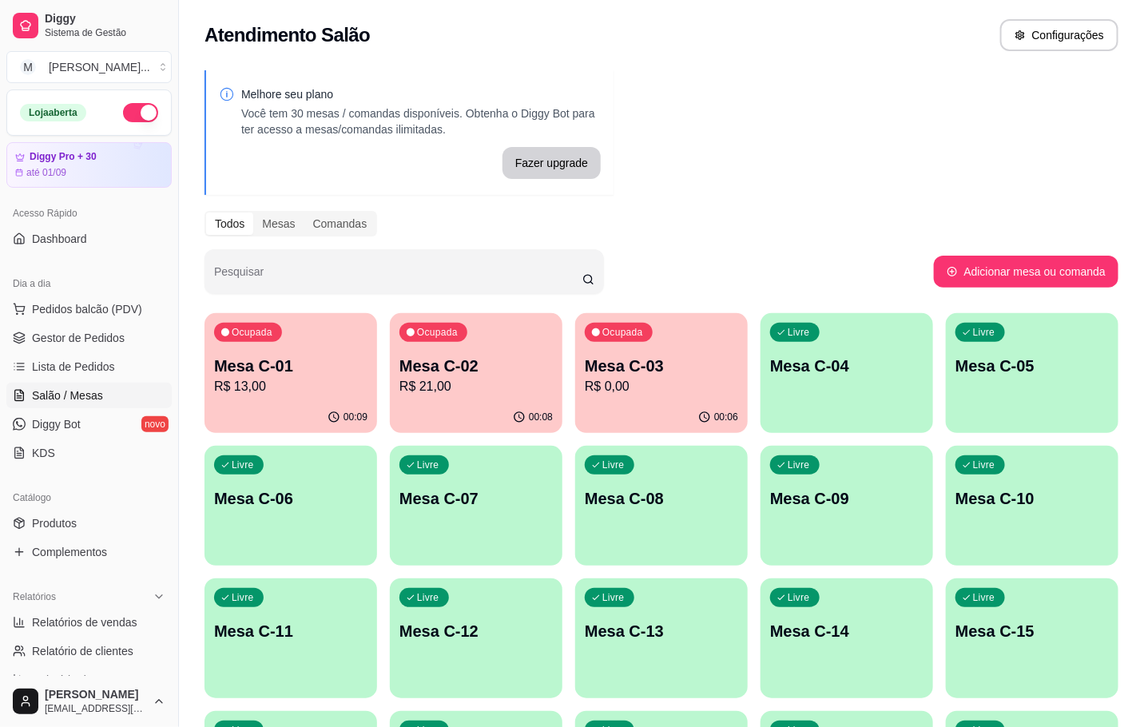
click at [456, 346] on div "Ocupada Mesa C-02 R$ 21,00" at bounding box center [476, 357] width 173 height 89
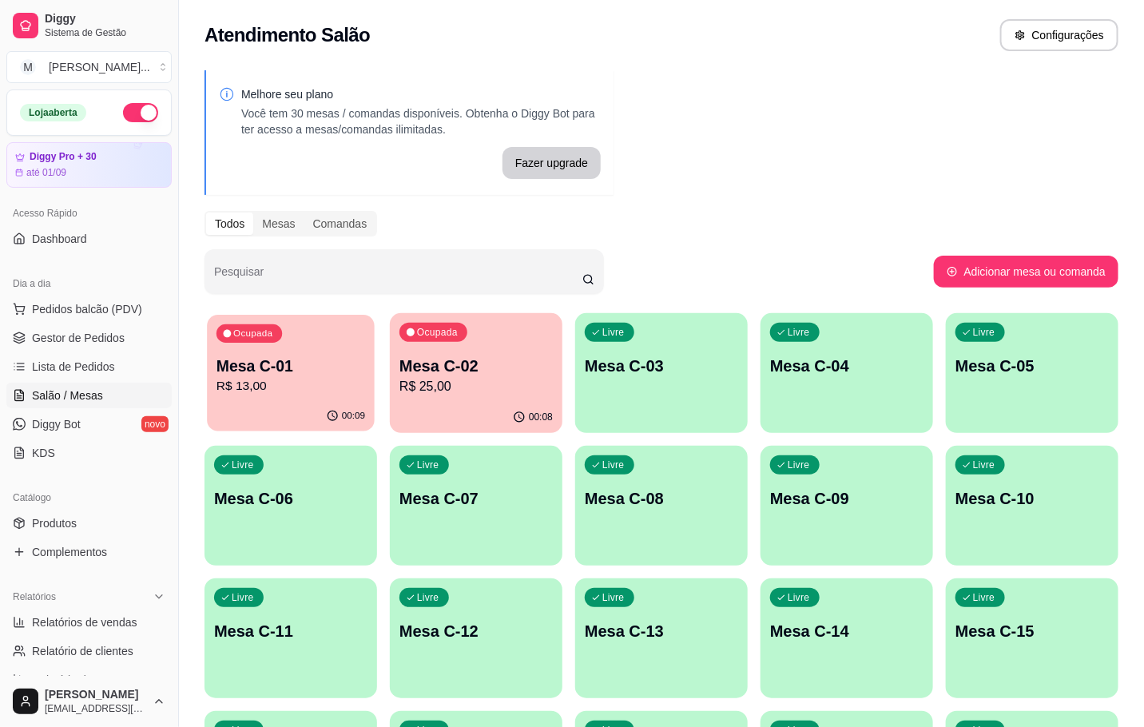
click at [240, 343] on div "Ocupada Mesa C-01 R$ 13,00" at bounding box center [291, 358] width 168 height 86
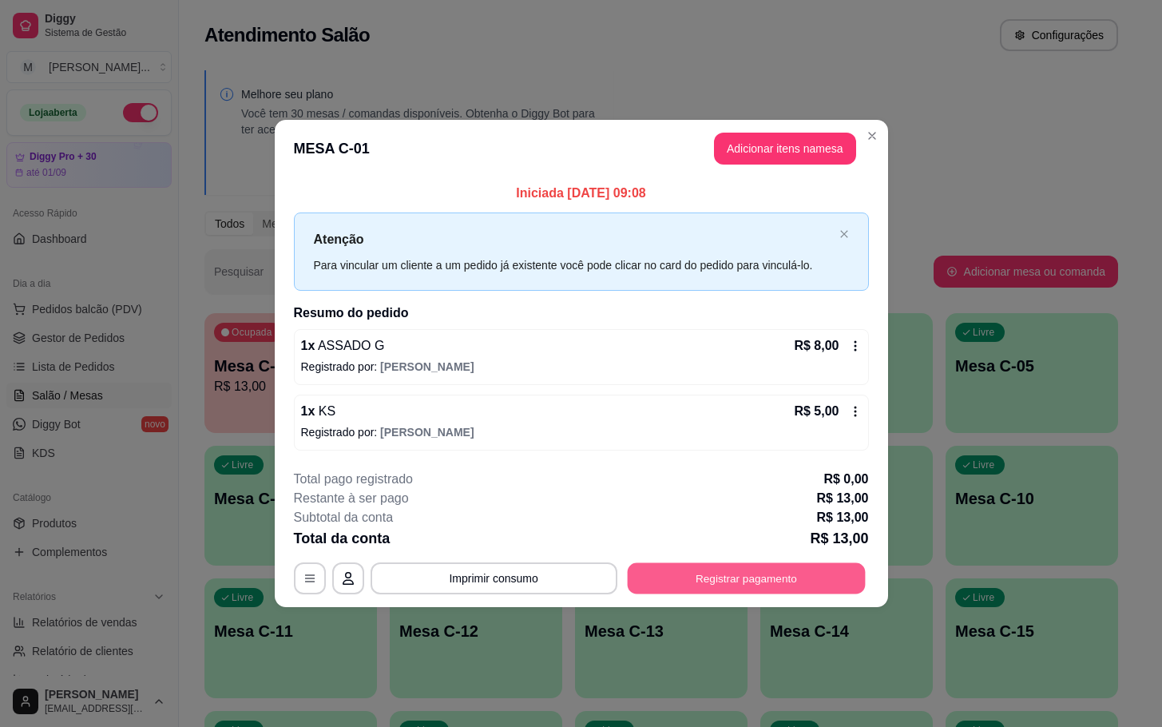
click at [758, 590] on button "Registrar pagamento" at bounding box center [746, 577] width 238 height 31
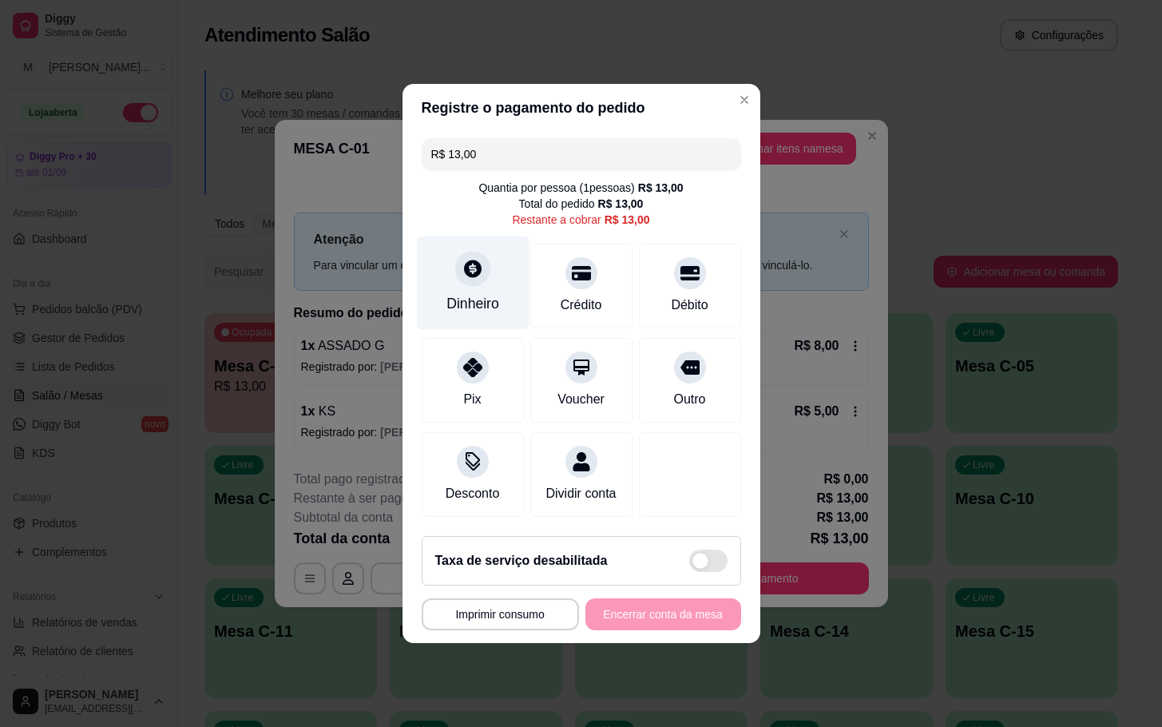
click at [491, 293] on div "Dinheiro" at bounding box center [472, 303] width 53 height 21
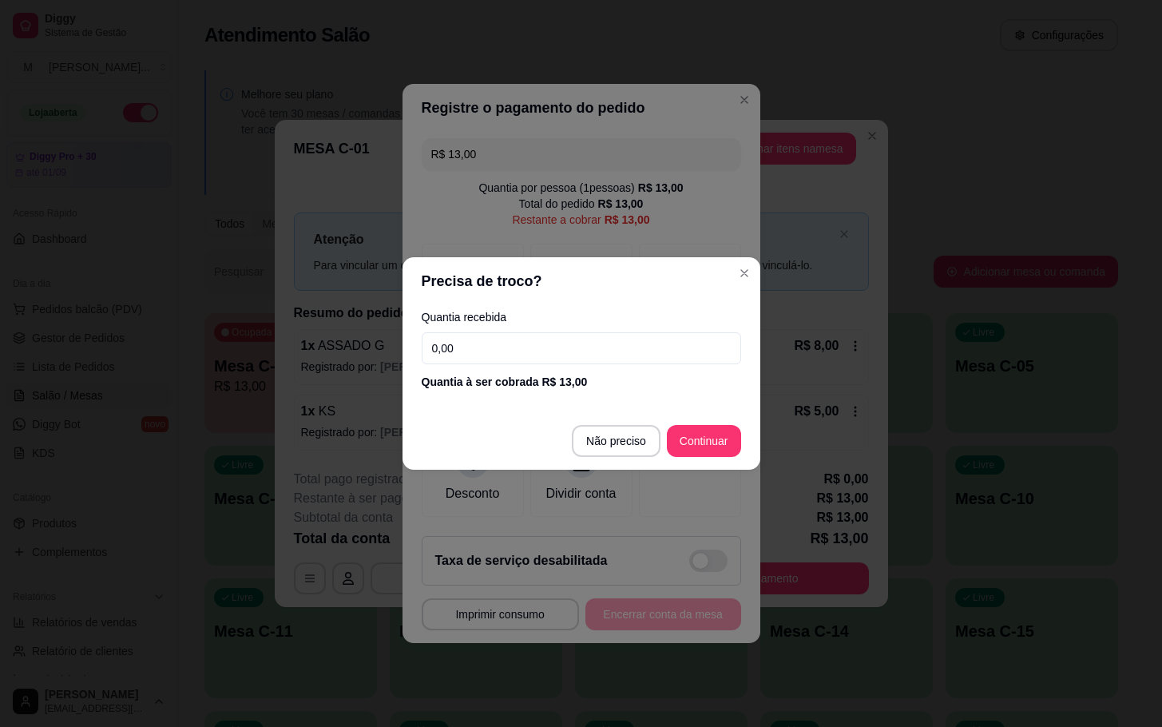
click at [623, 315] on label "Quantia recebida" at bounding box center [581, 316] width 319 height 11
click at [625, 327] on div "Quantia recebida 0,00 Quantia à ser cobrada R$ 13,00" at bounding box center [582, 350] width 358 height 91
drag, startPoint x: 625, startPoint y: 328, endPoint x: 621, endPoint y: 340, distance: 12.9
click at [621, 340] on div "Quantia recebida 0,00 Quantia à ser cobrada R$ 13,00" at bounding box center [582, 350] width 358 height 91
click at [618, 340] on input "0,00" at bounding box center [581, 348] width 319 height 32
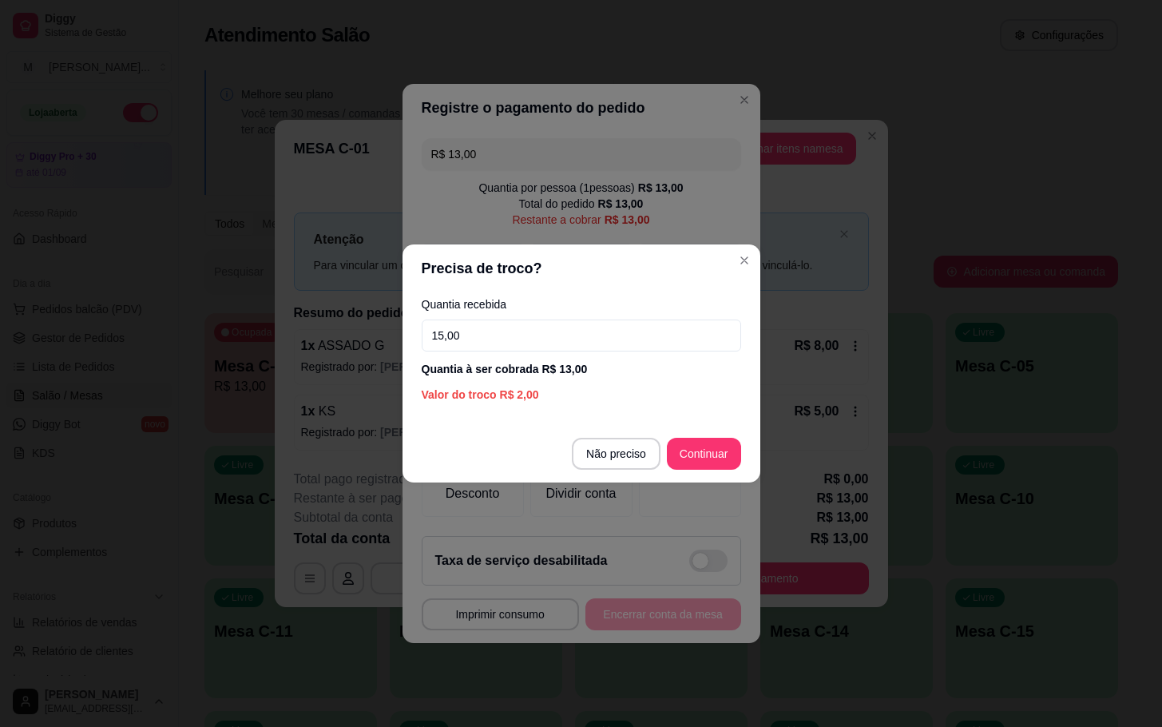
type input "15,00"
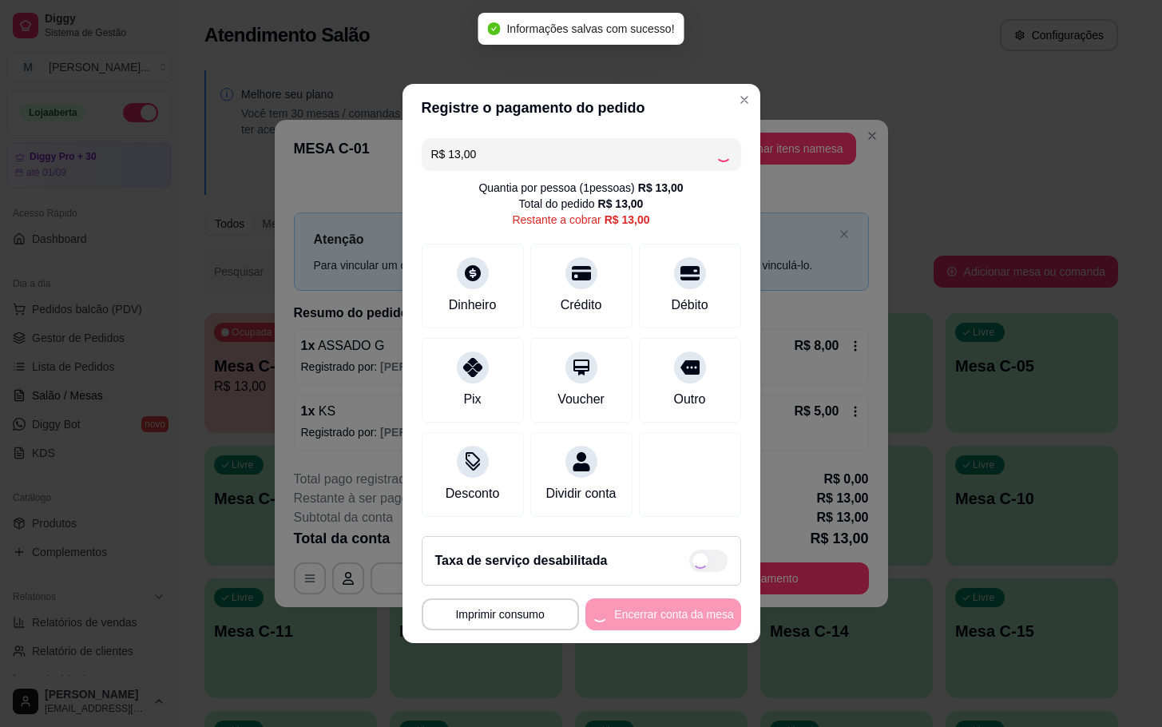
type input "R$ 0,00"
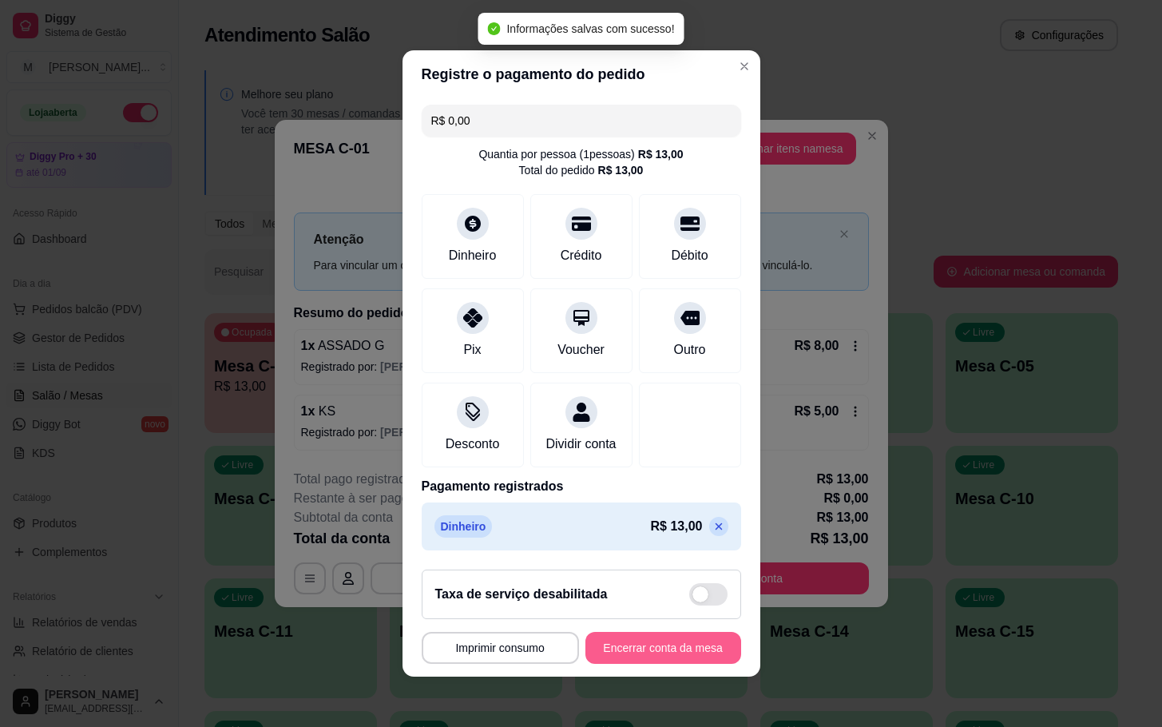
click at [668, 661] on button "Encerrar conta da mesa" at bounding box center [663, 648] width 156 height 32
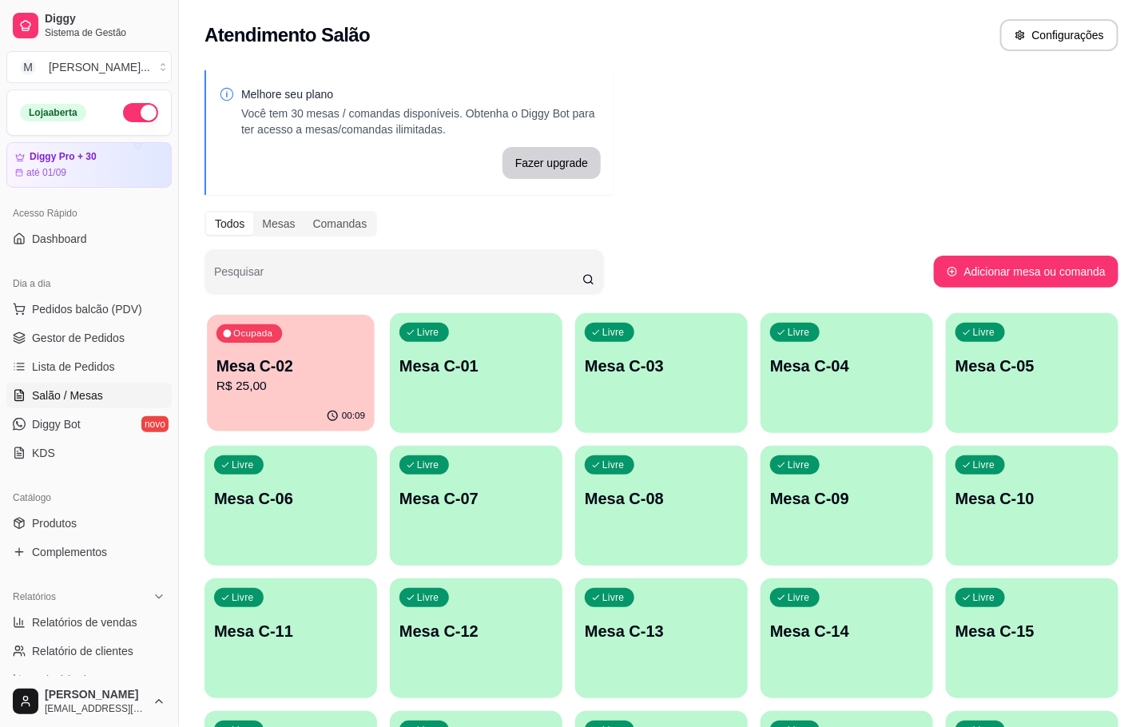
click at [280, 384] on p "R$ 25,00" at bounding box center [290, 386] width 149 height 18
click at [498, 367] on p "Mesa C-01" at bounding box center [475, 366] width 153 height 22
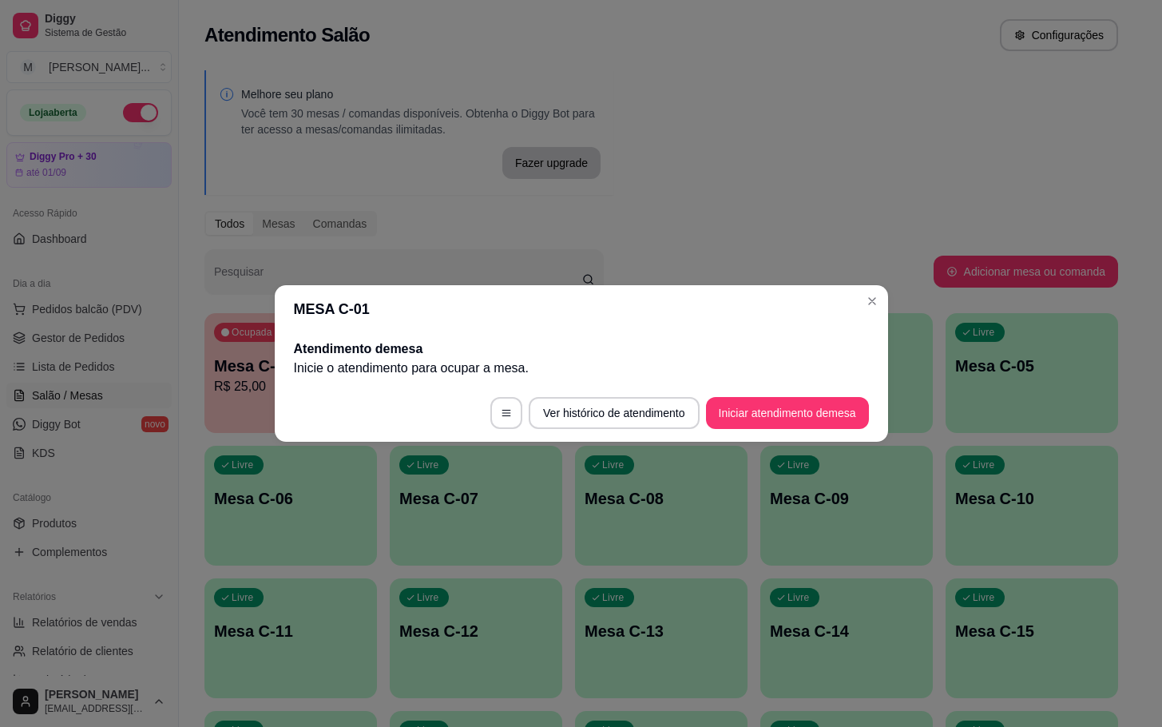
click at [721, 436] on footer "Ver histórico de atendimento Iniciar atendimento de mesa" at bounding box center [581, 413] width 613 height 58
click at [738, 434] on footer "Ver histórico de atendimento Iniciar atendimento de mesa" at bounding box center [581, 413] width 613 height 58
click at [745, 427] on button "Iniciar atendimento de mesa" at bounding box center [787, 413] width 163 height 32
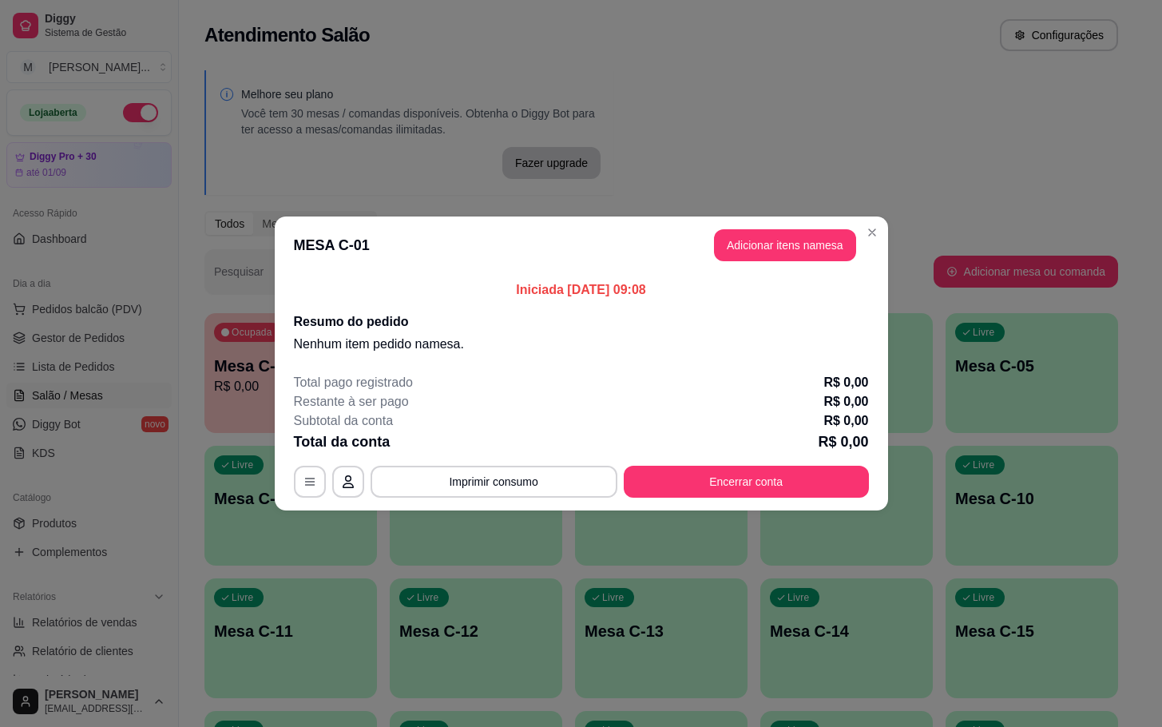
click at [719, 243] on button "Adicionar itens na mesa" at bounding box center [785, 245] width 142 height 32
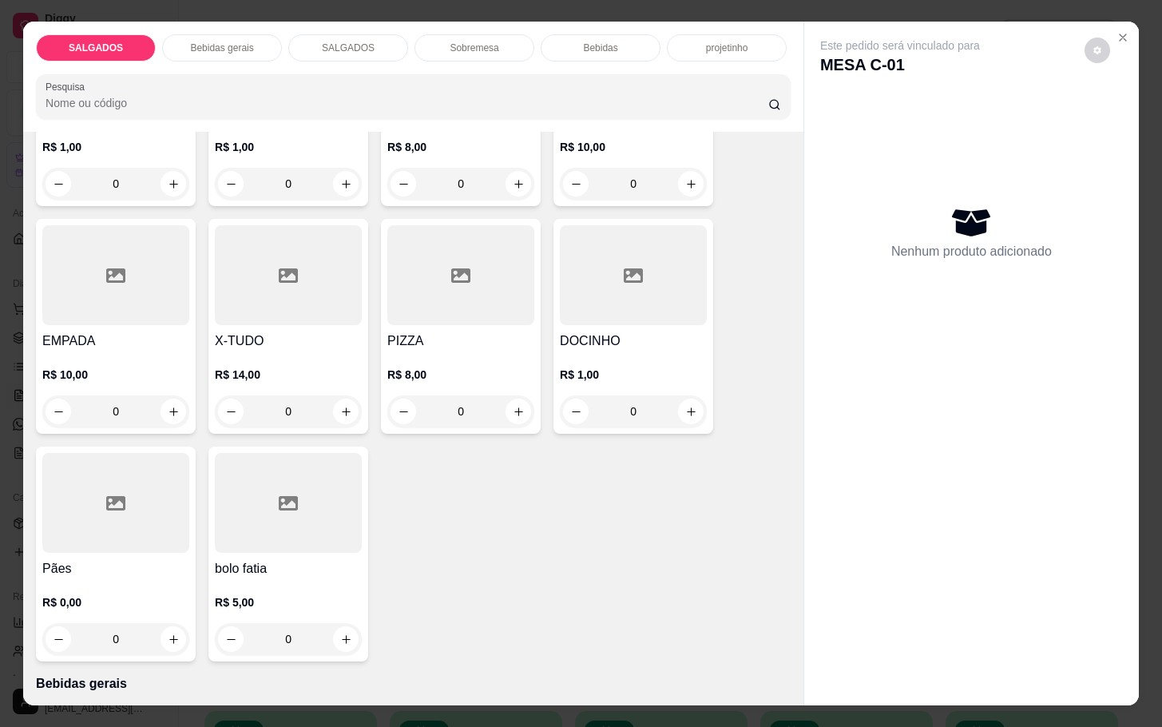
scroll to position [274, 0]
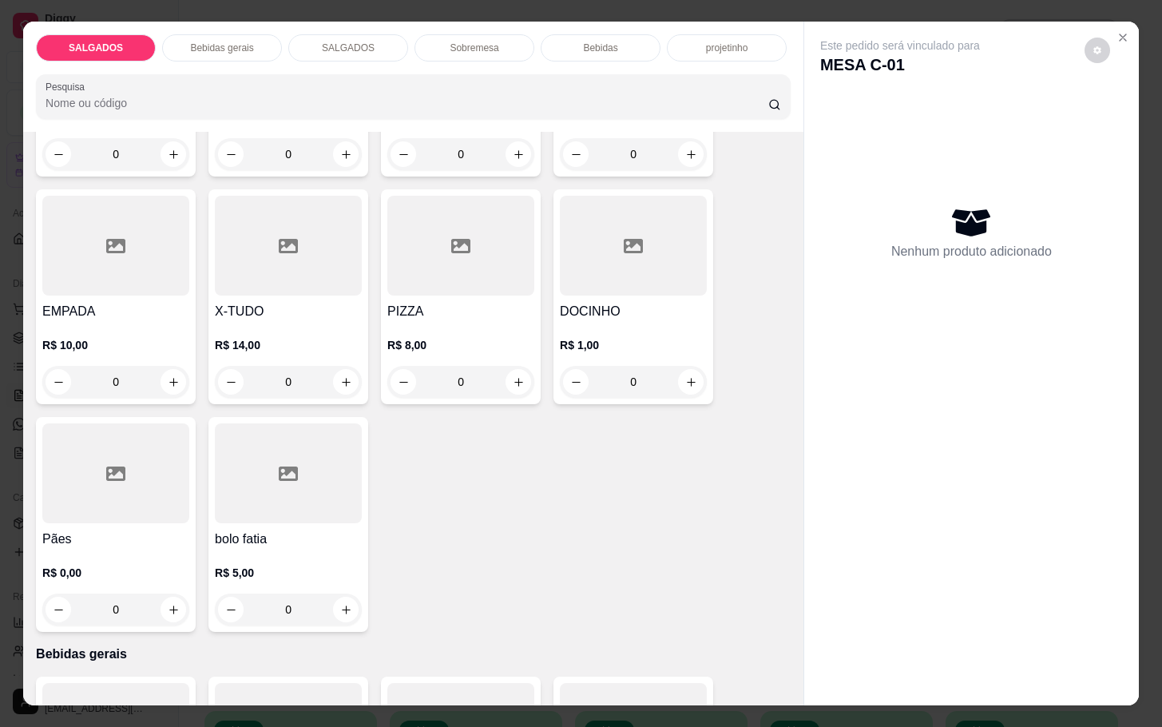
click at [113, 437] on div at bounding box center [115, 473] width 147 height 100
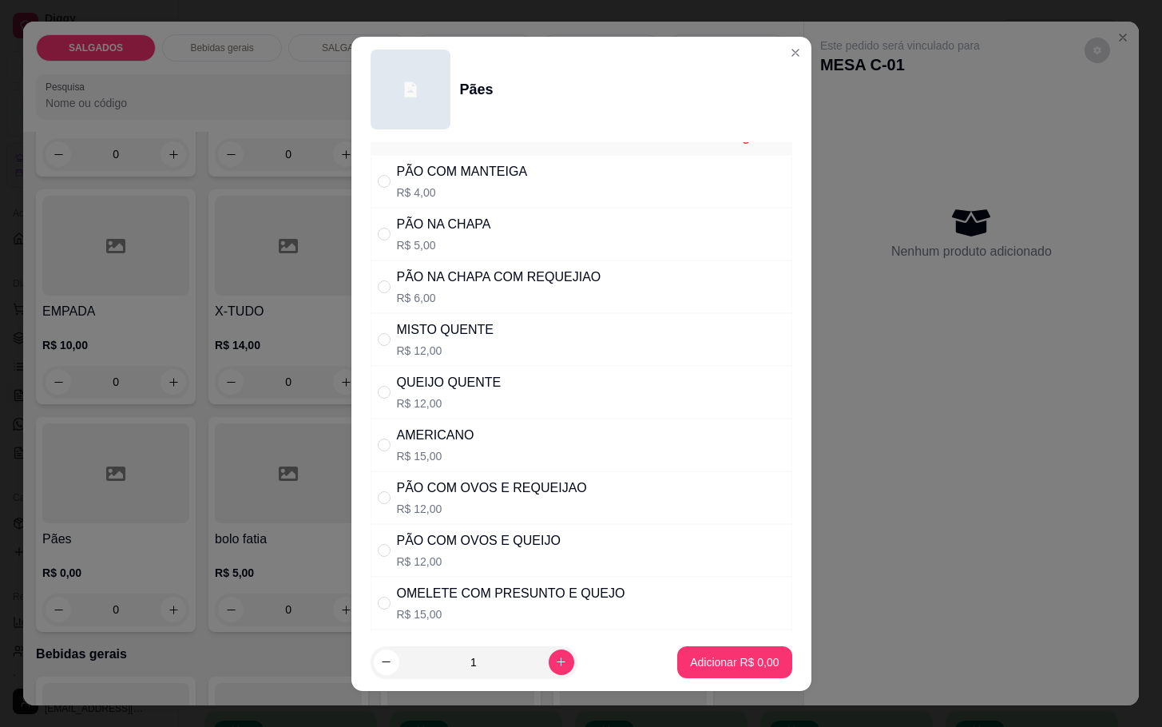
scroll to position [26, 0]
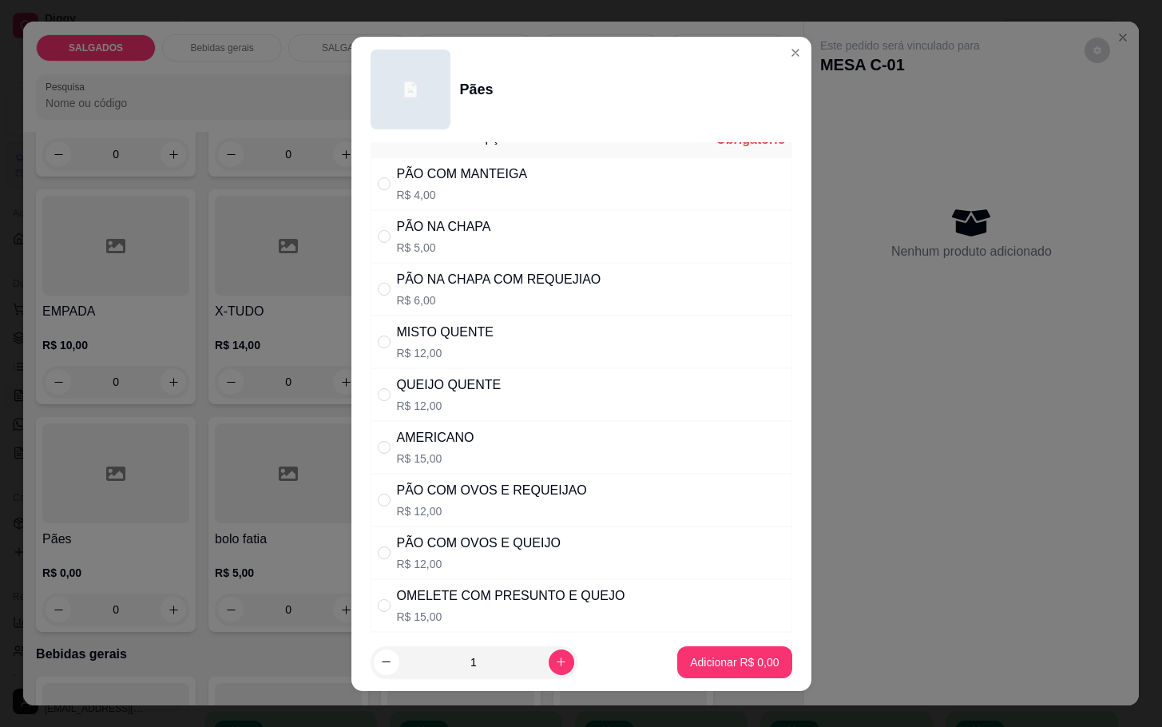
click at [441, 268] on div "PÃO NA CHAPA COM REQUEJIAO R$ 6,00" at bounding box center [582, 289] width 422 height 53
radio input "true"
click at [741, 633] on section "Pães Escolha uma das opções Completo PÃO COM MANTEIGA R$ 4,00 PÃO NA CHAPA R$ 5…" at bounding box center [581, 364] width 460 height 654
click at [736, 636] on footer "1 Adicionar R$ 6,00" at bounding box center [581, 662] width 460 height 58
click at [719, 652] on button "Adicionar R$ 6,00" at bounding box center [734, 662] width 114 height 32
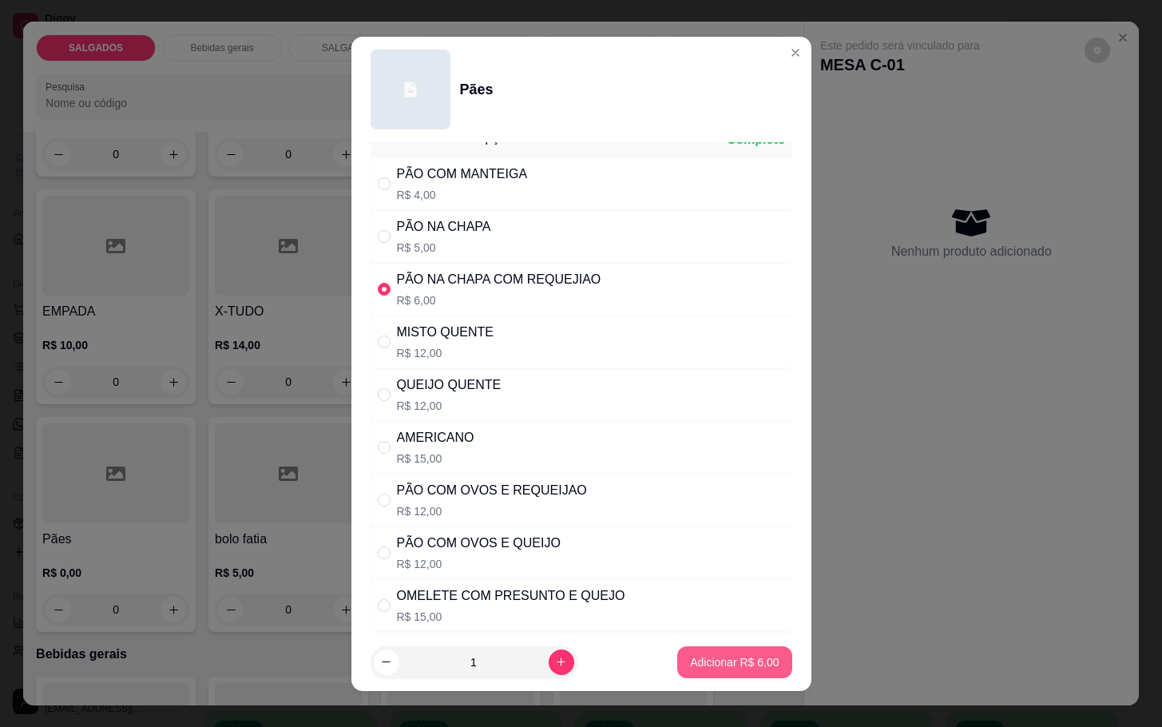
type input "1"
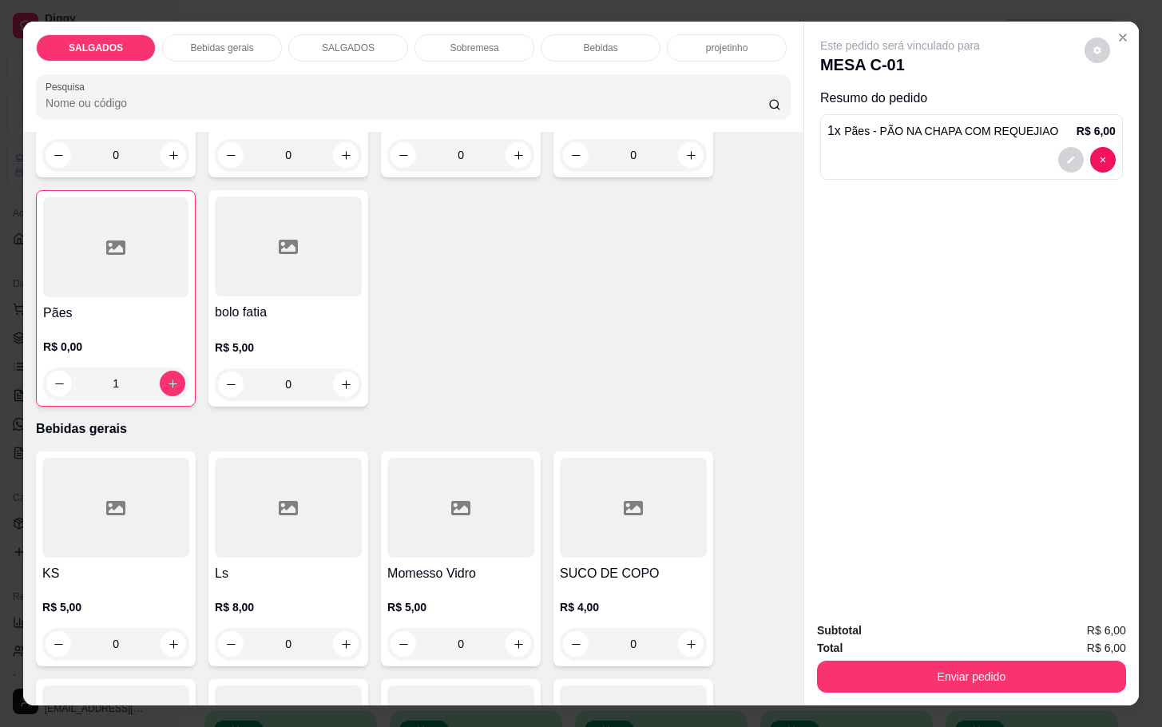
scroll to position [520, 0]
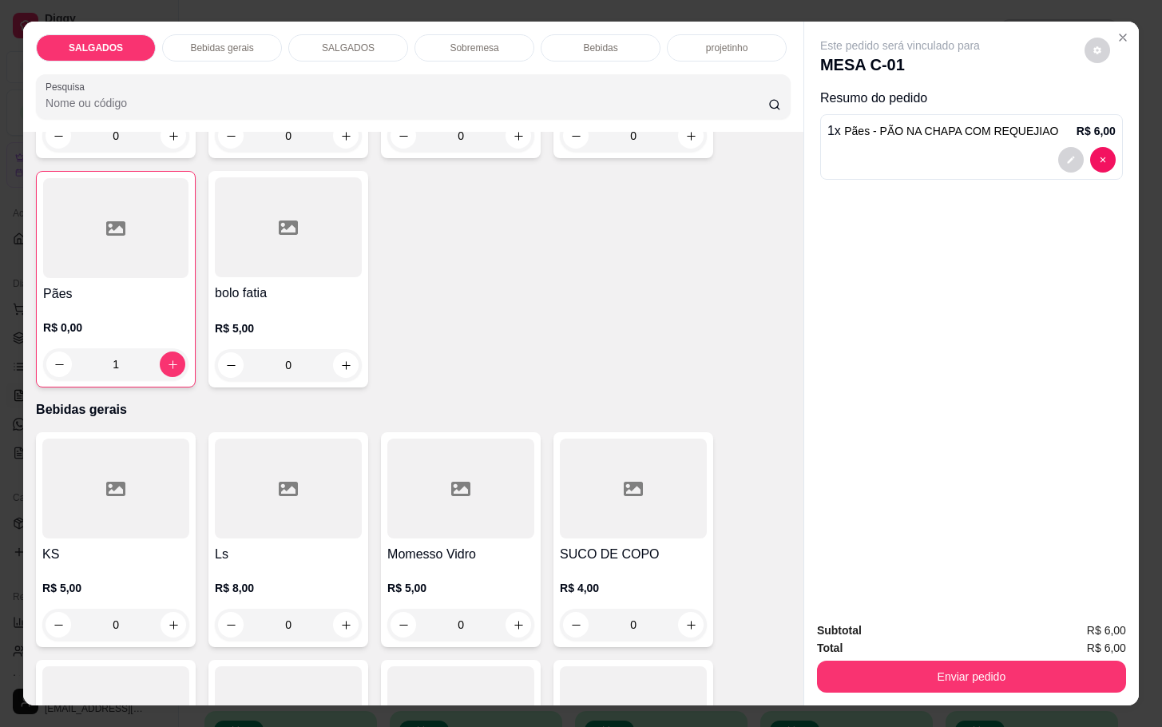
click at [220, 42] on p "Bebidas gerais" at bounding box center [221, 48] width 63 height 13
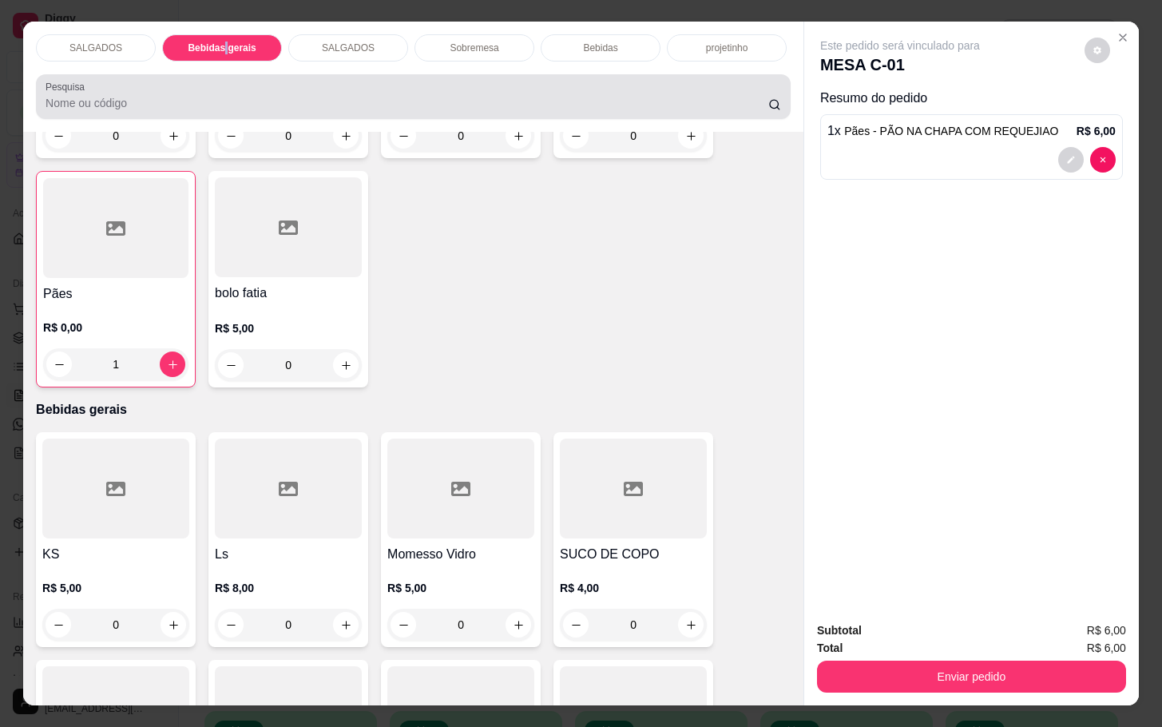
scroll to position [38, 0]
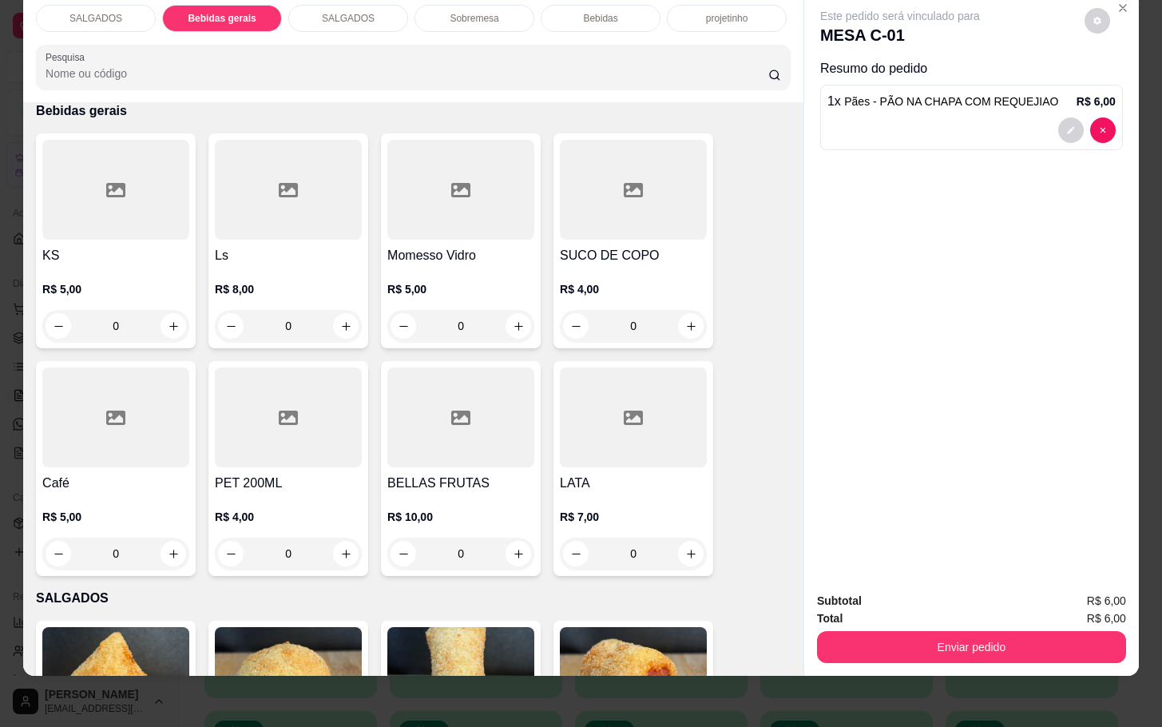
click at [197, 360] on div "KS R$ 5,00 0 Ls R$ 8,00 0 Momesso Vidro R$ 5,00 0 SUCO DE COPO R$ 4,00 0 Café R…" at bounding box center [413, 354] width 755 height 442
click at [183, 364] on div "Café R$ 5,00 0" at bounding box center [116, 468] width 160 height 215
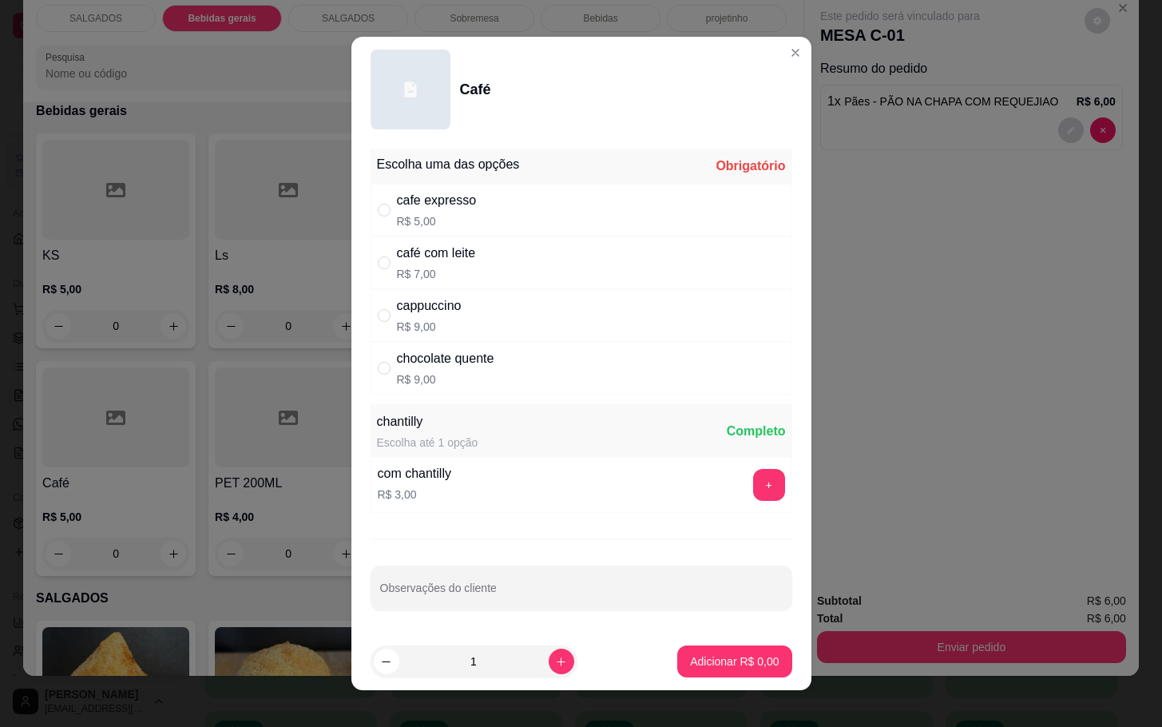
click at [489, 220] on div "cafe expresso R$ 5,00" at bounding box center [582, 210] width 422 height 53
radio input "true"
click at [692, 660] on p "Adicionar R$ 5,00" at bounding box center [735, 660] width 86 height 15
type input "1"
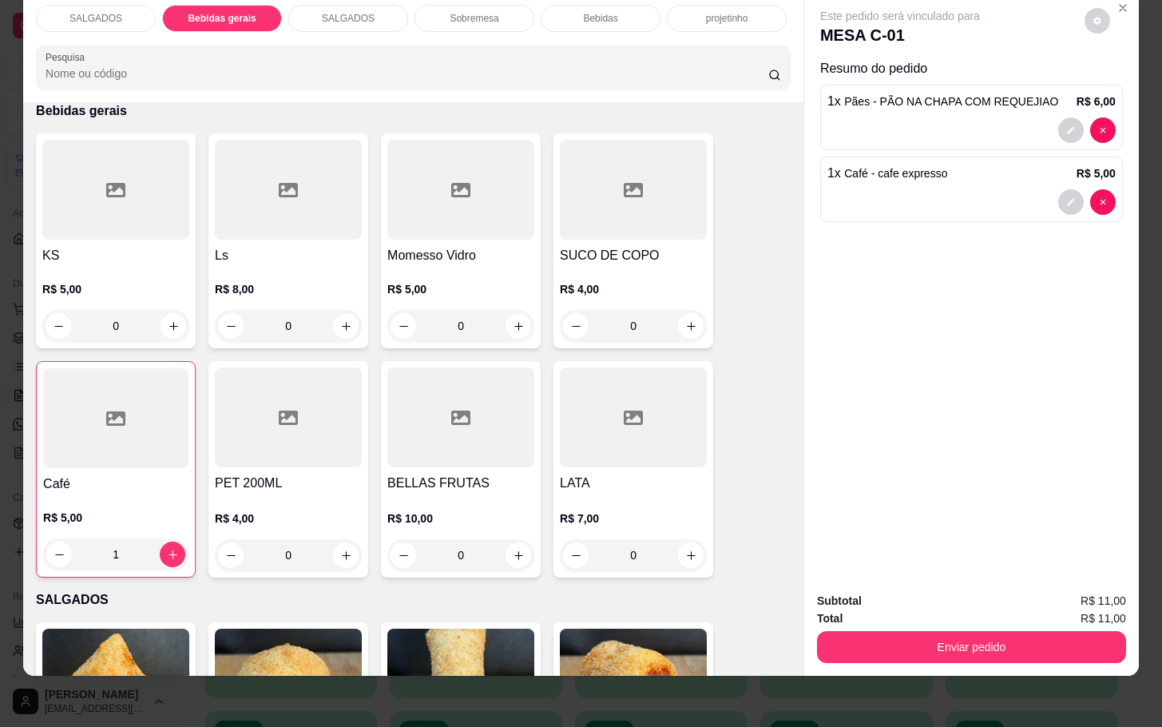
click at [969, 609] on div "Total R$ 11,00" at bounding box center [971, 618] width 309 height 18
click at [950, 627] on div "Enviar pedido" at bounding box center [971, 645] width 309 height 36
click at [947, 631] on button "Enviar pedido" at bounding box center [971, 646] width 299 height 31
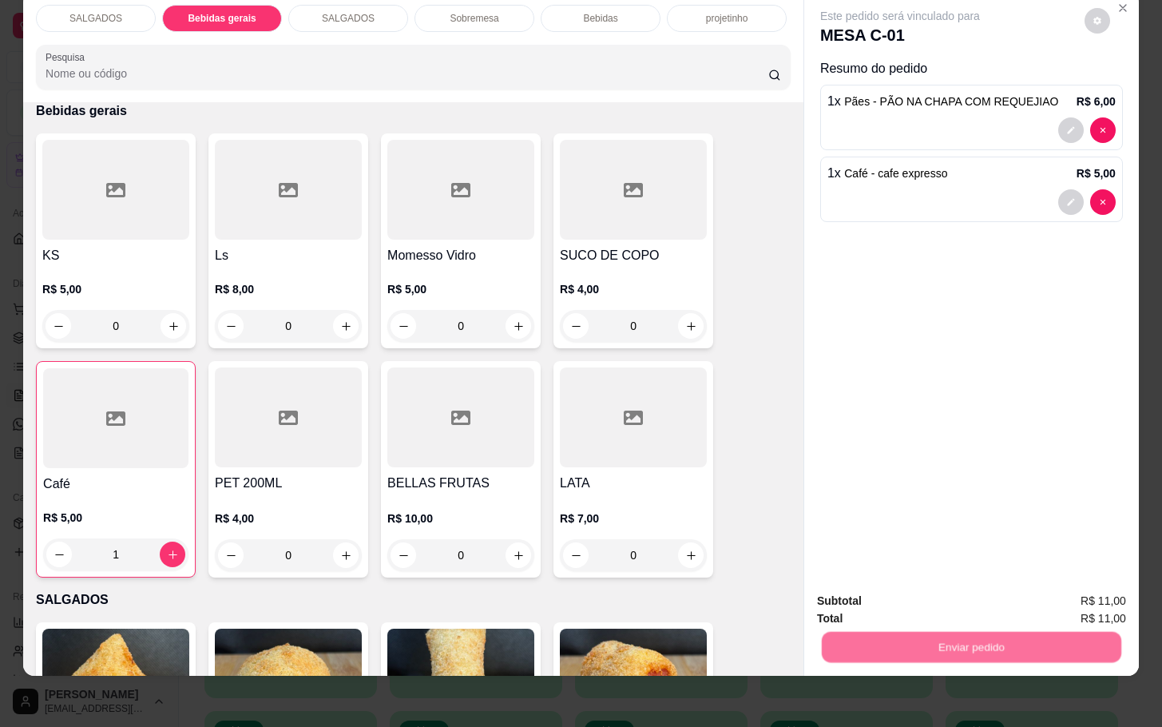
click at [934, 604] on button "Não registrar e enviar pedido" at bounding box center [915, 590] width 161 height 30
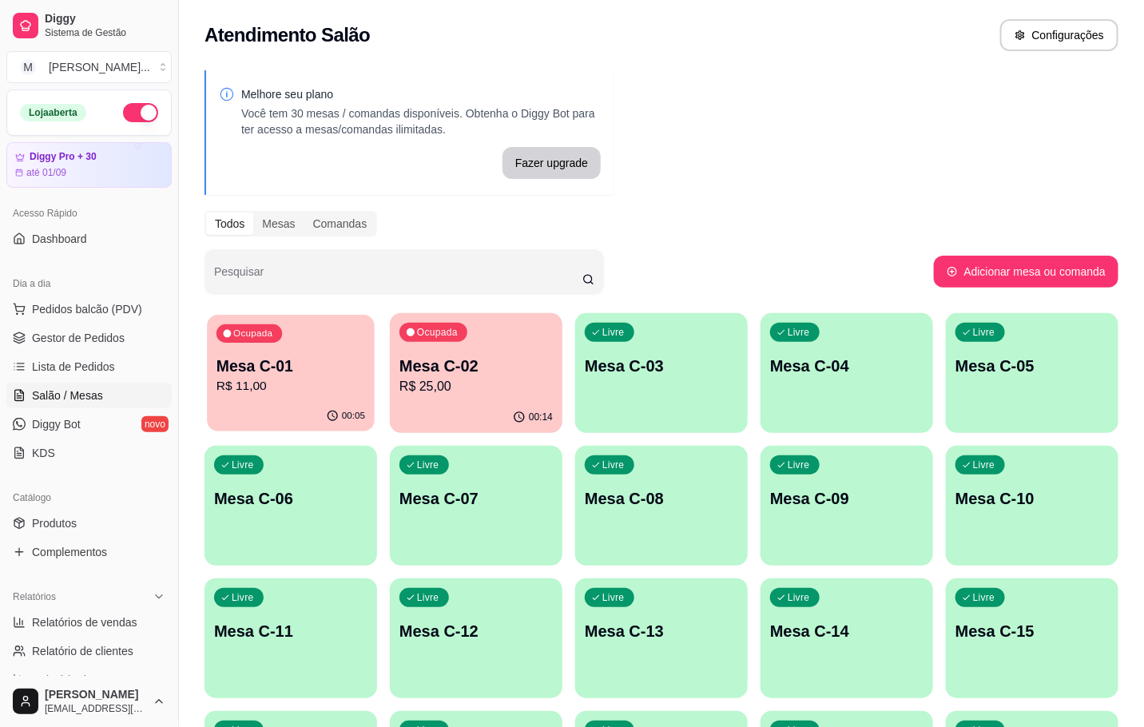
click at [336, 375] on p "Mesa C-01" at bounding box center [290, 366] width 149 height 22
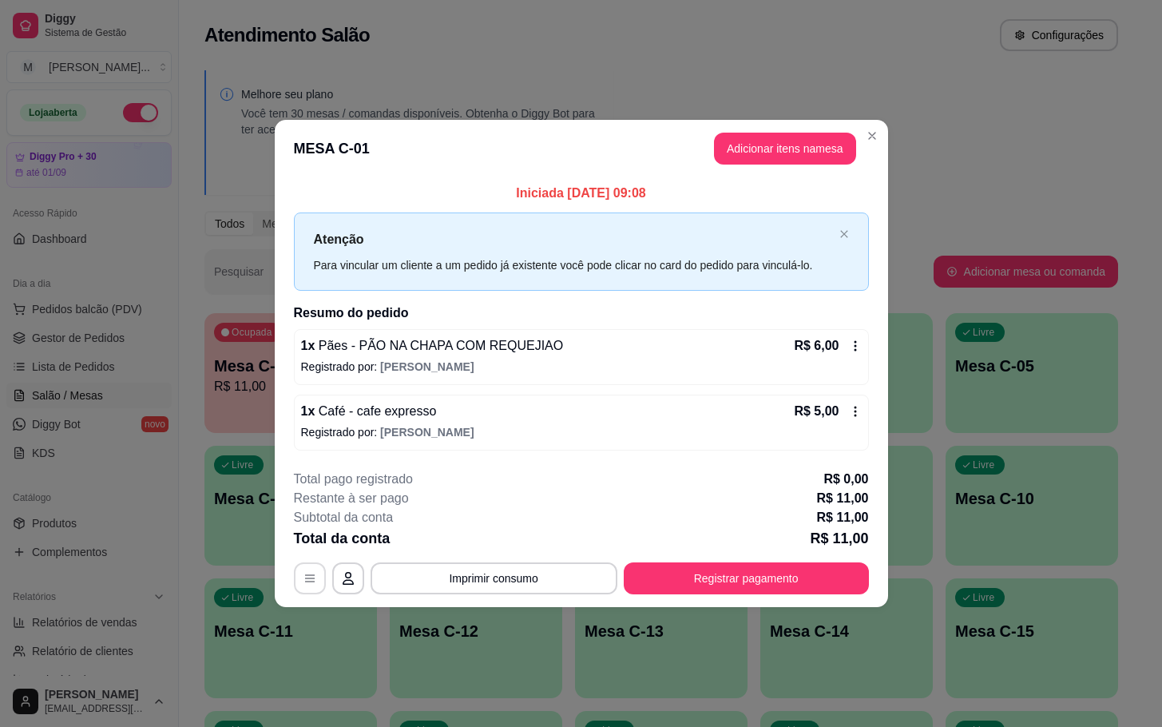
click at [303, 576] on icon "button" at bounding box center [309, 578] width 13 height 13
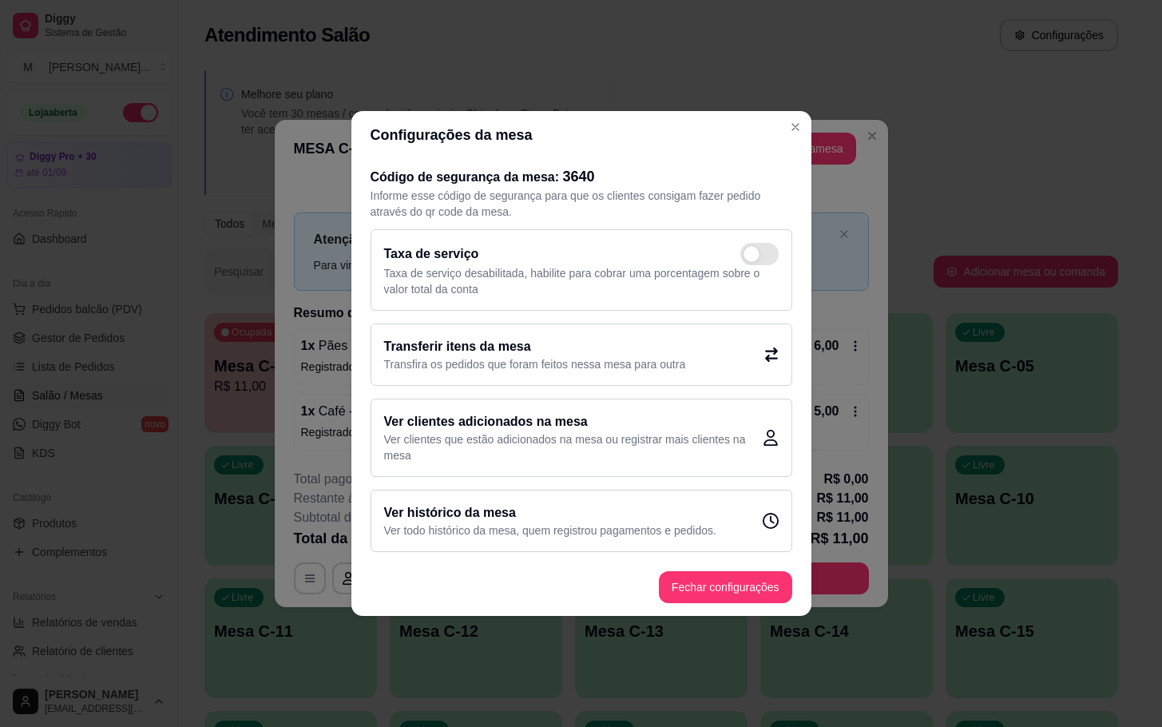
click at [641, 360] on p "Transfira os pedidos que foram feitos nessa mesa para outra" at bounding box center [535, 364] width 302 height 16
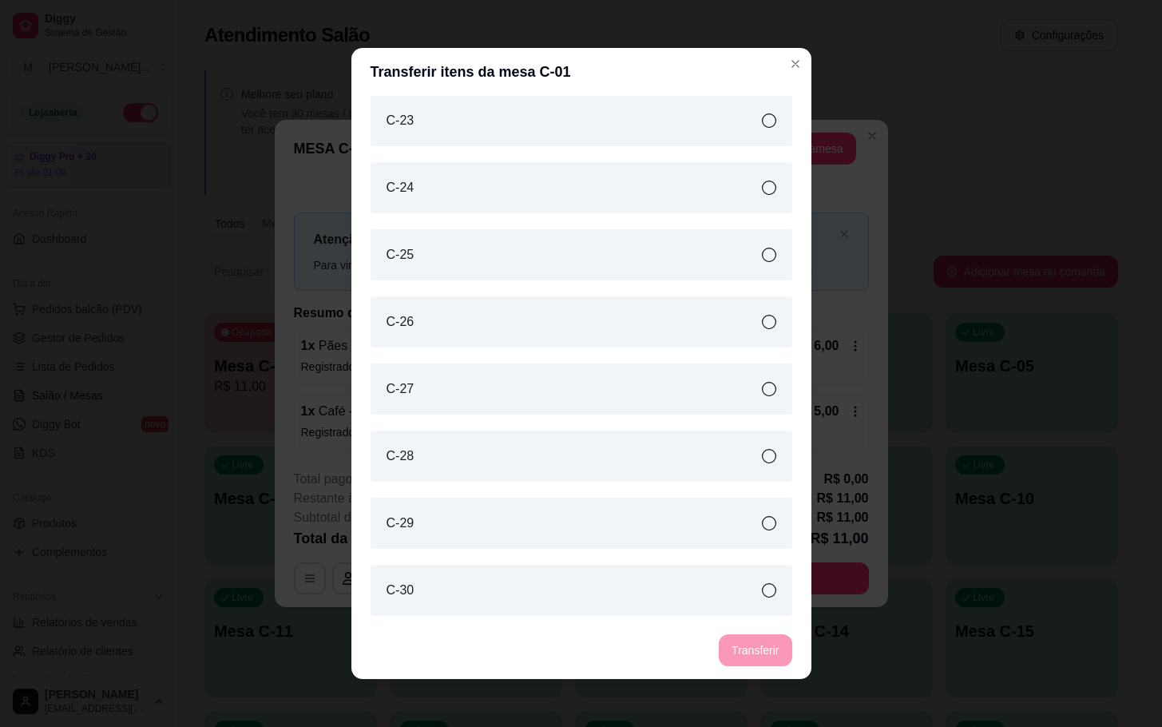
scroll to position [3, 0]
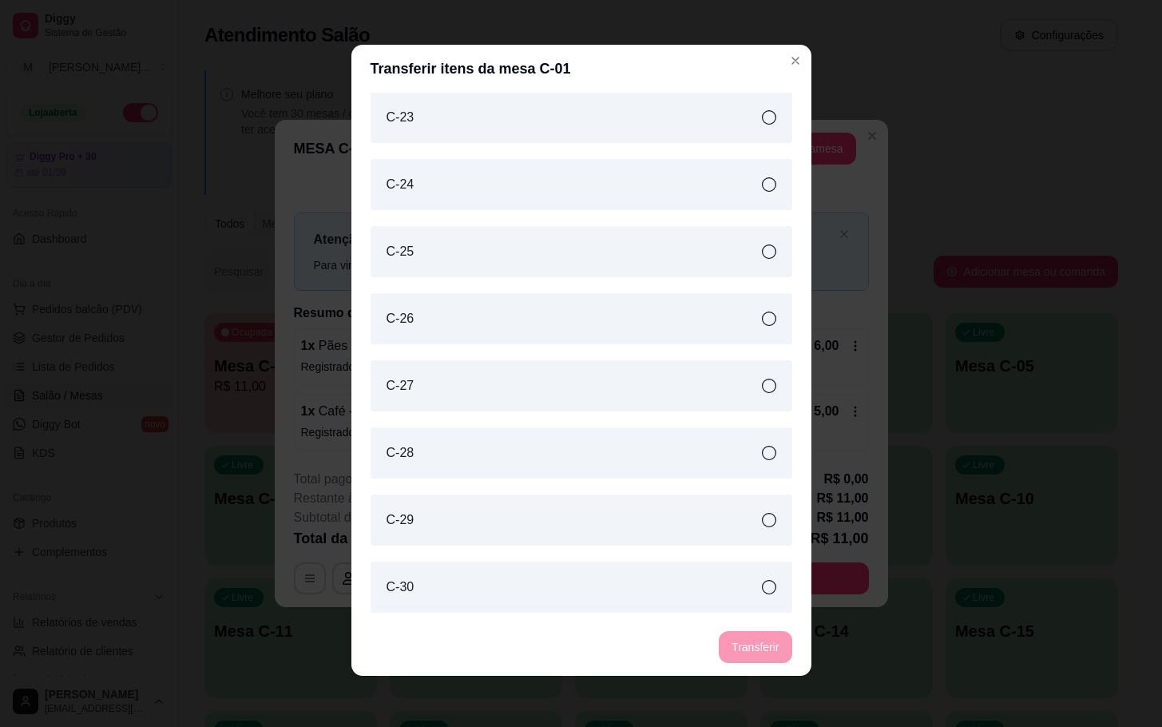
click at [744, 575] on div "C-30" at bounding box center [582, 586] width 422 height 51
click at [770, 650] on button "Transferir" at bounding box center [755, 647] width 73 height 32
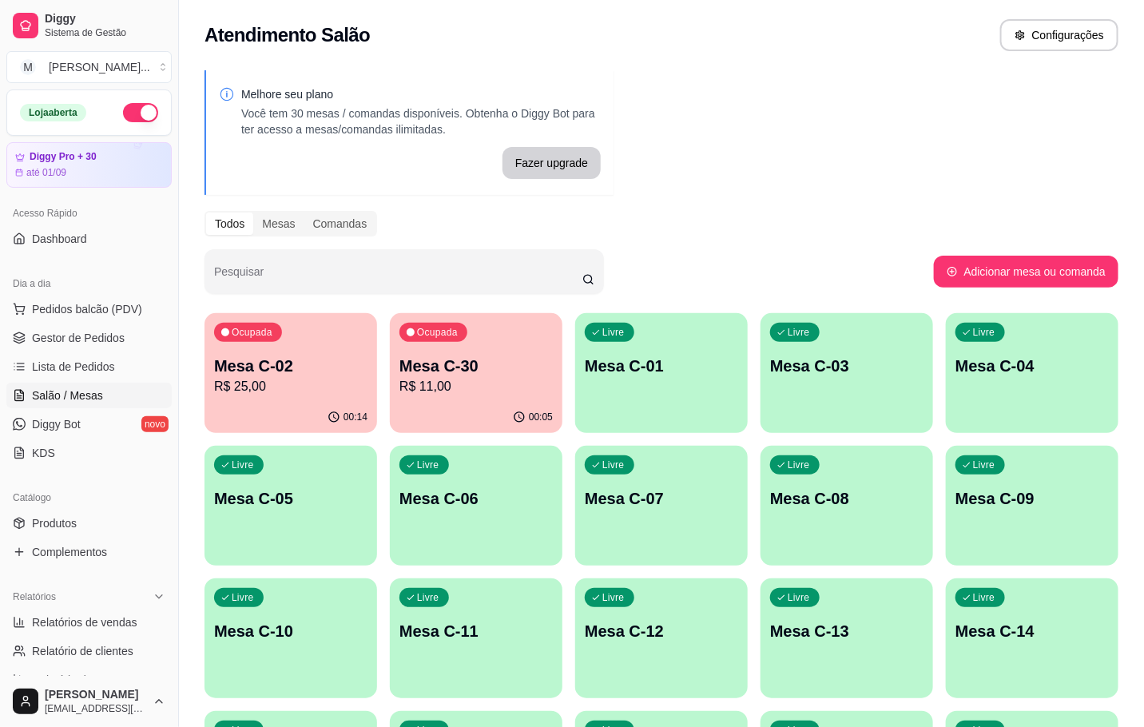
click at [278, 419] on div "00:14" at bounding box center [290, 417] width 173 height 31
click at [668, 355] on p "Mesa C-01" at bounding box center [661, 366] width 149 height 22
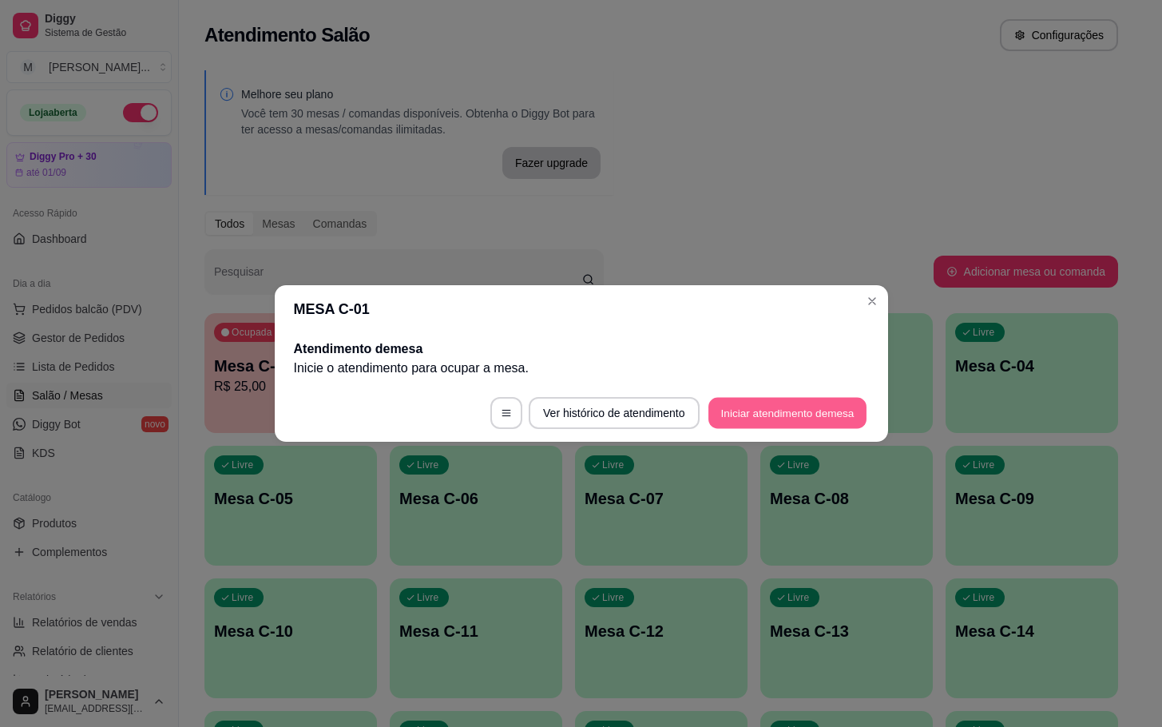
click at [772, 415] on button "Iniciar atendimento de mesa" at bounding box center [787, 413] width 158 height 31
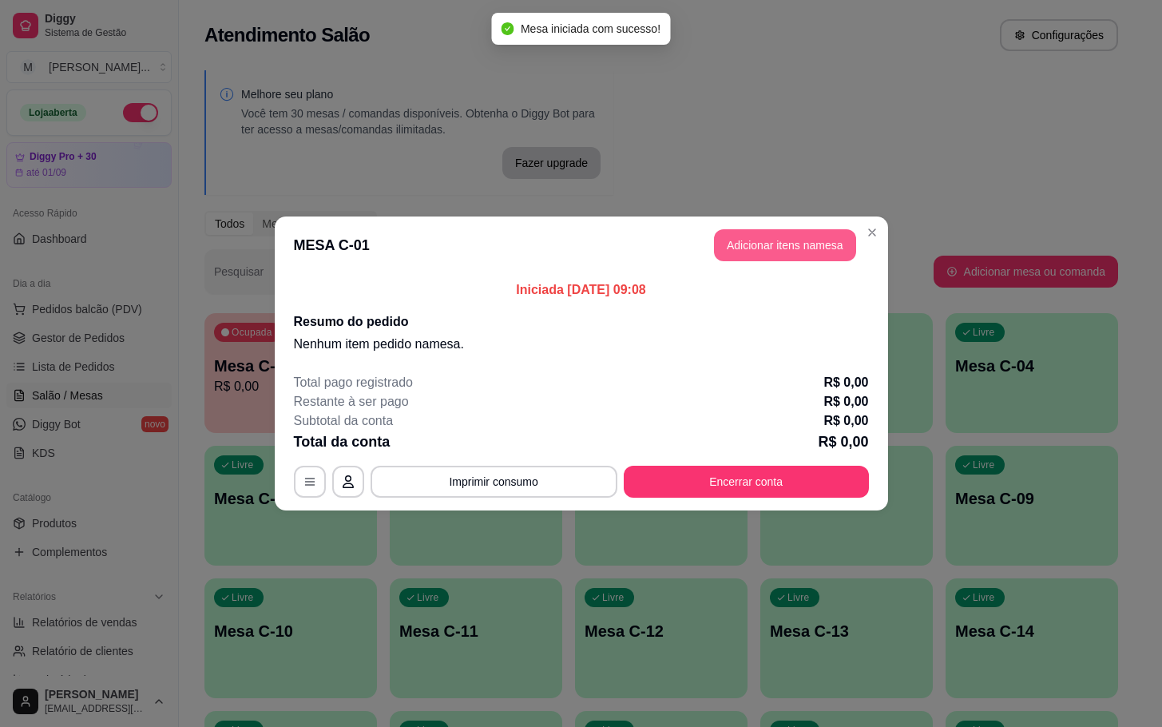
click at [793, 240] on button "Adicionar itens na mesa" at bounding box center [785, 245] width 142 height 32
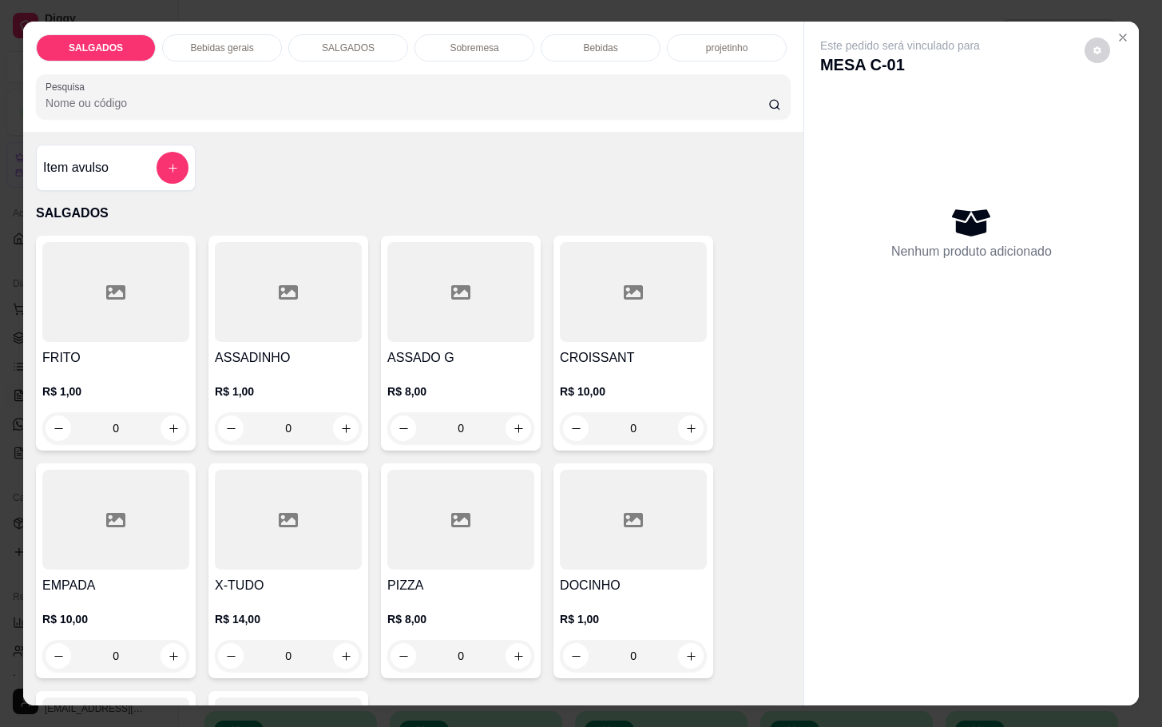
drag, startPoint x: 89, startPoint y: 426, endPoint x: -64, endPoint y: 375, distance: 161.1
click at [0, 375] on html "Diggy Sistema de Gestão M Mila Salgados ... Loja aberta Diggy Pro + 30 até 01/0…" at bounding box center [581, 363] width 1162 height 727
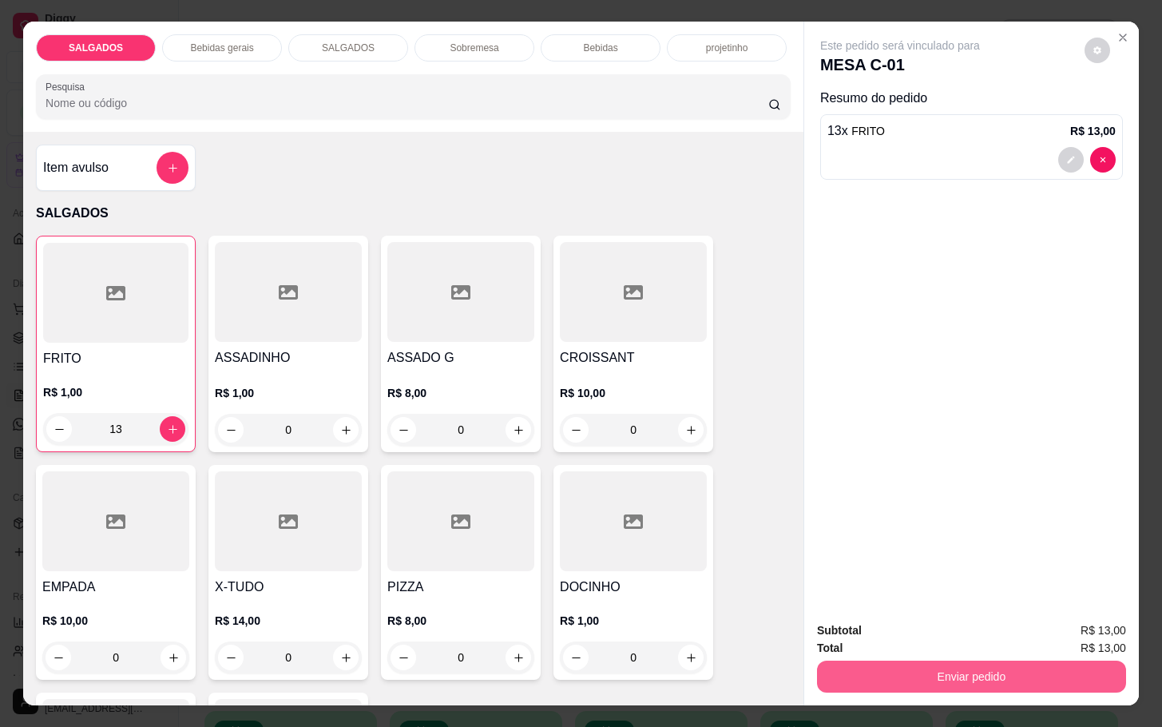
type input "13"
click at [891, 660] on button "Enviar pedido" at bounding box center [971, 676] width 309 height 32
click at [918, 626] on button "Não registrar e enviar pedido" at bounding box center [915, 628] width 161 height 30
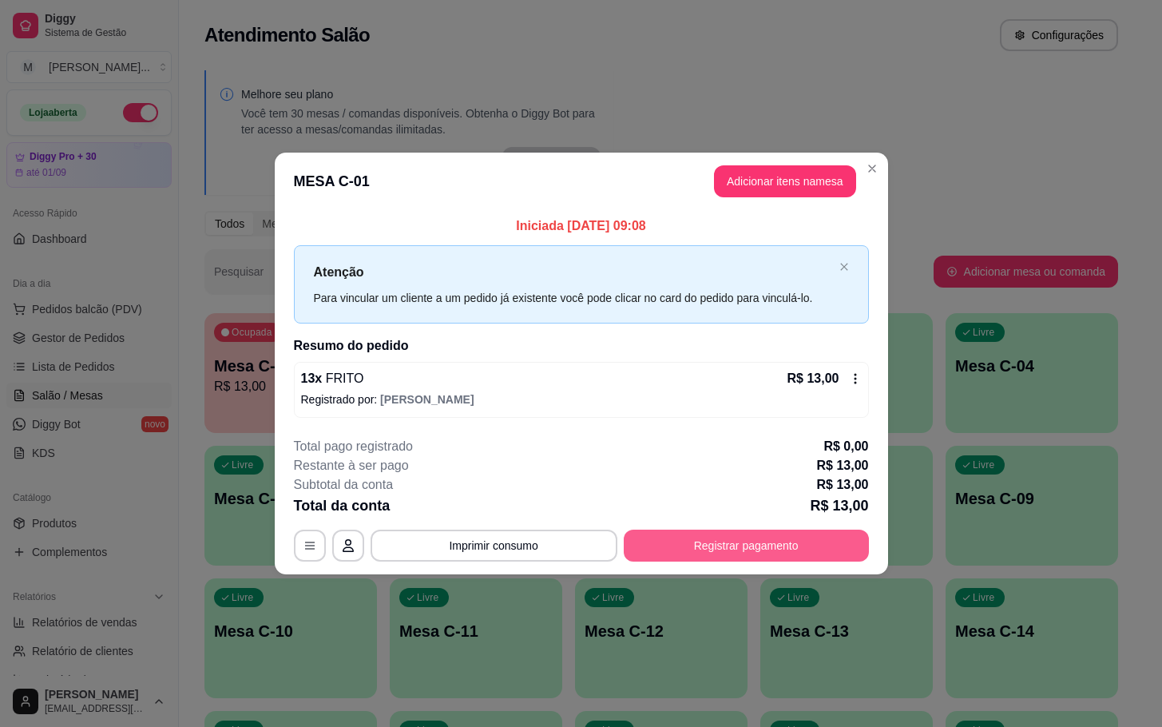
click at [716, 541] on button "Registrar pagamento" at bounding box center [746, 546] width 245 height 32
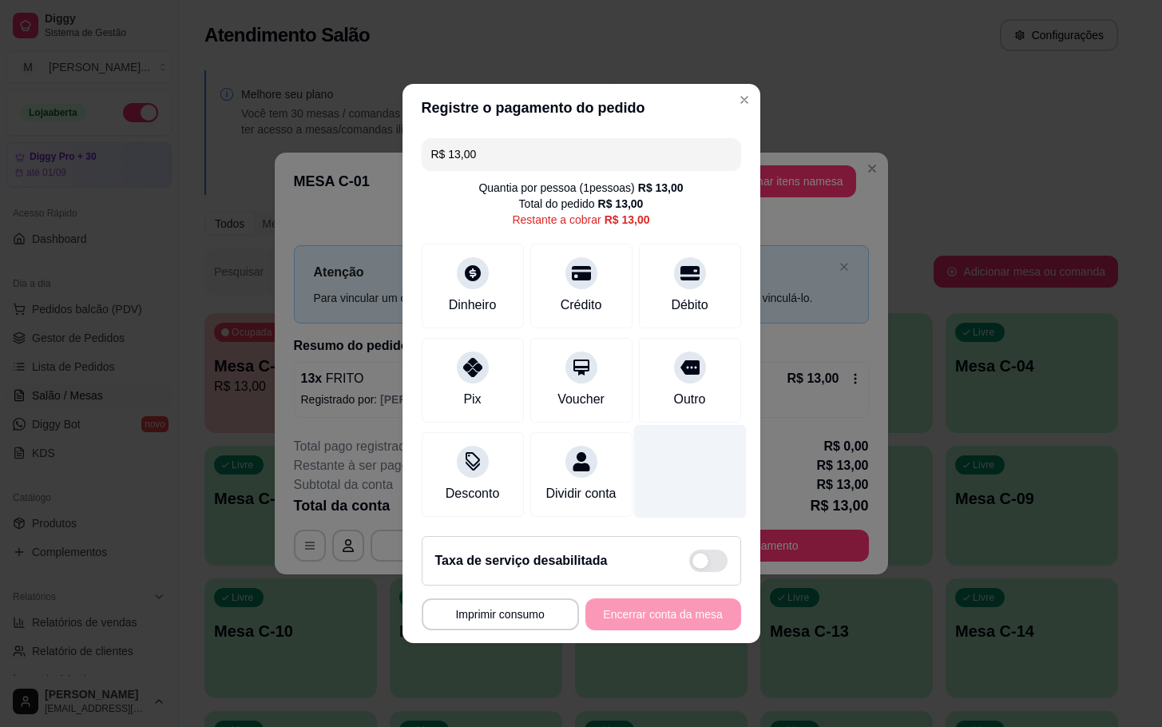
click at [661, 436] on div at bounding box center [689, 471] width 113 height 93
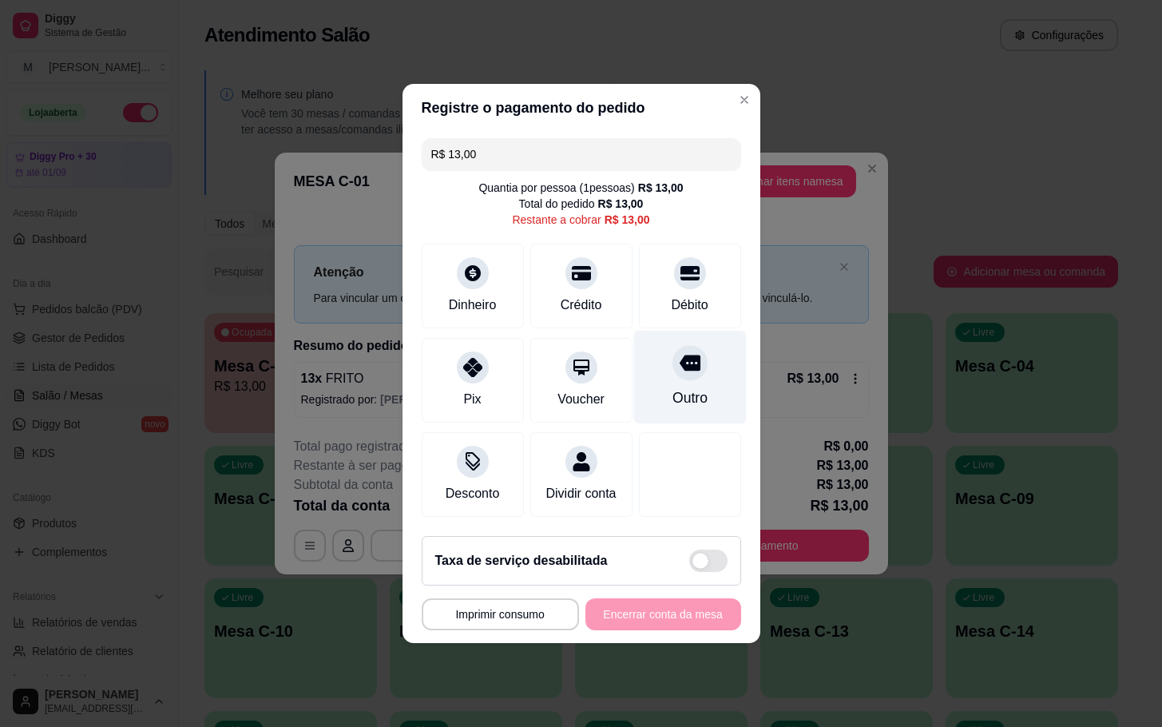
click at [672, 396] on div "Outro" at bounding box center [689, 397] width 35 height 21
type input "R$ 0,00"
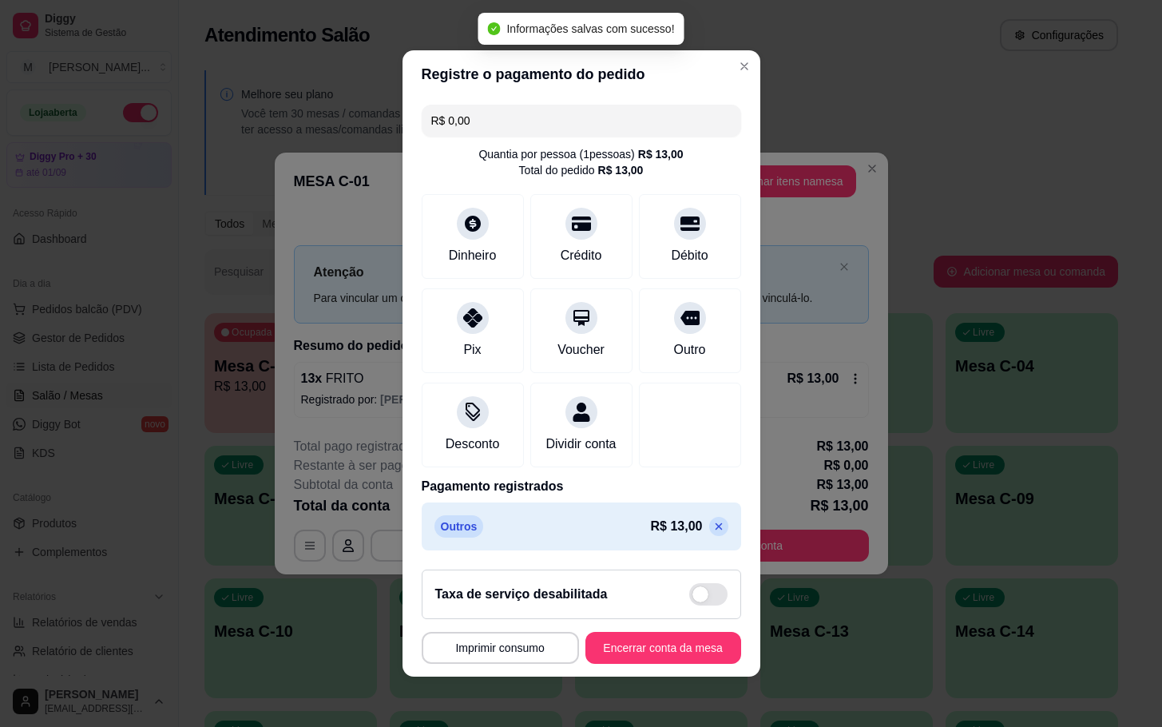
click at [641, 633] on footer "**********" at bounding box center [582, 617] width 358 height 120
click at [626, 664] on button "Encerrar conta da mesa" at bounding box center [663, 648] width 156 height 32
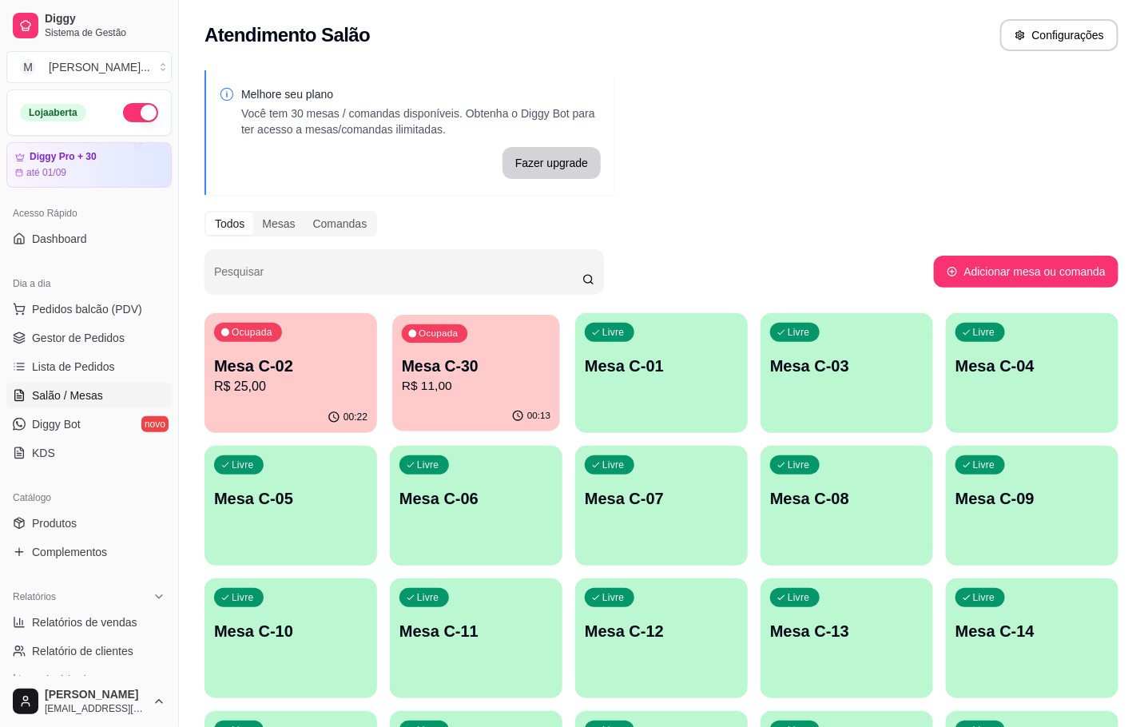
click at [470, 365] on p "Mesa C-30" at bounding box center [476, 366] width 149 height 22
click at [286, 398] on div "Ocupada Mesa C-02 R$ 25,00" at bounding box center [291, 358] width 168 height 86
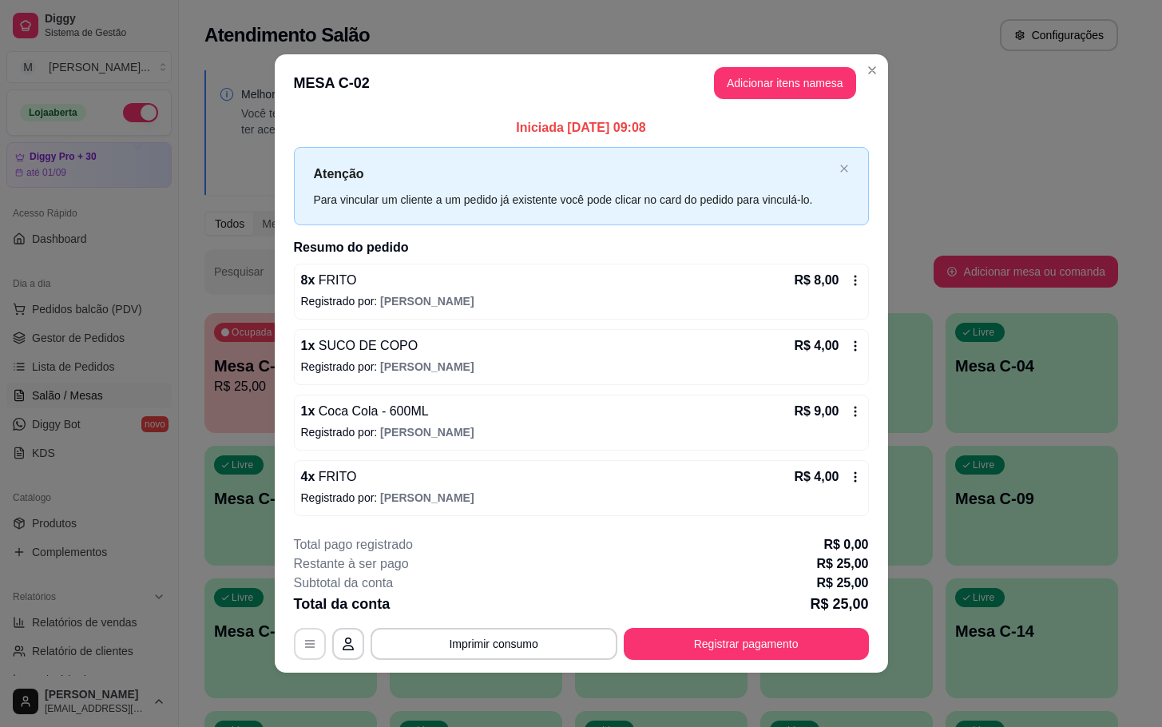
click at [311, 638] on icon "button" at bounding box center [309, 643] width 13 height 13
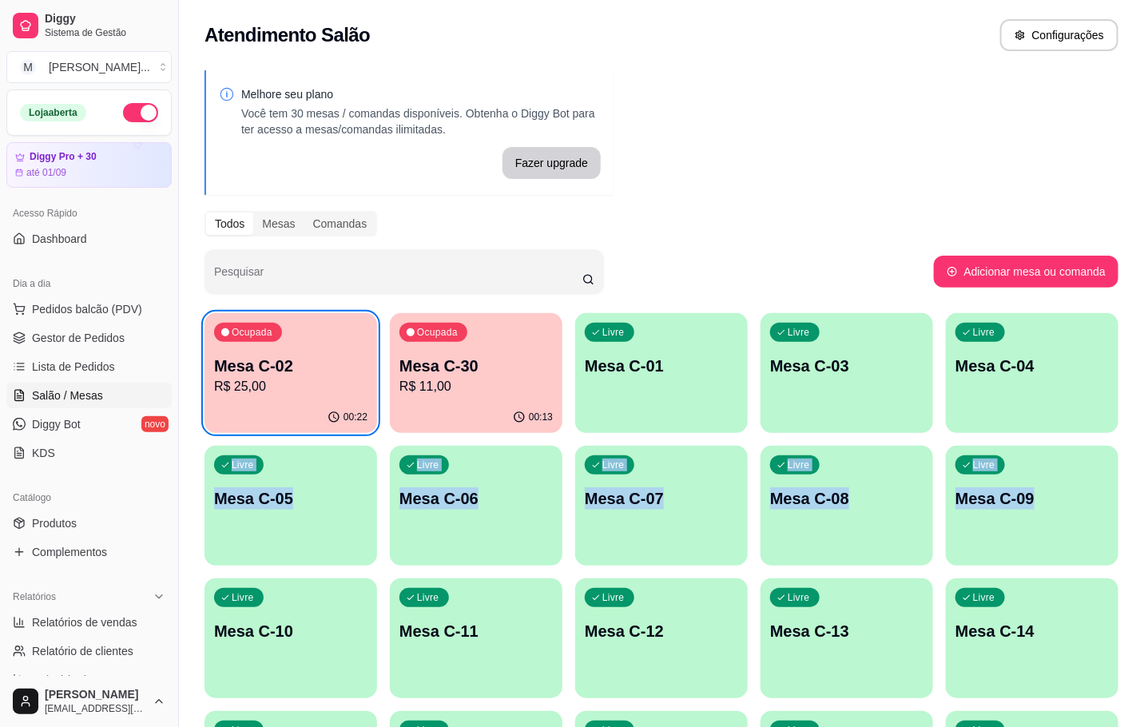
drag, startPoint x: 1151, startPoint y: 467, endPoint x: 1146, endPoint y: 480, distance: 13.6
click at [1144, 468] on html "Diggy Sistema de Gestão M Mila Salgados ... Loja aberta Diggy Pro + 30 até 01/0…" at bounding box center [572, 363] width 1144 height 727
click at [448, 371] on p "Mesa C-30" at bounding box center [475, 366] width 153 height 22
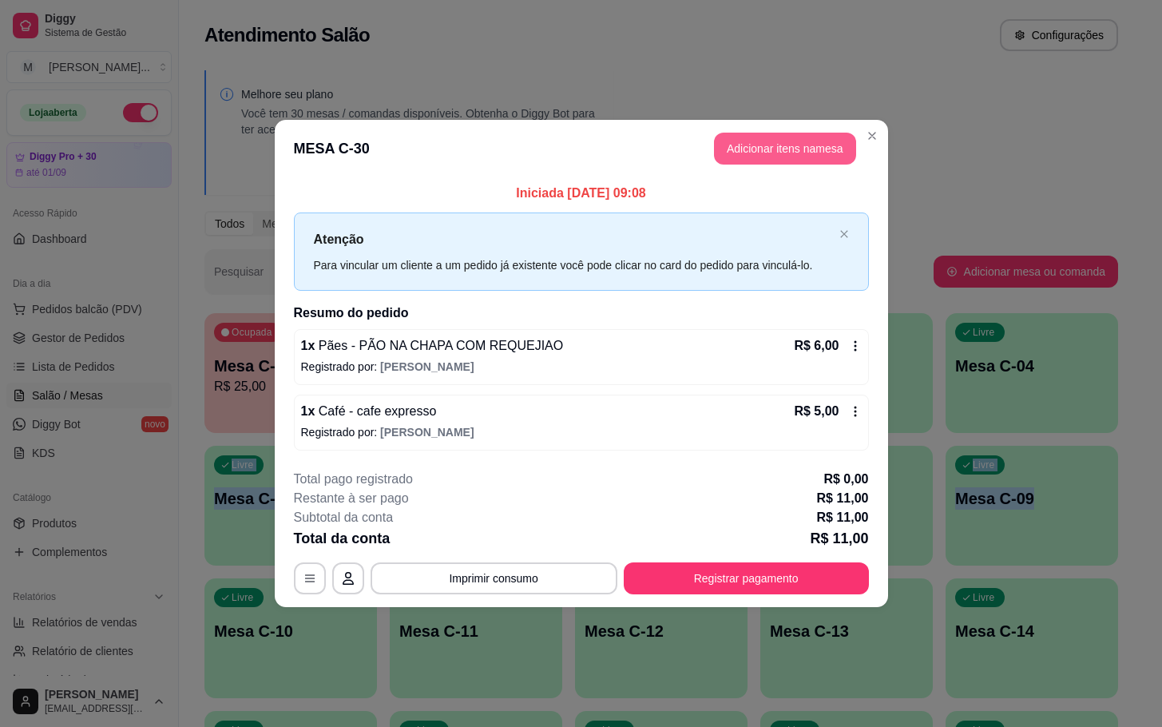
click at [760, 137] on button "Adicionar itens na mesa" at bounding box center [785, 149] width 142 height 32
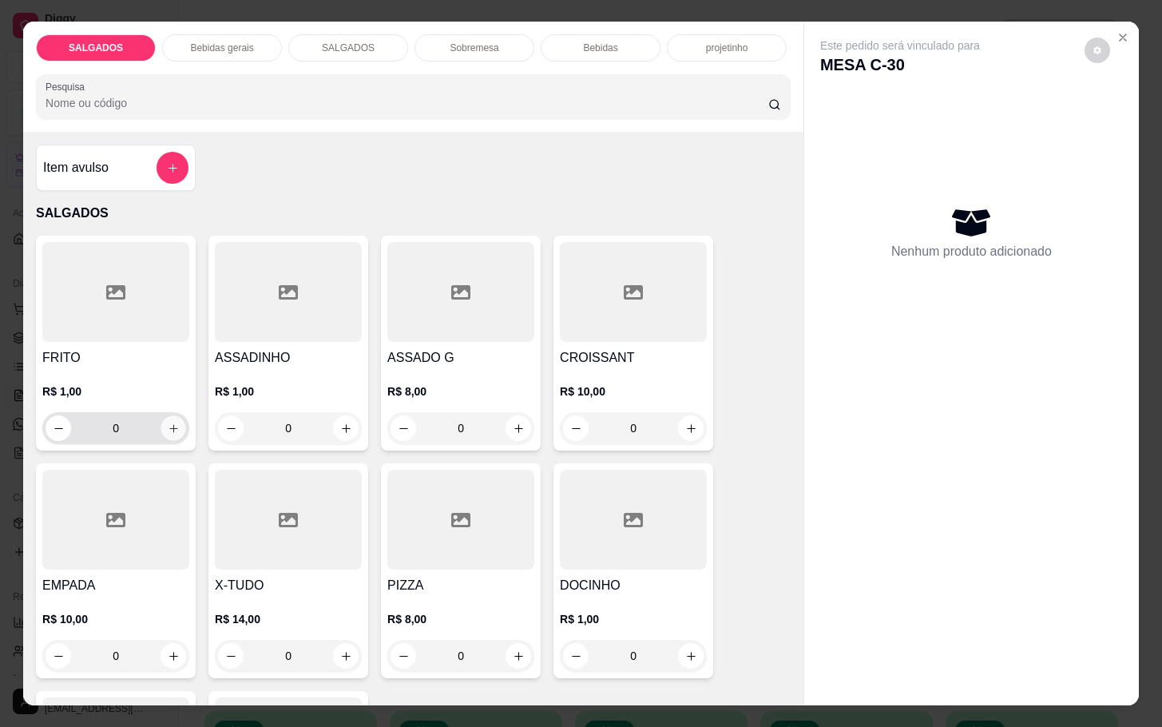
click at [168, 422] on icon "increase-product-quantity" at bounding box center [174, 428] width 12 height 12
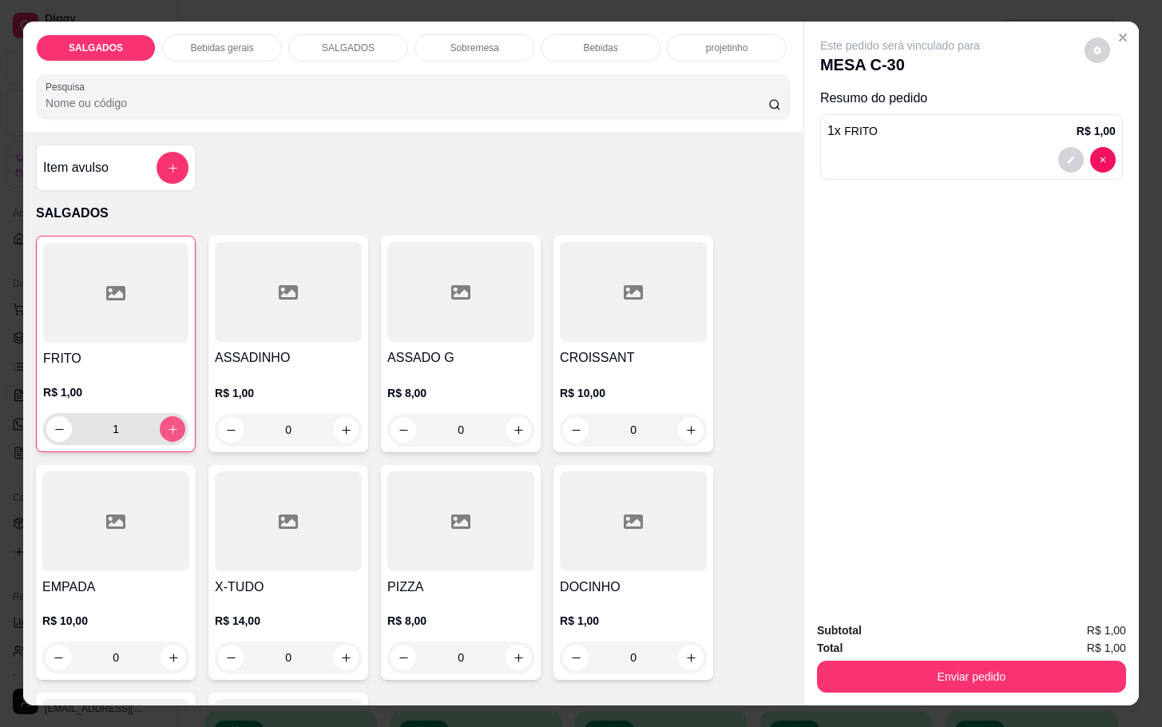
click at [168, 423] on icon "increase-product-quantity" at bounding box center [173, 429] width 12 height 12
type input "2"
click at [892, 645] on div "Total R$ 2,00" at bounding box center [971, 648] width 309 height 18
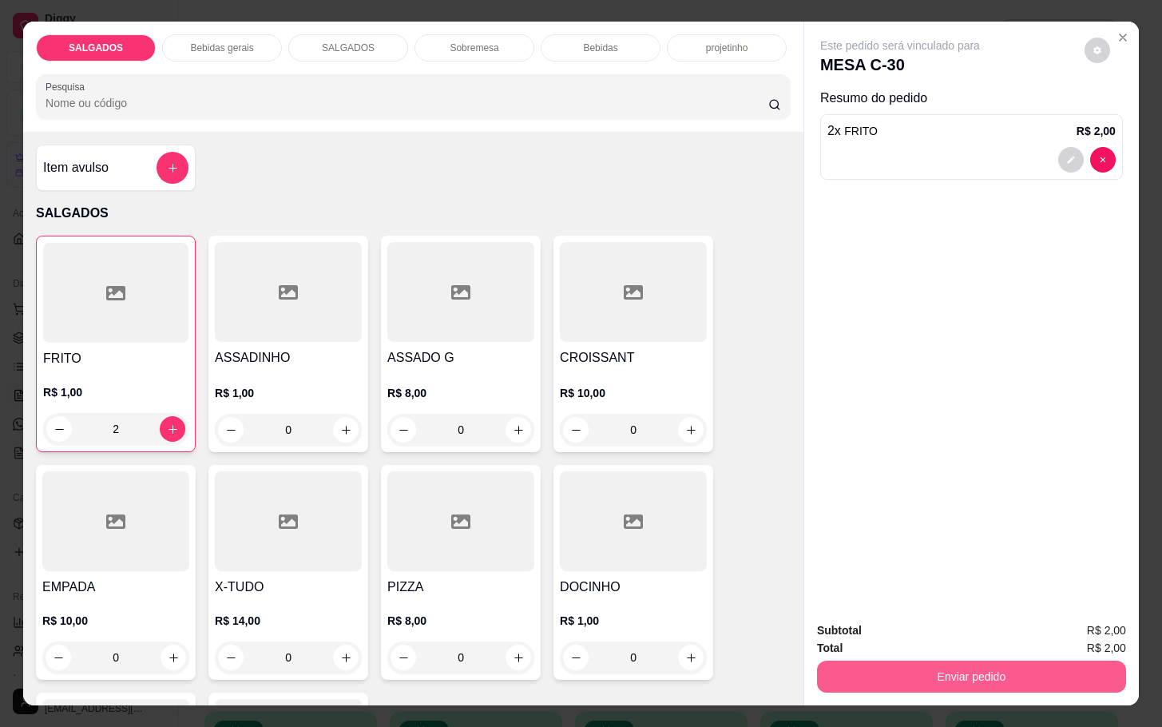
click at [882, 681] on button "Enviar pedido" at bounding box center [971, 676] width 309 height 32
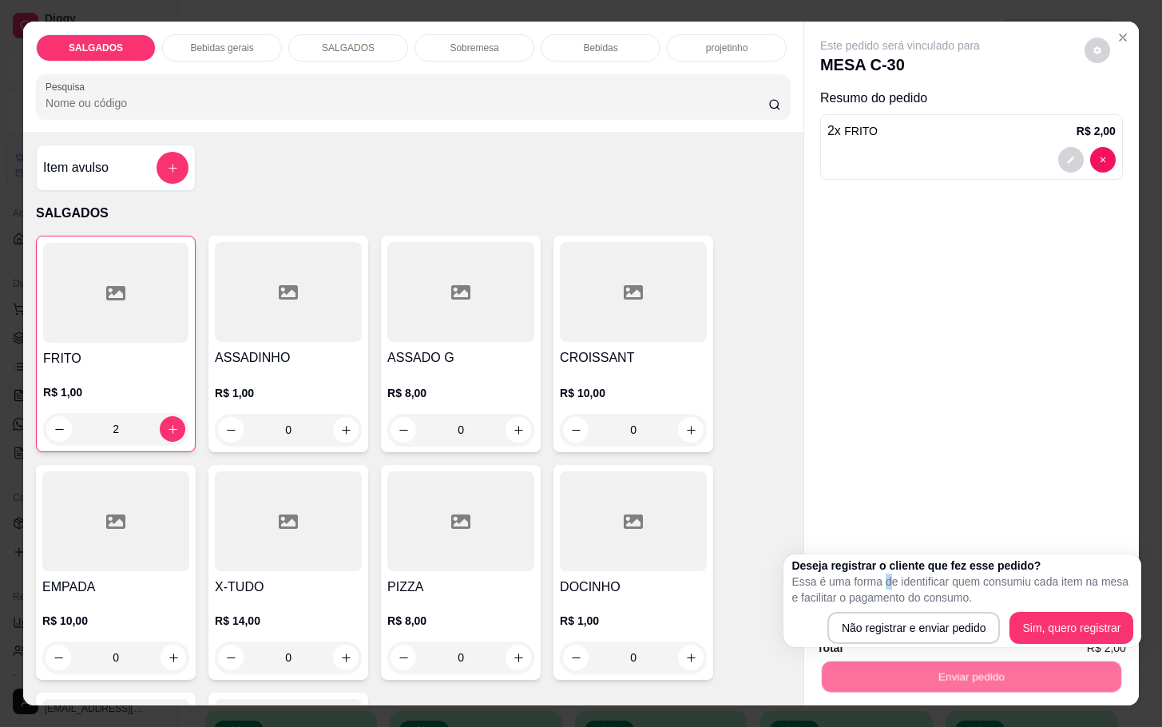
click at [887, 588] on p "Essa é uma forma de identificar quem consumiu cada item na mesa e facilitar o p…" at bounding box center [962, 589] width 342 height 32
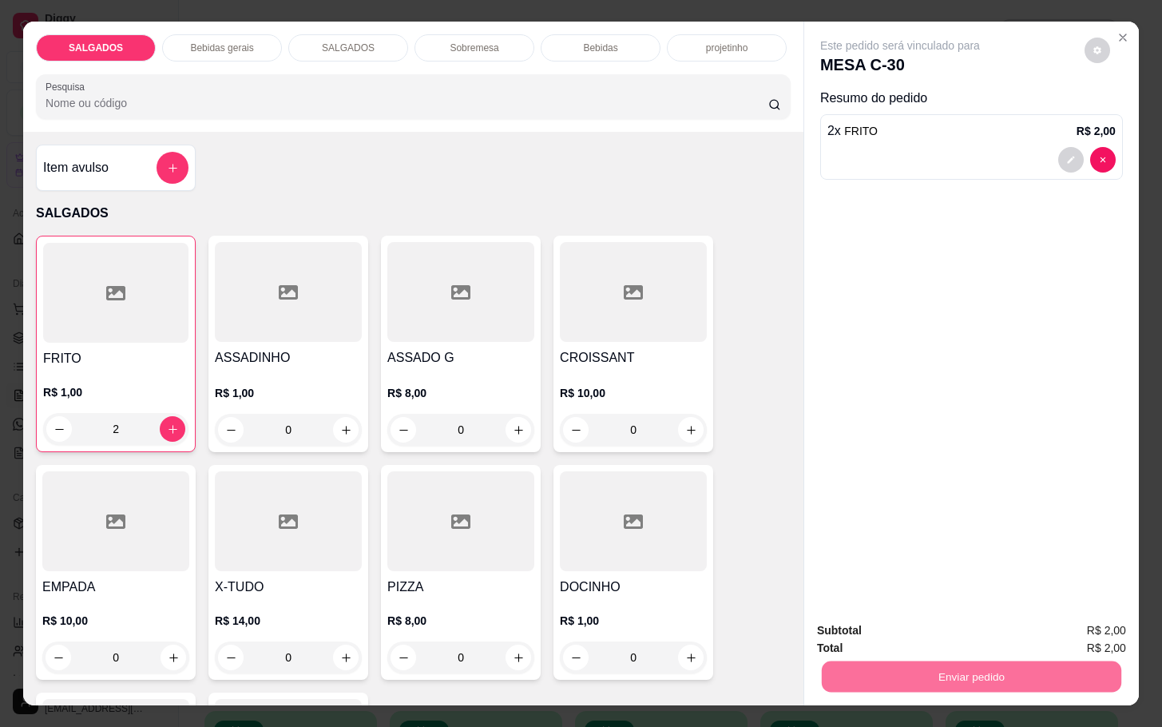
click at [884, 623] on button "Não registrar e enviar pedido" at bounding box center [915, 628] width 161 height 30
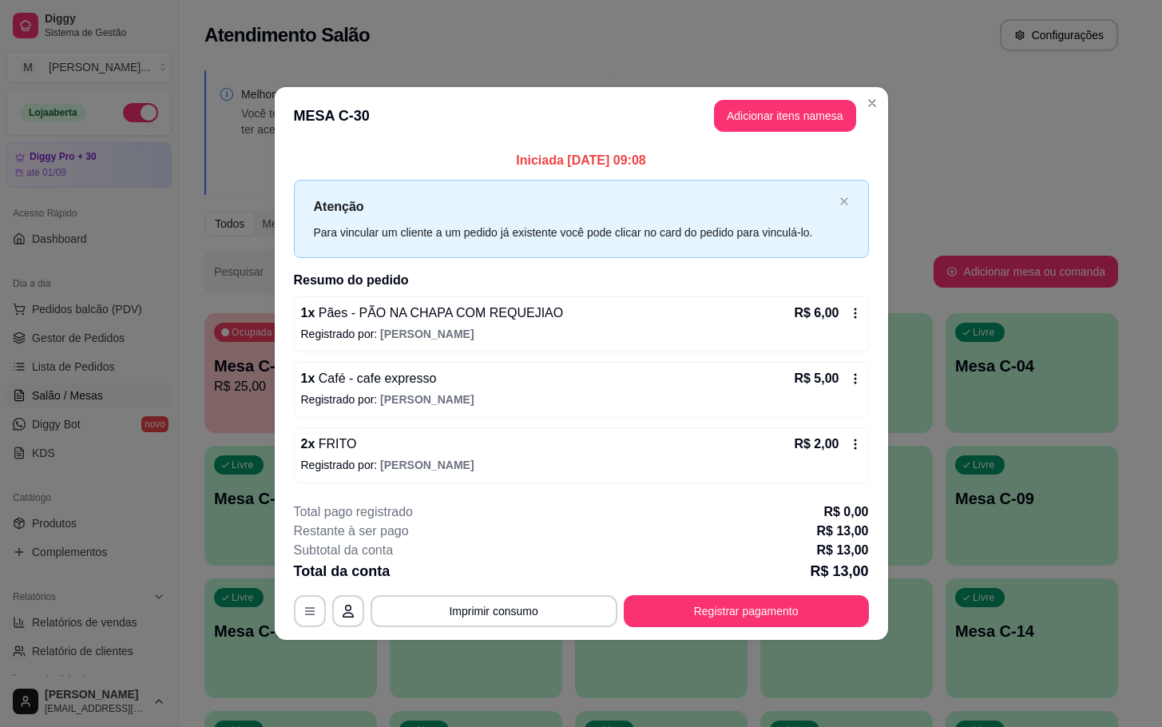
click at [775, 633] on footer "**********" at bounding box center [581, 565] width 613 height 150
click at [796, 623] on button "Registrar pagamento" at bounding box center [746, 610] width 238 height 31
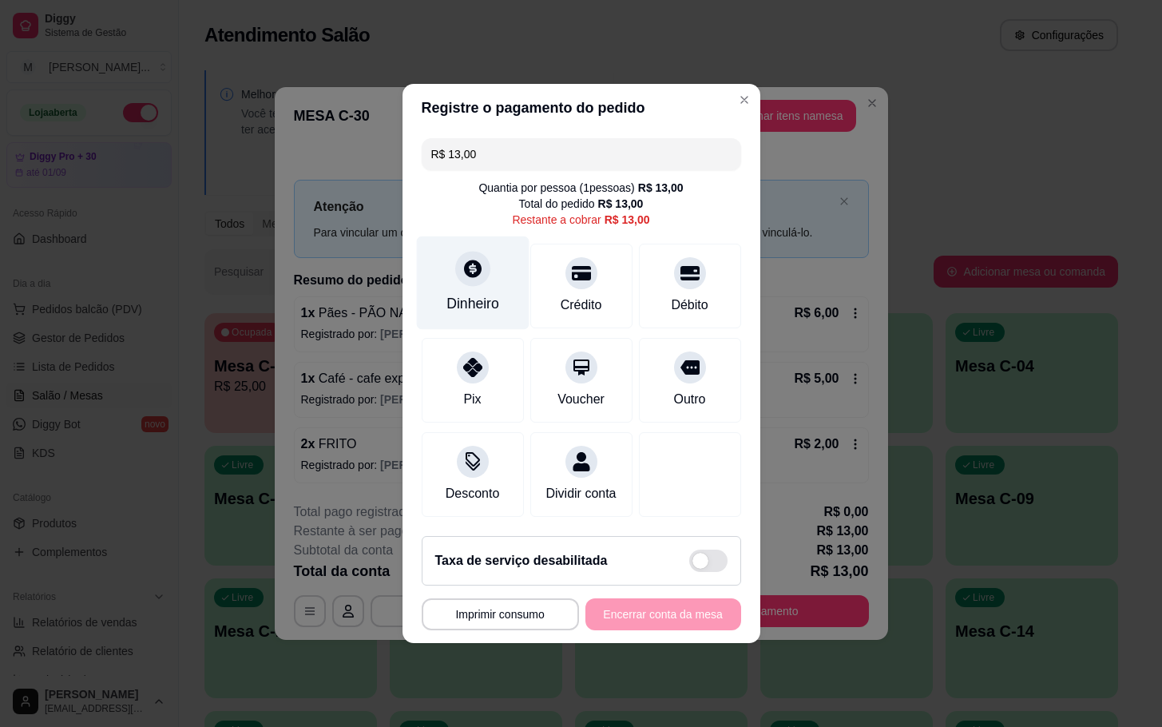
click at [439, 252] on div "Dinheiro" at bounding box center [472, 282] width 113 height 93
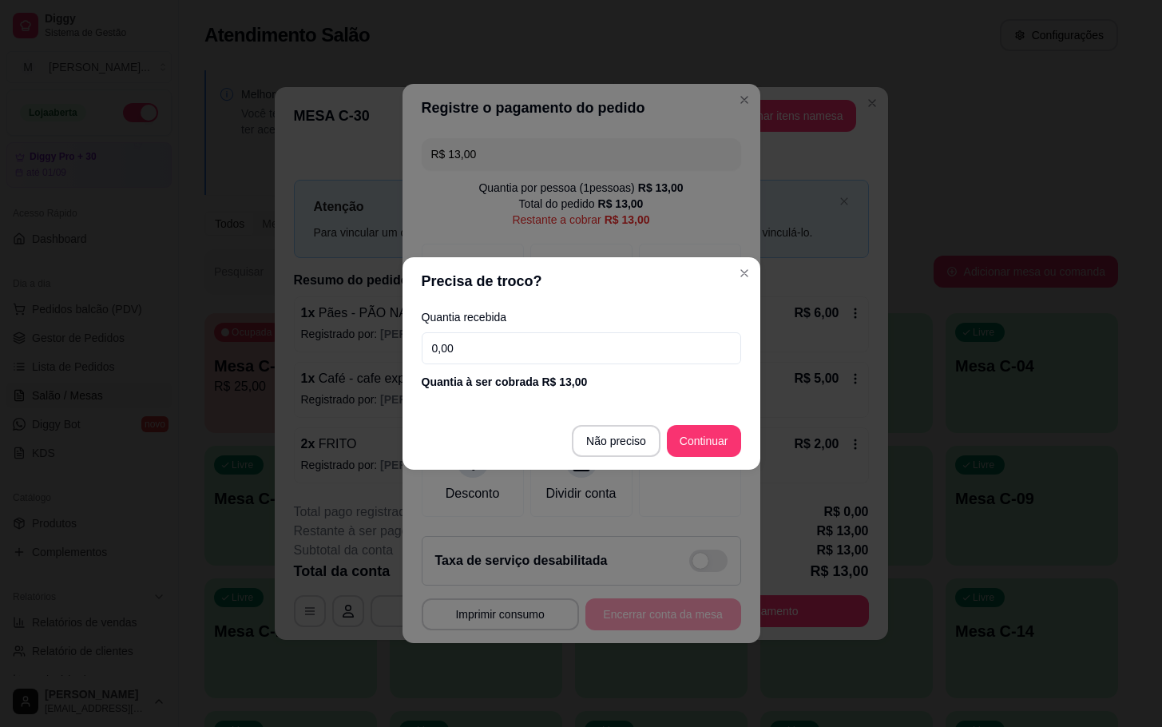
click at [583, 345] on input "0,00" at bounding box center [581, 348] width 319 height 32
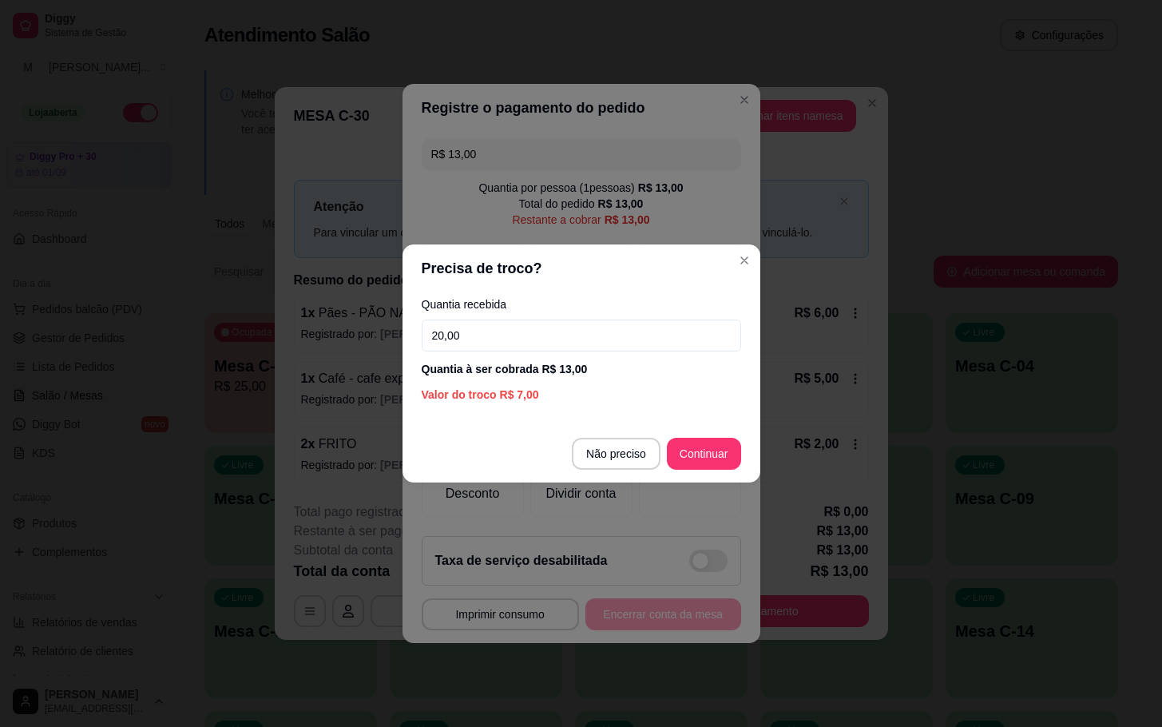
type input "20,00"
click at [733, 482] on div "Precisa de troco? Quantia recebida 20,00 Quantia à ser cobrada R$ 13,00 Valor d…" at bounding box center [581, 363] width 1162 height 727
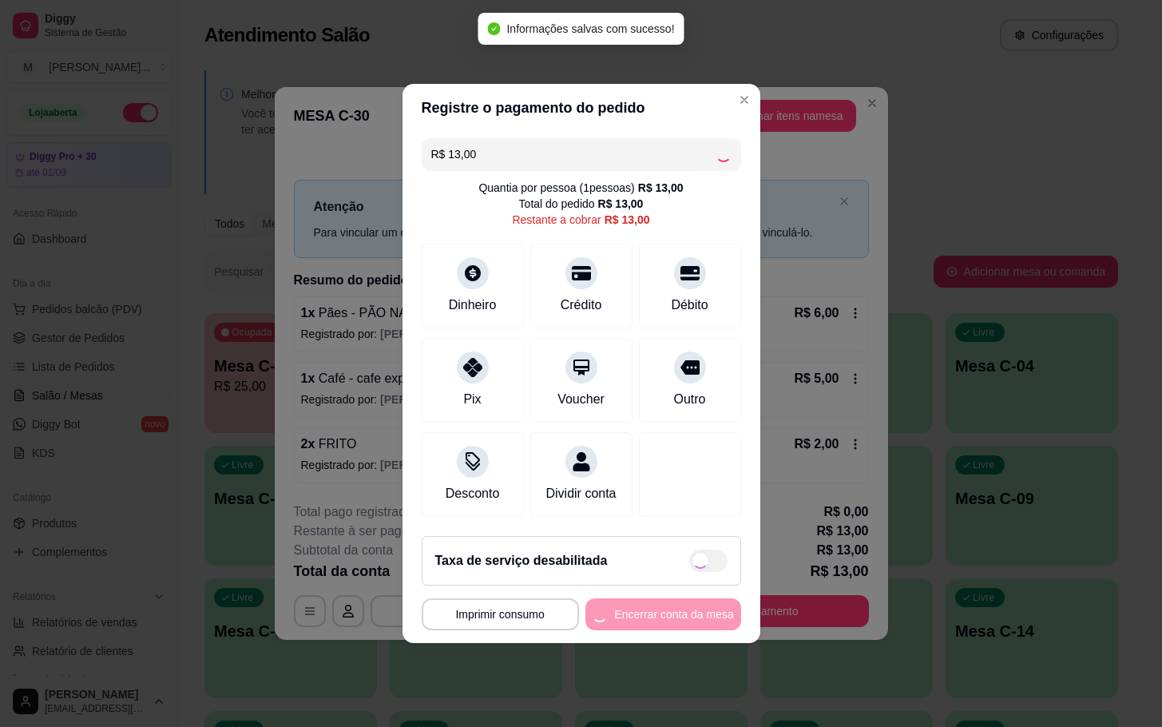
type input "R$ 0,00"
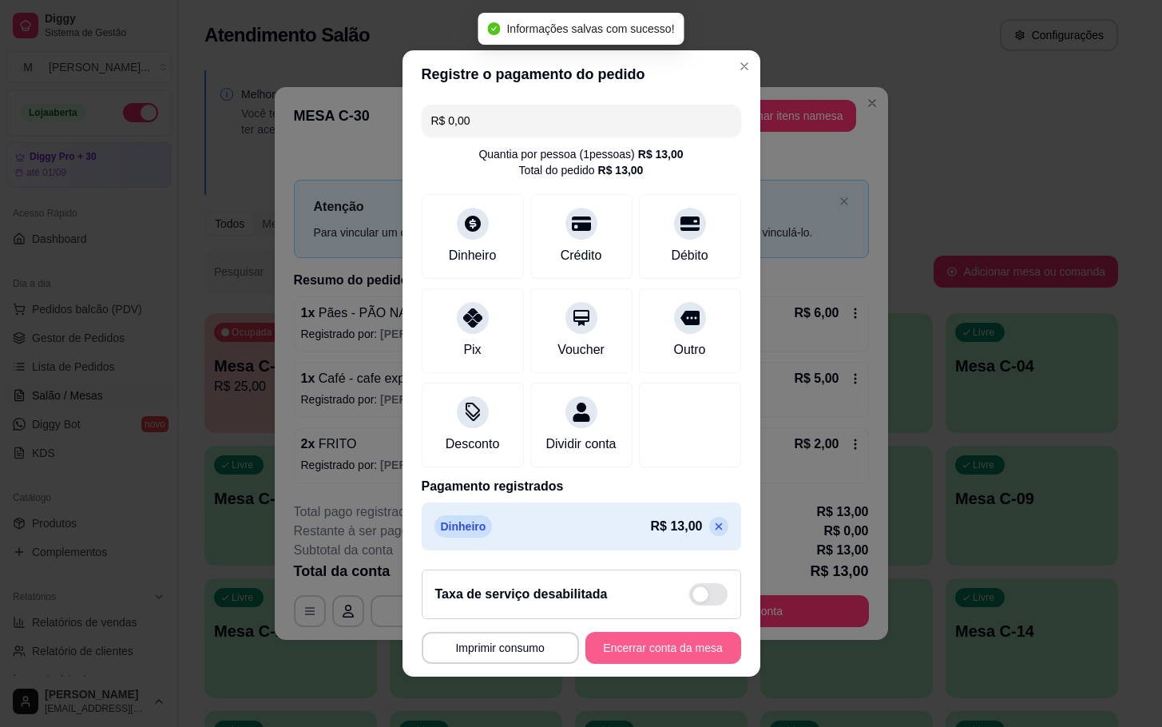
click at [668, 647] on button "Encerrar conta da mesa" at bounding box center [663, 648] width 156 height 32
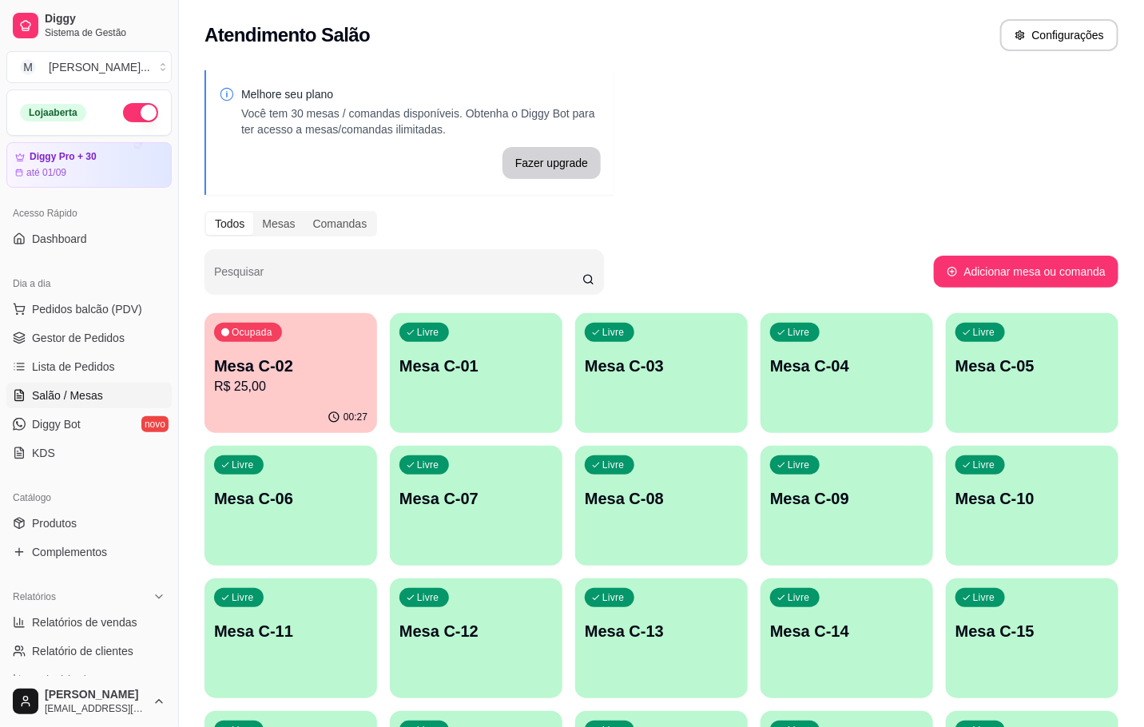
click at [297, 407] on div "00:27" at bounding box center [290, 417] width 173 height 31
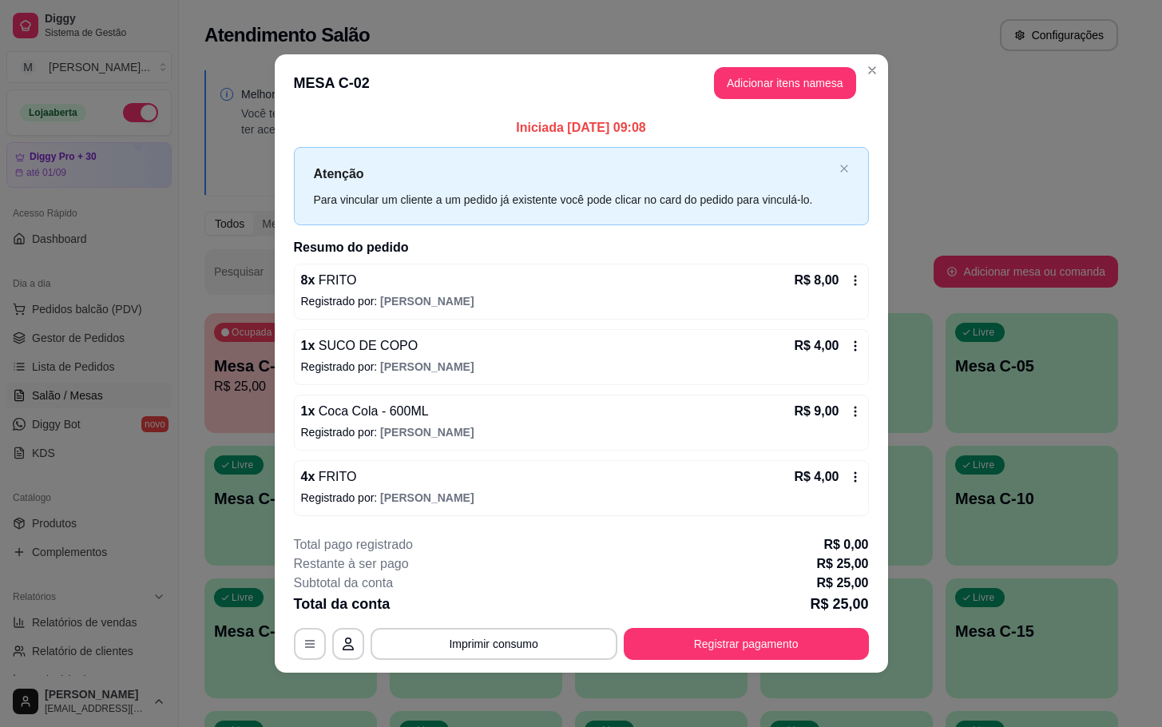
click at [805, 619] on div "**********" at bounding box center [581, 597] width 575 height 125
click at [791, 637] on button "Registrar pagamento" at bounding box center [746, 644] width 245 height 32
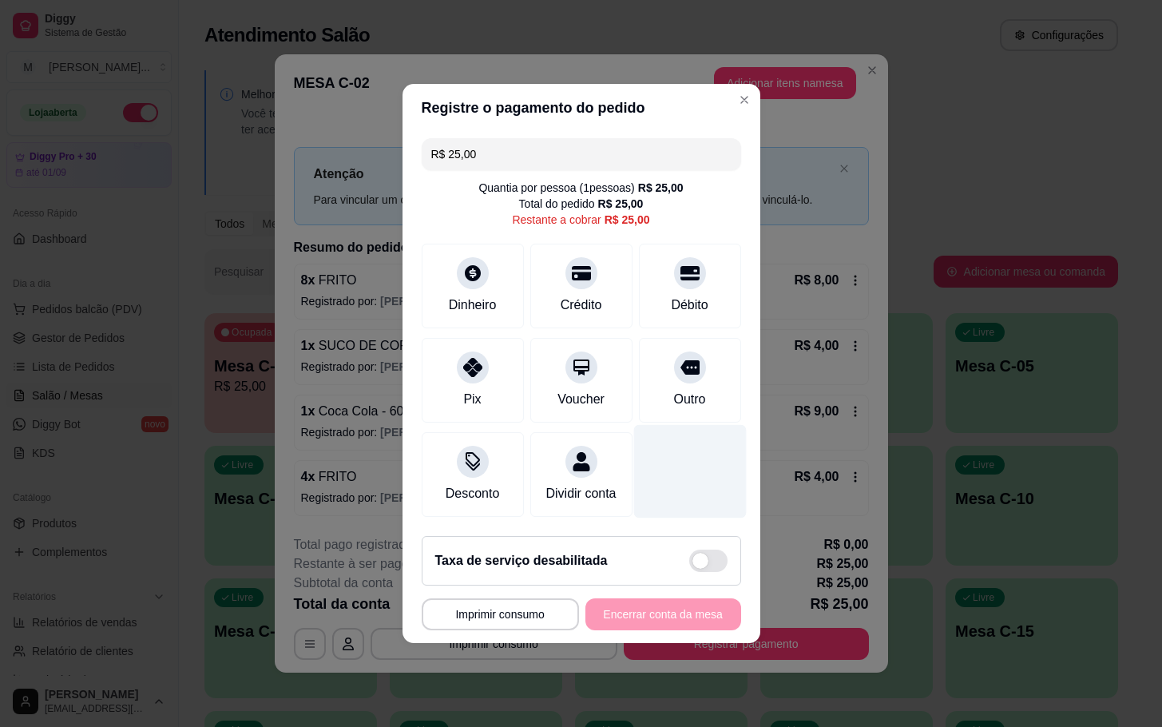
drag, startPoint x: 662, startPoint y: 399, endPoint x: 641, endPoint y: 427, distance: 35.9
click at [673, 399] on div "Outro" at bounding box center [689, 399] width 32 height 19
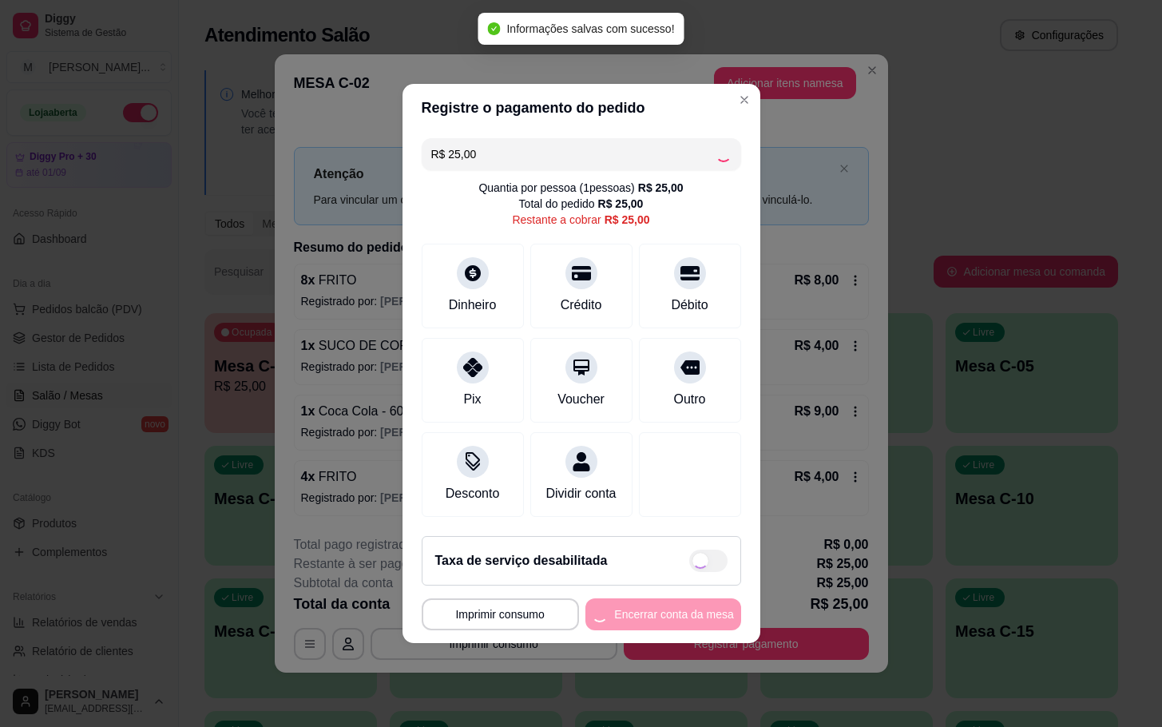
type input "R$ 0,00"
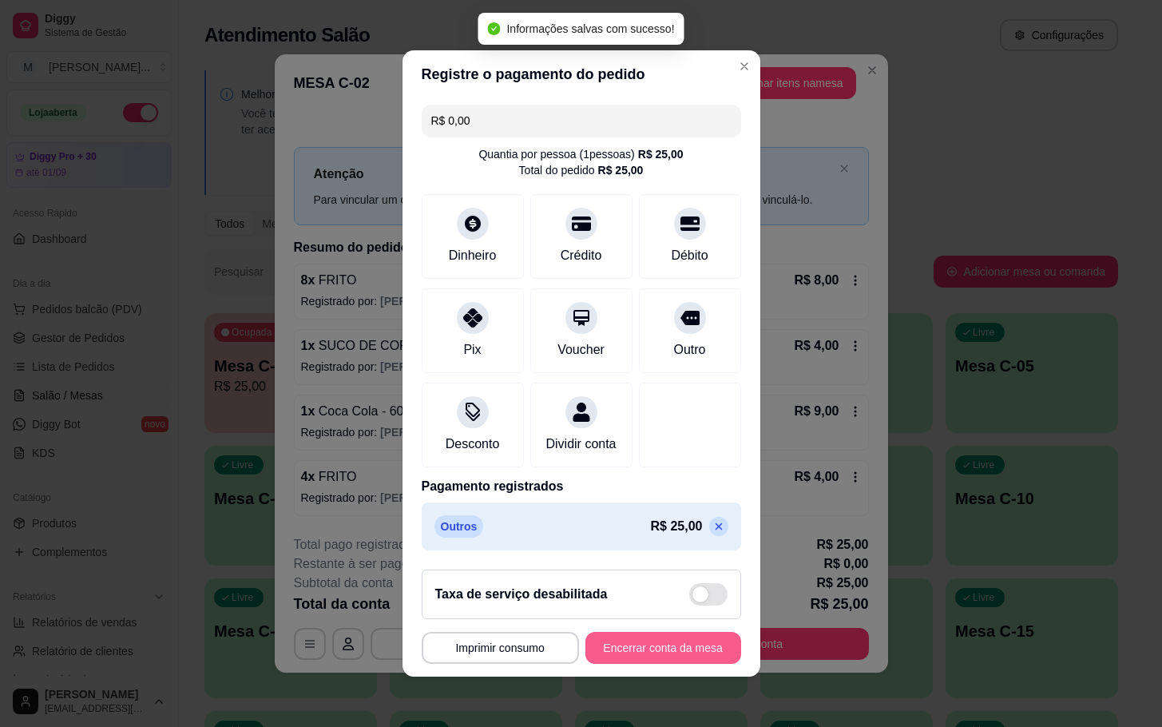
click at [666, 660] on button "Encerrar conta da mesa" at bounding box center [663, 648] width 156 height 32
